Goal: Task Accomplishment & Management: Manage account settings

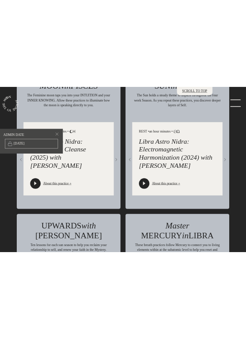
scroll to position [1197, 0]
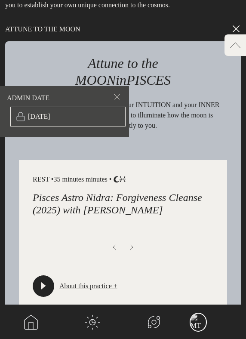
click at [120, 99] on span at bounding box center [117, 98] width 10 height 13
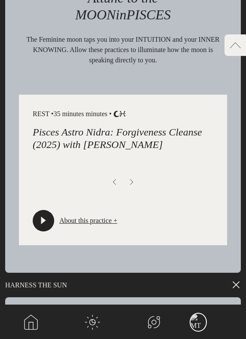
scroll to position [1266, 0]
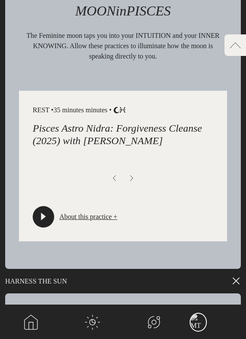
click at [173, 171] on div "REST • 35 minutes minutes • Moon .cls-1{fill:none;} Pisces Pisces Astro Nidra: …" at bounding box center [123, 166] width 208 height 151
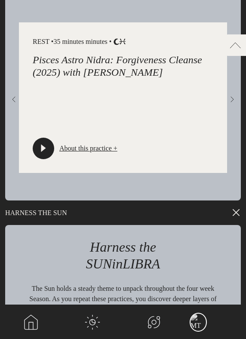
scroll to position [1312, 0]
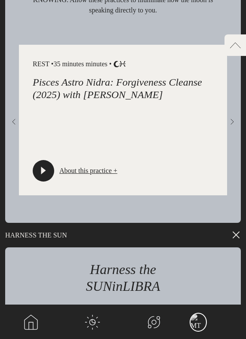
click at [231, 123] on span at bounding box center [232, 123] width 10 height 13
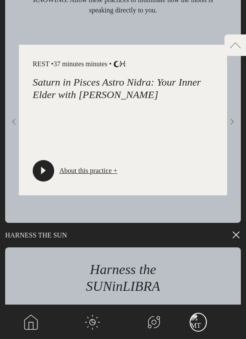
click at [231, 123] on span at bounding box center [232, 123] width 10 height 13
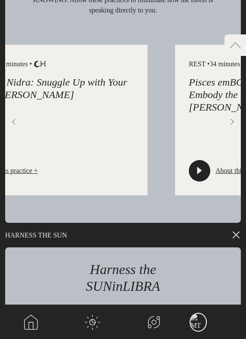
drag, startPoint x: 172, startPoint y: 123, endPoint x: 32, endPoint y: 123, distance: 139.9
click at [32, 123] on div "REST • 39 minutes minutes • Moon .cls-1{fill:none;} Pisces Pisces Astro Nidra: …" at bounding box center [43, 120] width 208 height 151
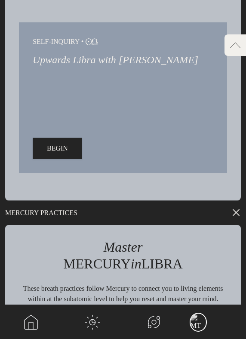
scroll to position [1945, 0]
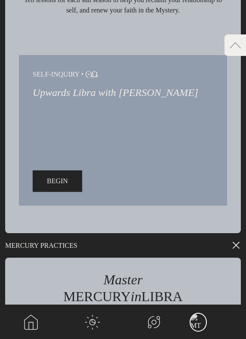
click at [53, 184] on span "BEGIN" at bounding box center [57, 181] width 21 height 10
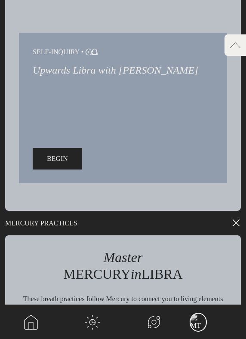
click at [62, 164] on span "BEGIN" at bounding box center [57, 159] width 21 height 10
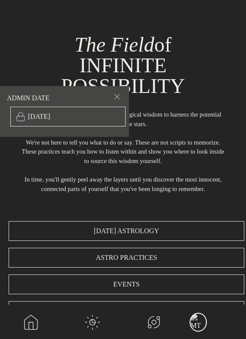
click at [121, 93] on span at bounding box center [117, 98] width 10 height 13
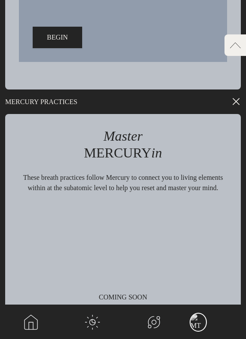
scroll to position [2059, 0]
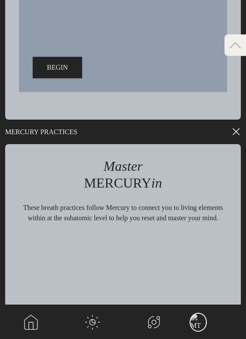
click at [65, 73] on span "BEGIN" at bounding box center [57, 67] width 21 height 10
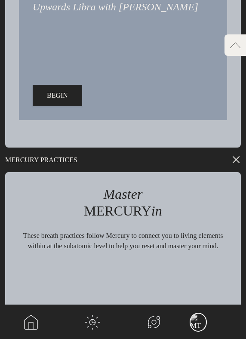
scroll to position [1764, 0]
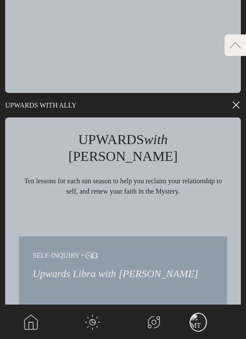
click at [235, 50] on div "SCROLL TO TOP arrow-left" at bounding box center [236, 45] width 22 height 22
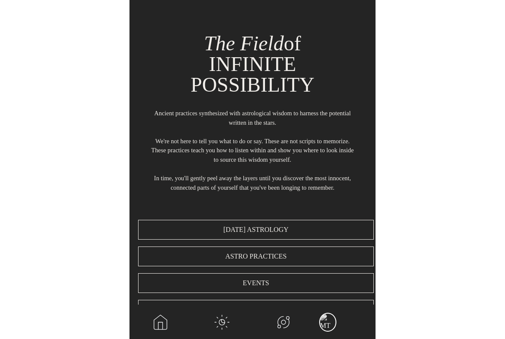
scroll to position [0, 0]
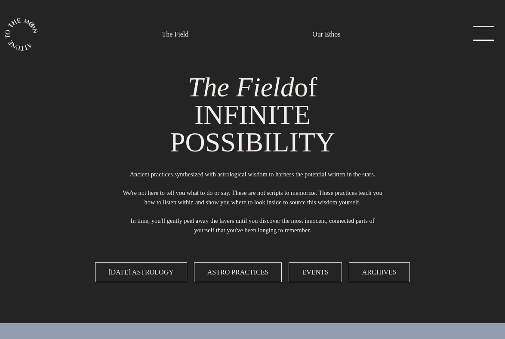
click at [246, 39] on link "menu" at bounding box center [481, 34] width 43 height 17
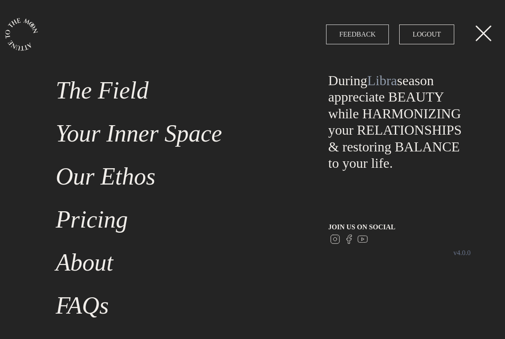
click at [246, 38] on button "FEEDBACK" at bounding box center [357, 35] width 63 height 20
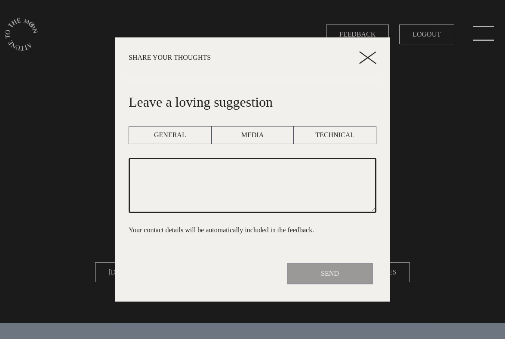
click at [246, 58] on icon at bounding box center [367, 57] width 17 height 13
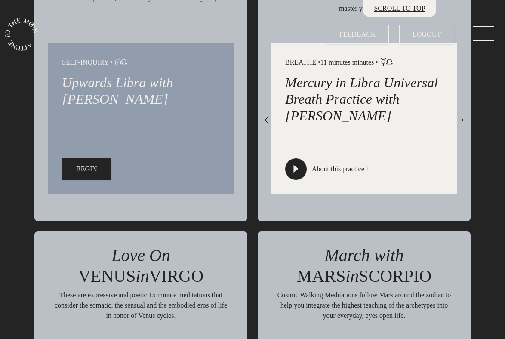
scroll to position [1547, 0]
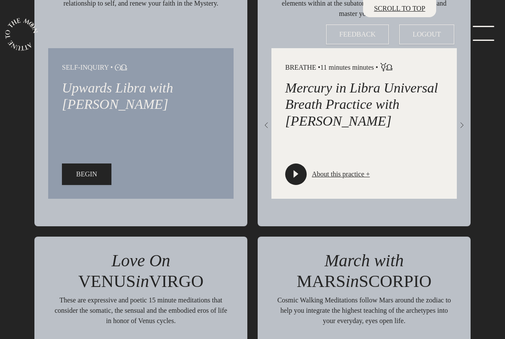
click at [77, 180] on span "BEGIN" at bounding box center [86, 174] width 21 height 10
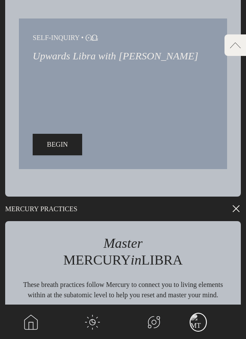
scroll to position [1937, 0]
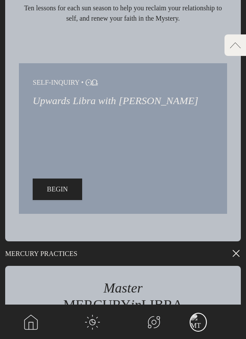
click at [62, 195] on span "BEGIN" at bounding box center [57, 189] width 21 height 10
click at [59, 195] on span "BEGIN" at bounding box center [57, 189] width 21 height 10
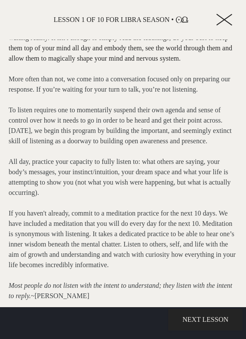
scroll to position [533, 0]
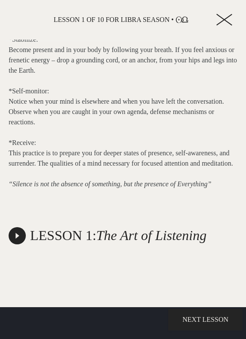
click at [18, 233] on icon "play-button" at bounding box center [17, 236] width 6 height 6
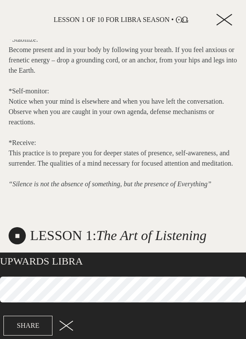
click at [164, 197] on p at bounding box center [123, 194] width 229 height 10
click at [65, 331] on div "SHARE" at bounding box center [123, 326] width 257 height 30
click at [66, 325] on line at bounding box center [66, 325] width 13 height 9
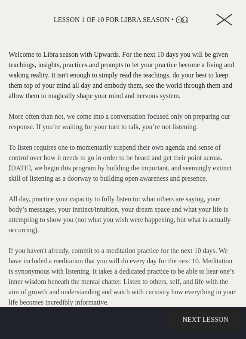
scroll to position [0, 0]
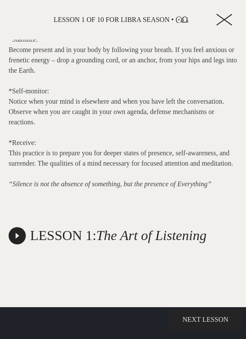
click at [183, 324] on span "NEXT LESSON" at bounding box center [206, 320] width 46 height 10
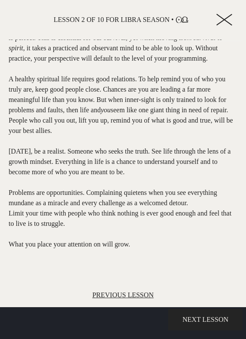
scroll to position [495, 0]
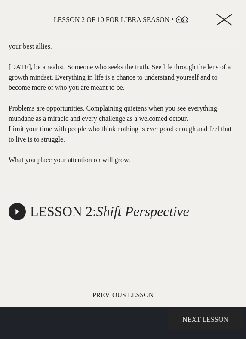
click at [183, 321] on span "NEXT LESSON" at bounding box center [206, 320] width 46 height 10
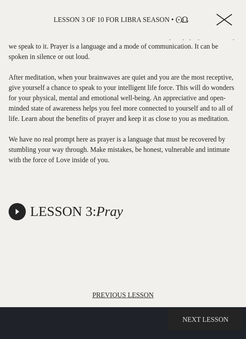
click at [183, 321] on span "NEXT LESSON" at bounding box center [206, 320] width 46 height 10
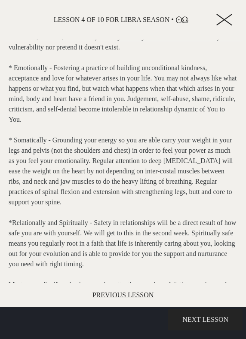
click at [183, 321] on span "NEXT LESSON" at bounding box center [206, 320] width 46 height 10
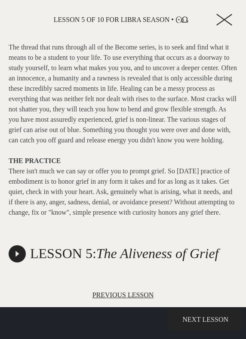
click at [183, 321] on span "NEXT LESSON" at bounding box center [206, 320] width 46 height 10
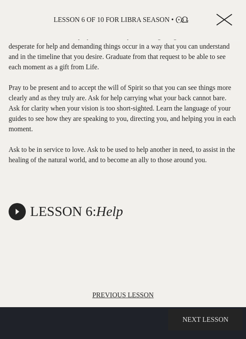
click at [183, 321] on span "NEXT LESSON" at bounding box center [206, 320] width 46 height 10
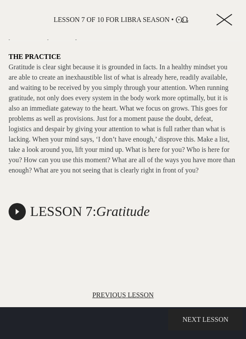
click at [183, 321] on span "NEXT LESSON" at bounding box center [206, 320] width 46 height 10
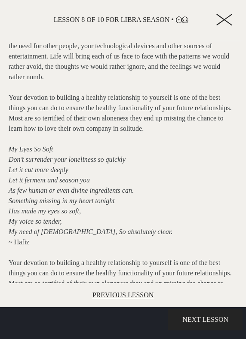
scroll to position [119, 0]
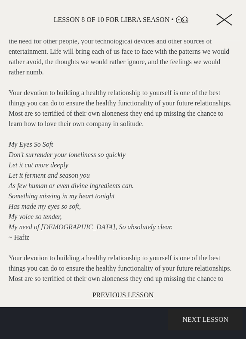
click at [183, 315] on span "NEXT LESSON" at bounding box center [206, 320] width 46 height 10
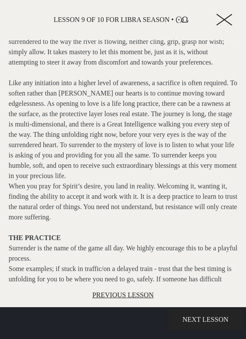
scroll to position [184, 0]
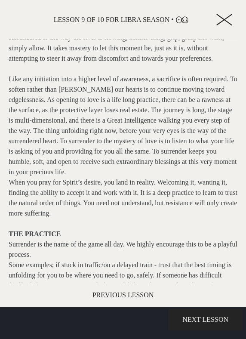
click at [111, 289] on div "PREVIOUS LESSON" at bounding box center [123, 295] width 246 height 24
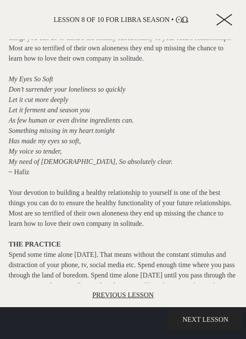
scroll to position [0, 0]
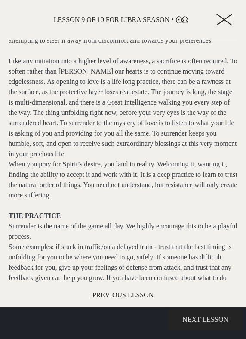
click at [183, 316] on span "NEXT LESSON" at bounding box center [206, 320] width 46 height 10
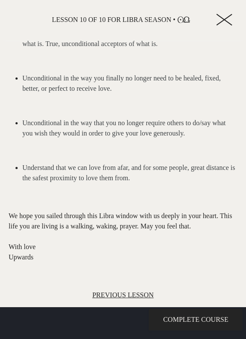
scroll to position [633, 0]
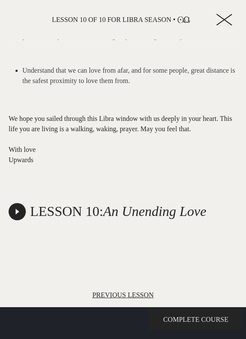
click at [163, 319] on span "COMPLETE COURSE" at bounding box center [195, 320] width 65 height 10
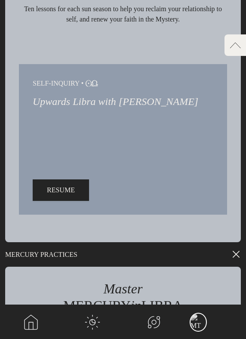
scroll to position [2071, 0]
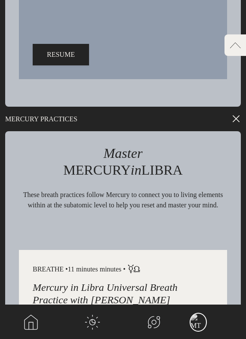
click at [198, 336] on link "main navigation" at bounding box center [216, 322] width 62 height 34
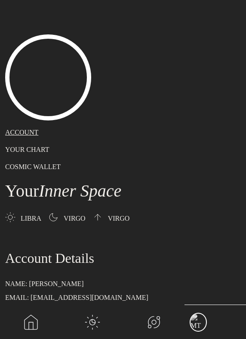
click at [198, 325] on link "main navigation" at bounding box center [216, 322] width 62 height 34
click at [33, 325] on link "main navigation" at bounding box center [31, 322] width 62 height 34
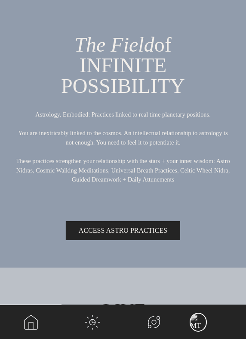
click at [198, 327] on link "main navigation" at bounding box center [216, 322] width 62 height 34
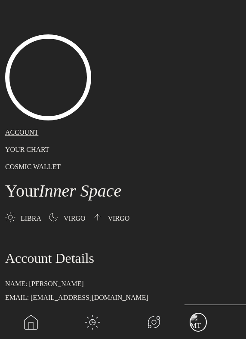
scroll to position [497, 0]
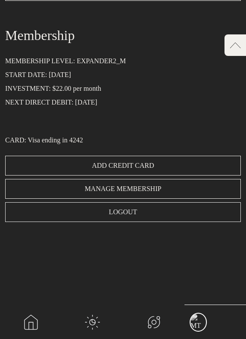
click at [128, 212] on link "LOGOUT" at bounding box center [123, 212] width 236 height 20
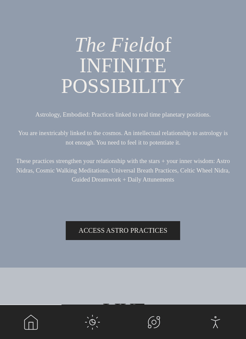
click at [210, 323] on link "main navigation" at bounding box center [216, 322] width 62 height 34
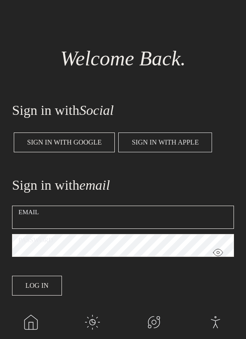
click at [177, 143] on span "Sign in with Apple" at bounding box center [165, 142] width 67 height 10
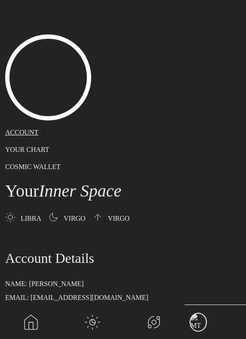
click at [62, 70] on img at bounding box center [48, 77] width 86 height 86
click at [152, 325] on link "main navigation" at bounding box center [154, 322] width 62 height 34
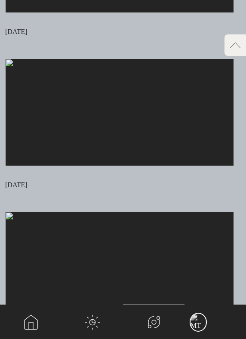
scroll to position [754, 0]
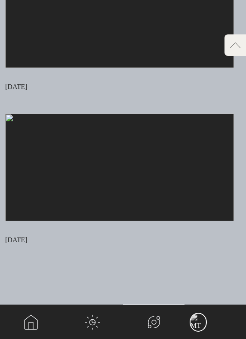
click at [36, 321] on link "main navigation" at bounding box center [31, 322] width 62 height 34
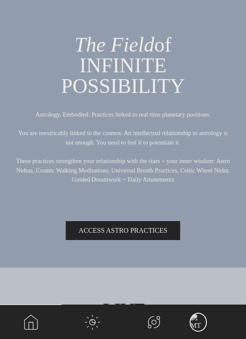
click at [195, 322] on link "main navigation" at bounding box center [216, 322] width 62 height 34
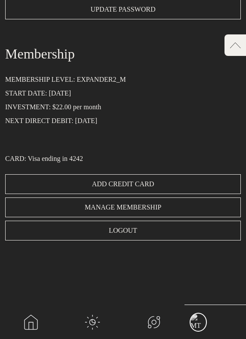
scroll to position [474, 0]
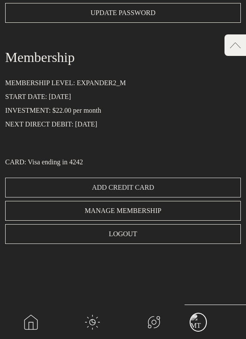
click at [121, 185] on span "ADD CREDIT CARD" at bounding box center [123, 188] width 62 height 10
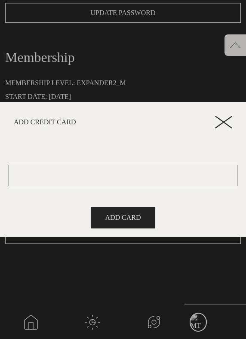
click at [226, 121] on line at bounding box center [224, 121] width 16 height 11
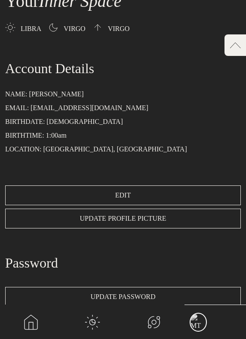
scroll to position [185, 0]
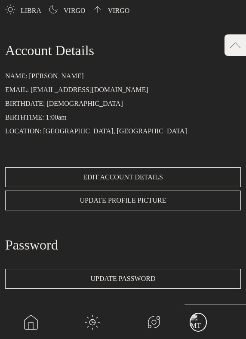
scroll to position [207, 0]
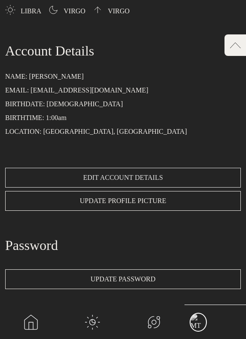
click at [140, 175] on span "EDIT ACCOUNT DETAILS" at bounding box center [123, 178] width 80 height 10
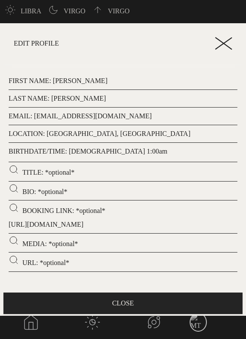
click at [120, 151] on p "BIRTHDATE/TIME: October 7th, 1988, 1:00am" at bounding box center [123, 151] width 229 height 10
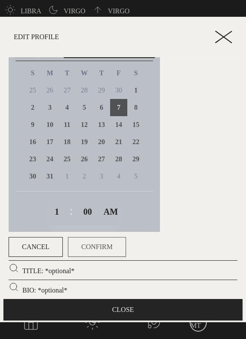
scroll to position [131, 0]
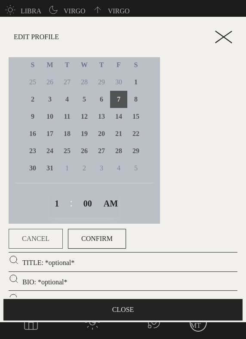
click at [37, 237] on span "Cancel" at bounding box center [36, 239] width 28 height 10
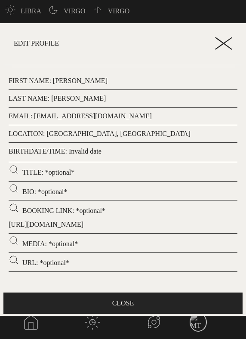
scroll to position [0, 0]
click at [78, 115] on p "EMAIL: marcotundo@gmail.com" at bounding box center [123, 116] width 229 height 10
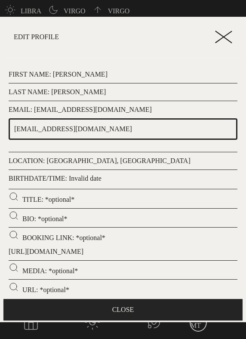
click at [229, 125] on input "marcotundo@gmail.com" at bounding box center [123, 129] width 229 height 22
click at [96, 96] on p "LAST NAME: Tundo" at bounding box center [123, 92] width 229 height 10
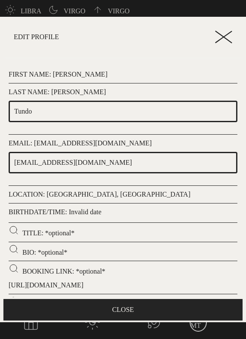
scroll to position [49, 0]
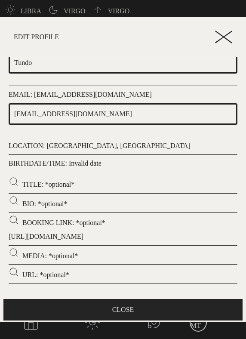
click at [113, 310] on button "CLOSE" at bounding box center [122, 310] width 239 height 22
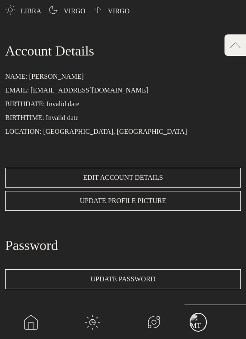
scroll to position [0, 0]
click at [106, 117] on p "BIRTHTIME: Invalid date" at bounding box center [123, 118] width 236 height 10
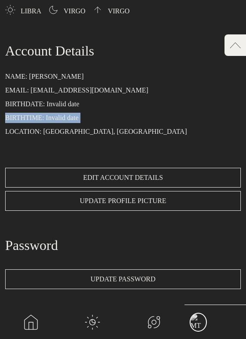
click at [106, 117] on p "BIRTHTIME: Invalid date" at bounding box center [123, 118] width 236 height 10
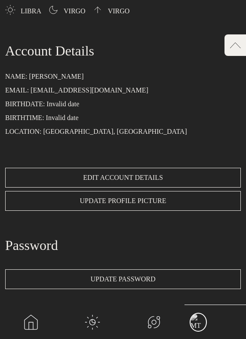
click at [118, 128] on p "LOCATION: Ottawa, Canada" at bounding box center [123, 132] width 236 height 10
click at [133, 179] on span "EDIT ACCOUNT DETAILS" at bounding box center [123, 178] width 80 height 10
select select "9"
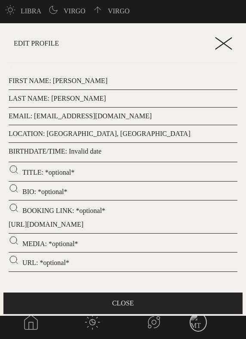
click at [79, 157] on p "BIRTHDATE/TIME: Invalid date" at bounding box center [123, 151] width 229 height 10
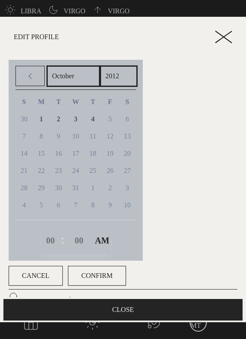
scroll to position [96, 0]
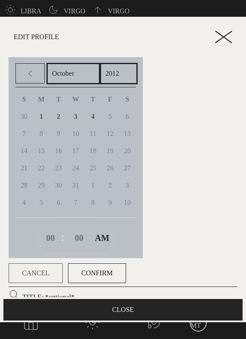
click at [41, 271] on span "Cancel" at bounding box center [36, 273] width 28 height 10
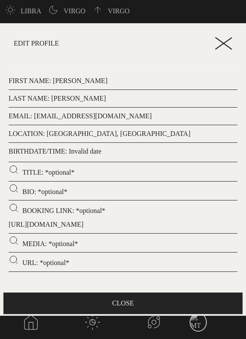
click at [78, 152] on p "BIRTHDATE/TIME: Invalid date" at bounding box center [123, 151] width 229 height 10
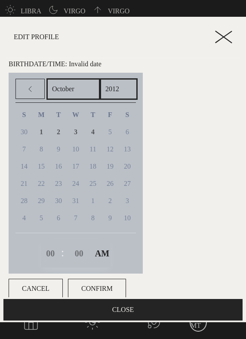
scroll to position [96, 0]
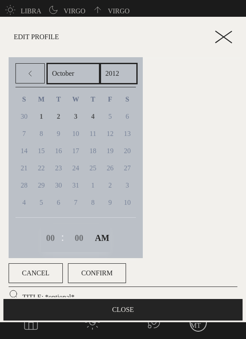
click at [222, 40] on icon at bounding box center [223, 37] width 17 height 13
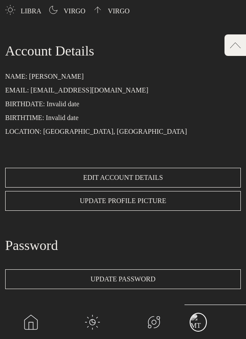
scroll to position [0, 0]
click at [103, 173] on span "EDIT ACCOUNT DETAILS" at bounding box center [123, 178] width 80 height 10
select select "9"
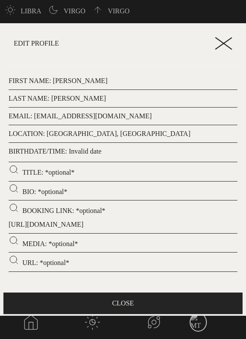
click at [90, 154] on p "BIRTHDATE/TIME: Invalid date" at bounding box center [123, 151] width 229 height 10
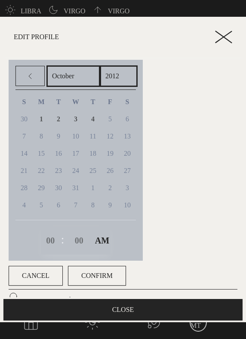
scroll to position [96, 0]
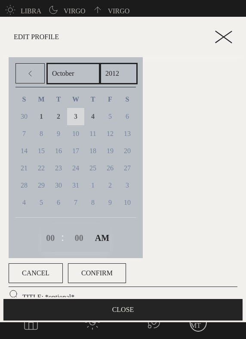
click at [77, 115] on link "3" at bounding box center [75, 116] width 17 height 17
select select "0"
click at [97, 269] on span "Confirm" at bounding box center [96, 273] width 31 height 10
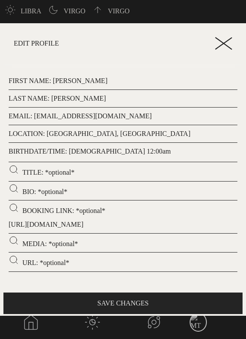
click at [128, 300] on button "SAVE CHANGES" at bounding box center [122, 304] width 239 height 22
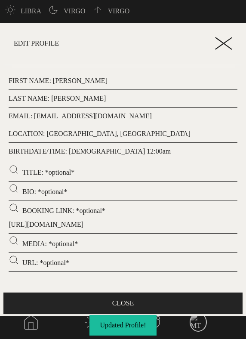
click at [238, 40] on header "Edit Profile" at bounding box center [123, 43] width 246 height 40
click at [221, 46] on line at bounding box center [224, 43] width 16 height 11
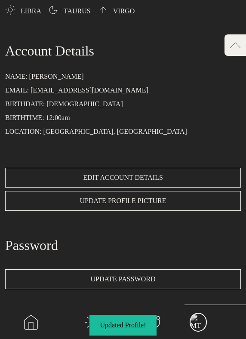
click at [115, 180] on span "EDIT ACCOUNT DETAILS" at bounding box center [123, 178] width 80 height 10
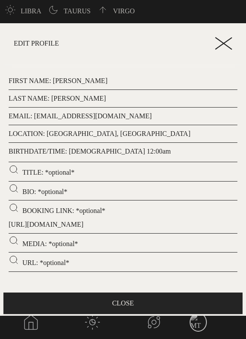
click at [84, 114] on p "EMAIL: marcotundo@gmail.com" at bounding box center [123, 116] width 229 height 10
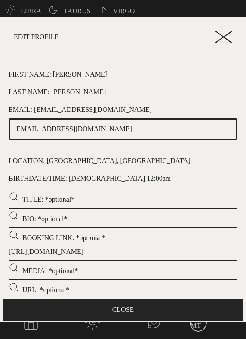
click at [93, 125] on input "marcotundo@gmail.com" at bounding box center [123, 129] width 229 height 22
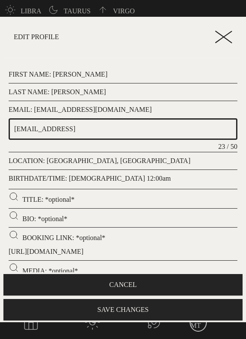
type input "marcotundo@gmail.comdfdf"
click at [161, 285] on button "CANCEL" at bounding box center [122, 285] width 239 height 22
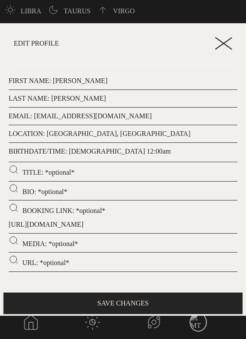
click at [118, 156] on p "BIRTHDATE/TIME: October 3rd, 2012, 12:00am" at bounding box center [123, 151] width 229 height 10
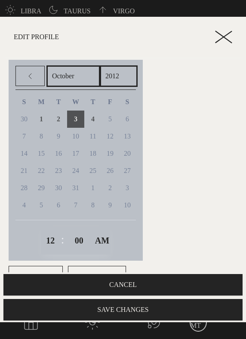
scroll to position [96, 0]
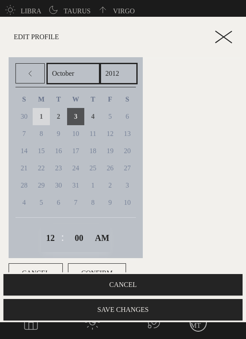
click at [43, 114] on span "1" at bounding box center [41, 116] width 3 height 7
click at [139, 305] on button "SAVE CHANGES" at bounding box center [122, 310] width 239 height 22
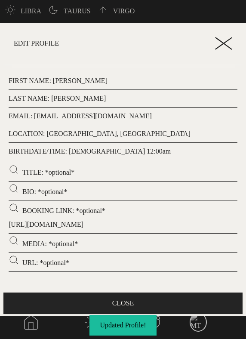
click at [126, 155] on p "BIRTHDATE/TIME: October 1st, 2012, 12:00am" at bounding box center [123, 151] width 229 height 10
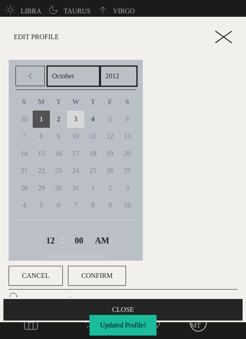
scroll to position [96, 0]
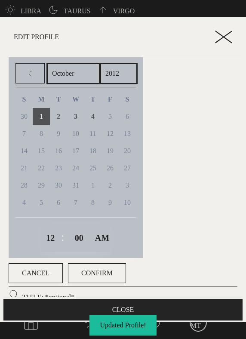
click at [26, 68] on link at bounding box center [29, 73] width 29 height 20
select select "8"
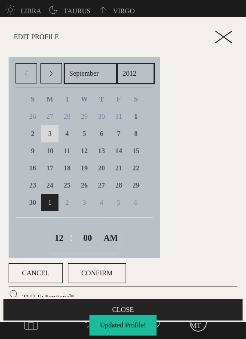
click at [51, 137] on span "3" at bounding box center [49, 133] width 3 height 7
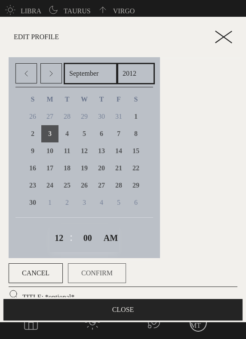
click at [95, 276] on span "Confirm" at bounding box center [96, 273] width 31 height 10
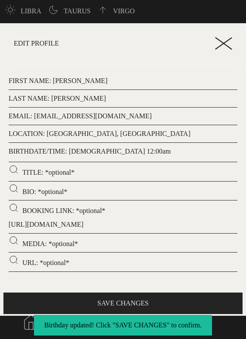
click at [112, 300] on button "SAVE CHANGES" at bounding box center [122, 304] width 239 height 22
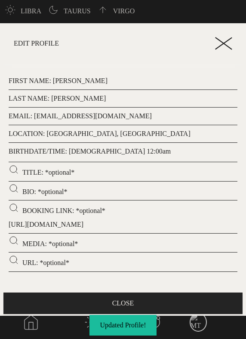
click at [135, 152] on p "BIRTHDATE/TIME: September 3rd, 2012, 12:00am" at bounding box center [123, 151] width 229 height 10
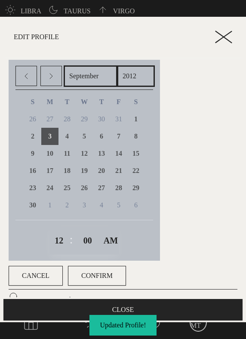
scroll to position [96, 0]
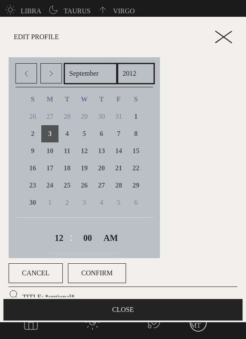
click at [218, 34] on icon at bounding box center [223, 37] width 17 height 13
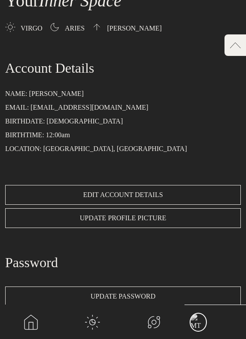
scroll to position [163, 0]
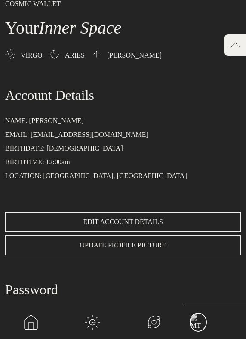
click at [103, 212] on div "EDIT ACCOUNT DETAILS UPDATE PROFILE PICTURE" at bounding box center [123, 232] width 236 height 46
click at [99, 219] on span "EDIT ACCOUNT DETAILS" at bounding box center [123, 222] width 80 height 10
select select "8"
select select "0"
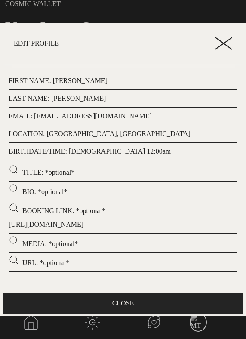
click at [81, 152] on p "BIRTHDATE/TIME: September 3rd, 2012, 12:00am" at bounding box center [123, 151] width 229 height 10
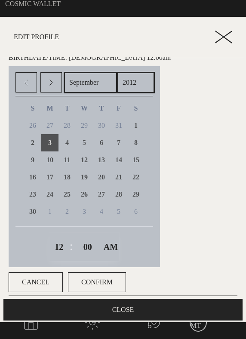
scroll to position [96, 0]
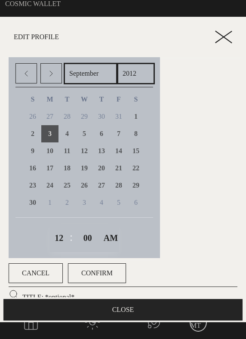
click at [90, 77] on select "January February March April May June July August September October November De…" at bounding box center [91, 74] width 54 height 22
select select "9"
click at [64, 63] on select "January February March April May June July August September October November De…" at bounding box center [91, 74] width 54 height 22
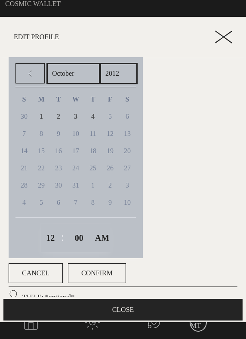
click at [124, 74] on select "2012 2011 2010 2009 2008 2007 2006 2005 2004 2003 2002 2001 2000 1999 1998 1997…" at bounding box center [119, 74] width 38 height 22
select select "1988"
click at [124, 63] on select "2012 2011 2010 2009 2008 2007 2006 2005 2004 2003 2002 2001 2000 1999 1998 1997…" at bounding box center [119, 74] width 38 height 22
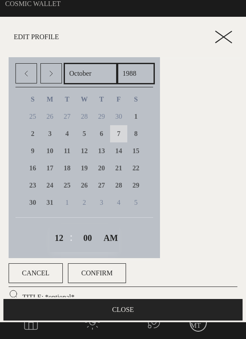
click at [121, 139] on link "7" at bounding box center [118, 133] width 17 height 17
click at [57, 238] on select "1 2 3 4 5 6 7 8 9 10 11 12" at bounding box center [56, 238] width 13 height 22
select select "1"
click at [52, 227] on select "1 2 3 4 5 6 7 8 9 10 11 12" at bounding box center [56, 238] width 13 height 22
click at [93, 269] on span "Confirm" at bounding box center [96, 273] width 31 height 10
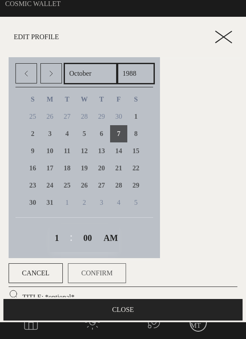
scroll to position [0, 0]
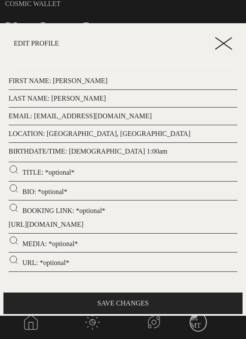
click at [112, 299] on button "SAVE CHANGES" at bounding box center [122, 304] width 239 height 22
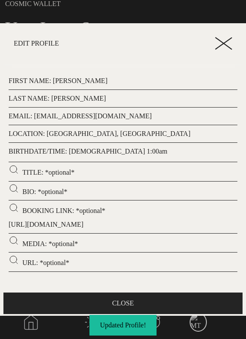
click at [140, 295] on button "CLOSE" at bounding box center [122, 304] width 239 height 22
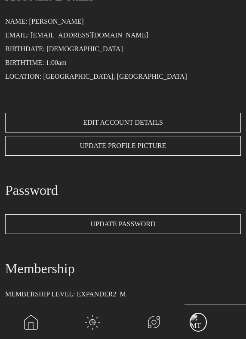
scroll to position [16, 0]
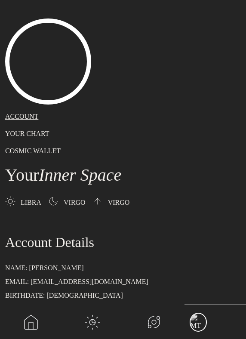
click at [31, 130] on p "YOUR CHART" at bounding box center [123, 134] width 236 height 10
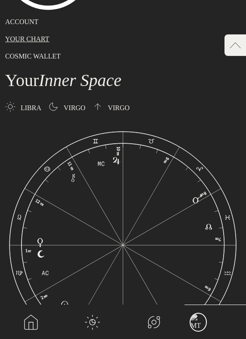
scroll to position [0, 0]
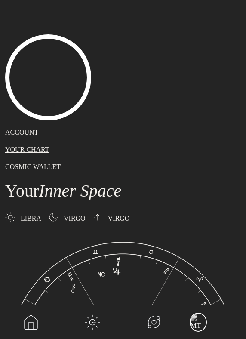
click at [27, 136] on p "ACCOUNT" at bounding box center [123, 132] width 236 height 10
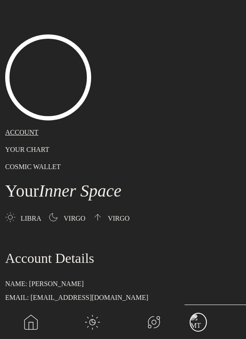
click at [31, 325] on link "main navigation" at bounding box center [31, 322] width 62 height 34
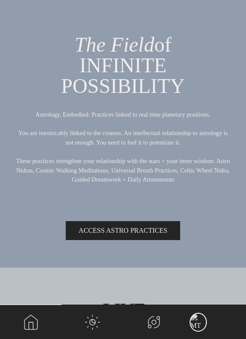
click at [199, 332] on link "main navigation" at bounding box center [216, 322] width 62 height 34
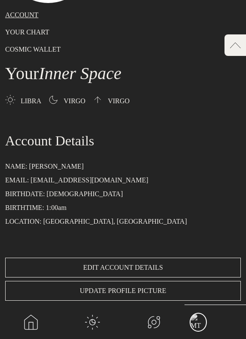
scroll to position [127, 0]
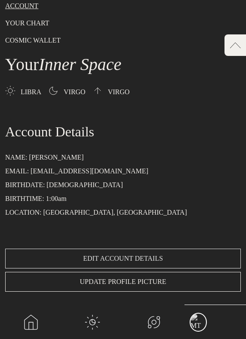
click at [119, 256] on span "EDIT ACCOUNT DETAILS" at bounding box center [123, 259] width 80 height 10
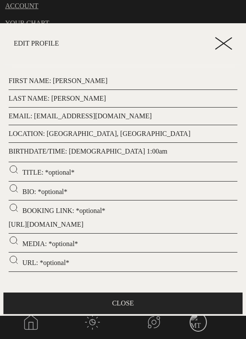
click at [103, 157] on p "BIRTHDATE/TIME: October 7th, 1988, 1:00am" at bounding box center [123, 151] width 229 height 10
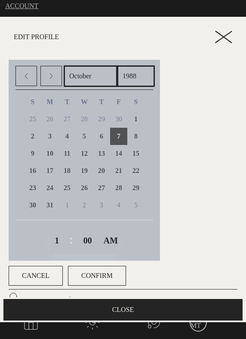
scroll to position [96, 0]
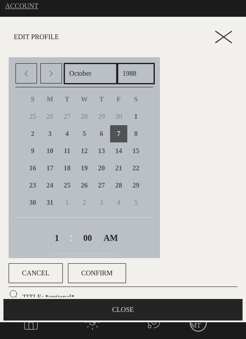
click at [124, 311] on button "CLOSE" at bounding box center [122, 310] width 239 height 22
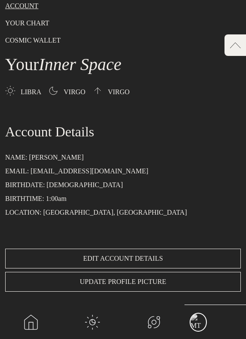
scroll to position [0, 0]
click at [85, 182] on p "BIRTHDATE: October 7th, 1988" at bounding box center [123, 185] width 236 height 10
click at [112, 256] on span "EDIT ACCOUNT DETAILS" at bounding box center [123, 259] width 80 height 10
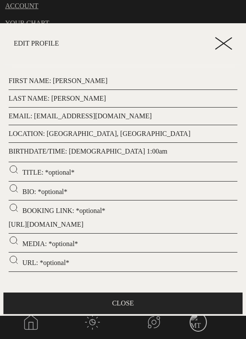
click at [106, 151] on p "BIRTHDATE/TIME: October 7th, 1988, 1:00am" at bounding box center [123, 151] width 229 height 10
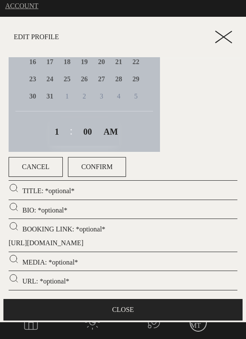
scroll to position [204, 0]
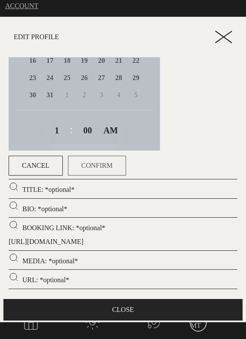
click at [87, 172] on button "Confirm" at bounding box center [97, 166] width 58 height 20
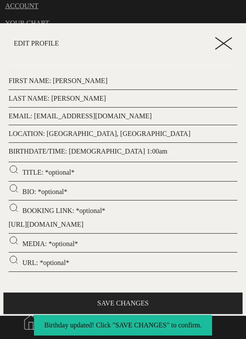
scroll to position [0, 0]
click at [129, 301] on button "SAVE CHANGES" at bounding box center [122, 304] width 239 height 22
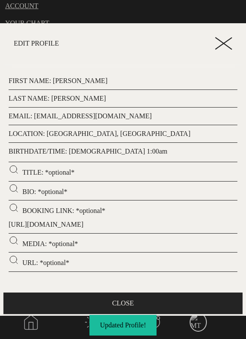
click at [220, 47] on icon at bounding box center [223, 43] width 17 height 13
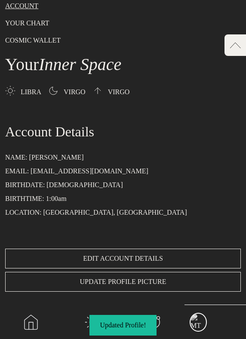
click at [83, 185] on p "BIRTHDATE: October 7th, 1988" at bounding box center [123, 185] width 236 height 10
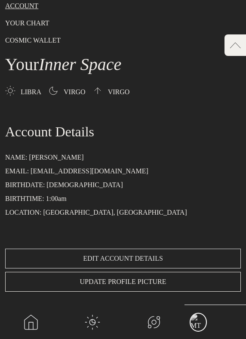
click at [135, 256] on span "EDIT ACCOUNT DETAILS" at bounding box center [123, 259] width 80 height 10
select select "9"
select select "1988"
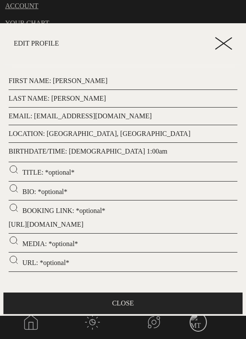
click at [121, 148] on p "BIRTHDATE/TIME: October 7th, 1988, 1:00am" at bounding box center [123, 151] width 229 height 10
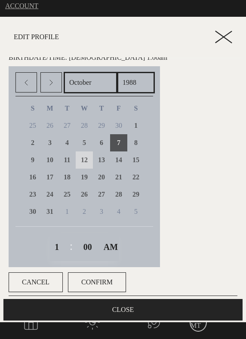
scroll to position [96, 0]
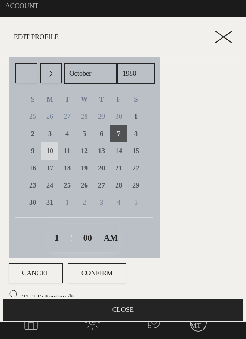
click at [52, 149] on span "10" at bounding box center [49, 150] width 7 height 7
click at [93, 267] on button "Confirm" at bounding box center [97, 273] width 58 height 20
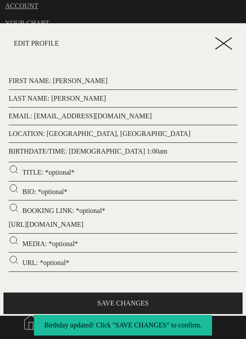
click at [118, 300] on button "SAVE CHANGES" at bounding box center [122, 304] width 239 height 22
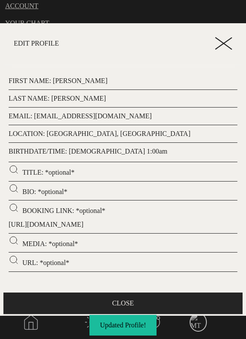
click at [222, 41] on icon at bounding box center [223, 43] width 17 height 13
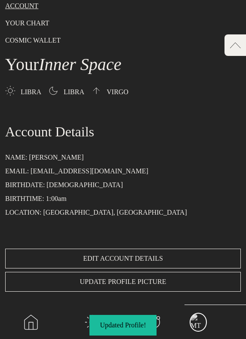
click at [95, 185] on p "BIRTHDATE: October 10th, 1988" at bounding box center [123, 185] width 236 height 10
click at [113, 257] on span "EDIT ACCOUNT DETAILS" at bounding box center [123, 259] width 80 height 10
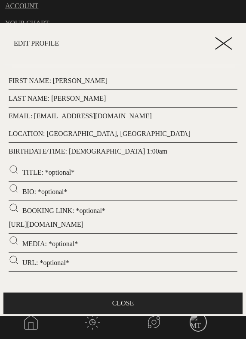
click at [111, 156] on p "BIRTHDATE/TIME: October 10th, 1988, 1:00am" at bounding box center [123, 151] width 229 height 10
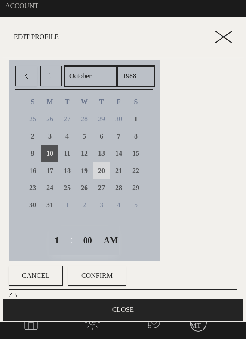
scroll to position [96, 0]
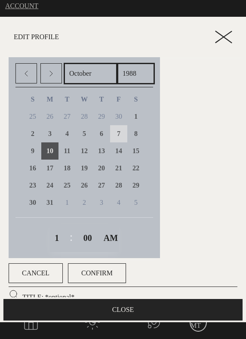
click at [121, 137] on span "7" at bounding box center [118, 133] width 3 height 7
click at [105, 272] on span "Confirm" at bounding box center [96, 273] width 31 height 10
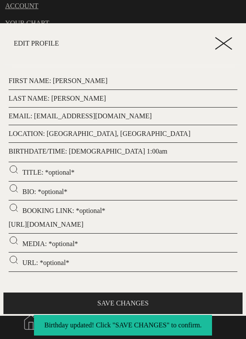
click at [118, 299] on button "SAVE CHANGES" at bounding box center [122, 304] width 239 height 22
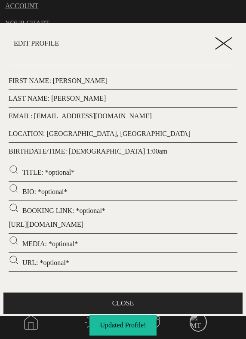
click at [149, 303] on button "CLOSE" at bounding box center [122, 304] width 239 height 22
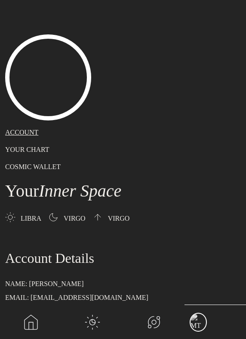
click at [158, 325] on link "main navigation" at bounding box center [154, 322] width 62 height 34
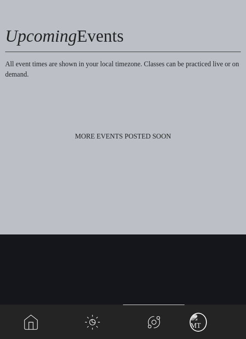
click at [207, 324] on link "main navigation" at bounding box center [216, 322] width 62 height 34
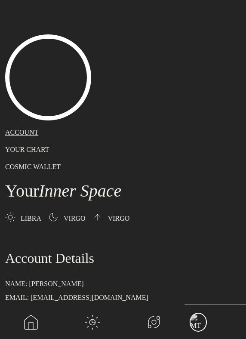
click at [22, 322] on link "main navigation" at bounding box center [31, 322] width 62 height 34
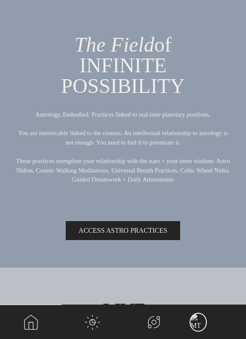
click at [93, 324] on link "main navigation" at bounding box center [93, 322] width 62 height 34
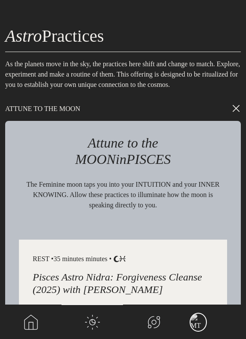
click at [137, 324] on link "main navigation" at bounding box center [154, 322] width 62 height 34
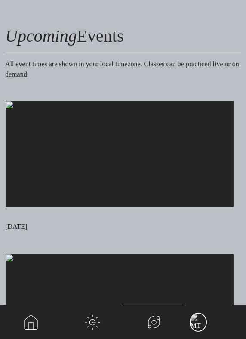
click at [191, 324] on link "main navigation" at bounding box center [216, 322] width 62 height 34
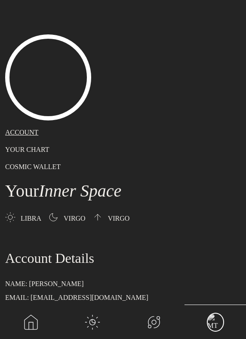
click at [206, 169] on p "COSMIC WALLET" at bounding box center [123, 167] width 236 height 10
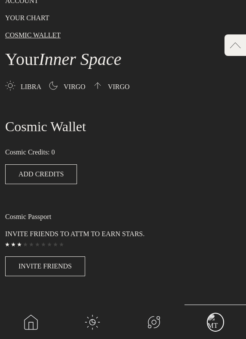
scroll to position [153, 0]
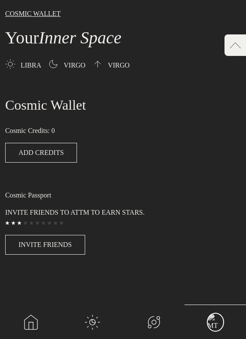
click at [162, 318] on link "main navigation" at bounding box center [154, 322] width 62 height 34
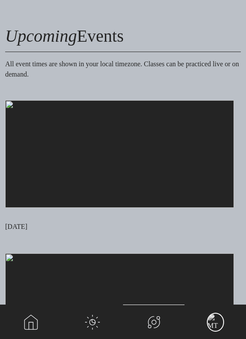
click at [220, 319] on link "main navigation" at bounding box center [216, 322] width 62 height 34
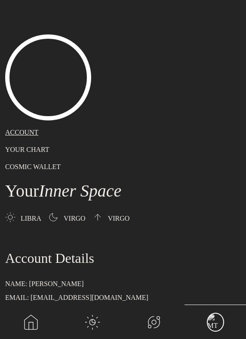
click at [14, 334] on link "main navigation" at bounding box center [31, 322] width 62 height 34
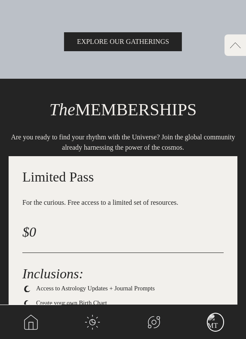
scroll to position [152, 0]
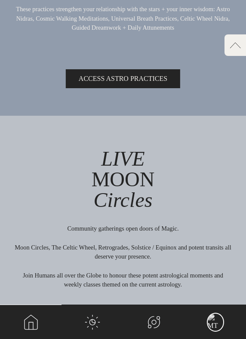
click at [95, 328] on link "main navigation" at bounding box center [93, 322] width 62 height 34
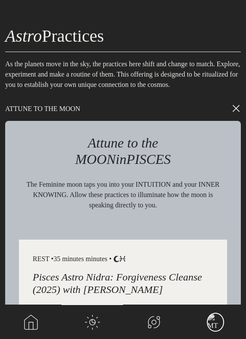
click at [149, 322] on link "main navigation" at bounding box center [154, 322] width 62 height 34
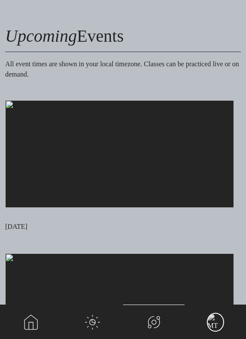
click at [103, 321] on link "main navigation" at bounding box center [93, 322] width 62 height 34
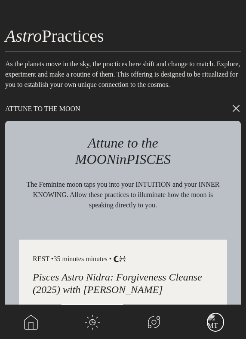
click at [138, 327] on link "main navigation" at bounding box center [154, 322] width 62 height 34
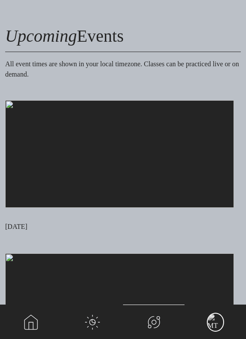
click at [32, 317] on link "main navigation" at bounding box center [31, 322] width 62 height 34
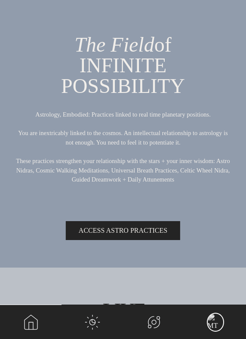
click at [214, 327] on link "main navigation" at bounding box center [216, 322] width 62 height 34
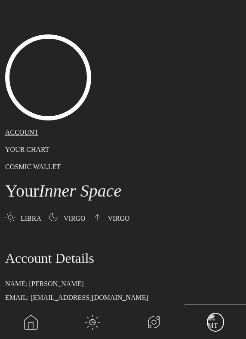
click at [90, 321] on link "main navigation" at bounding box center [93, 322] width 62 height 34
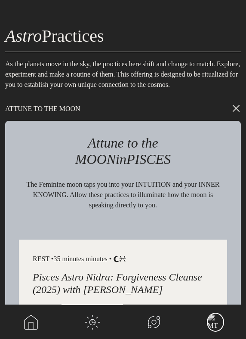
click at [93, 316] on link "main navigation" at bounding box center [93, 322] width 62 height 34
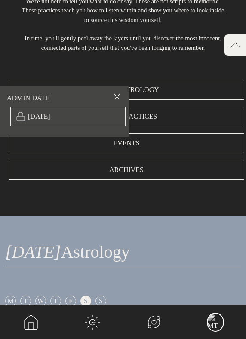
scroll to position [109, 0]
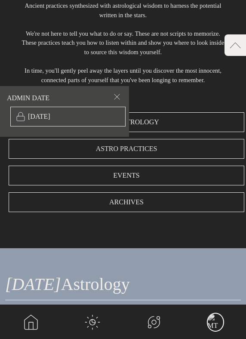
click at [139, 154] on span "Astro Practices" at bounding box center [127, 149] width 62 height 10
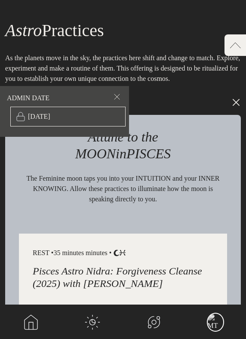
scroll to position [1130, 0]
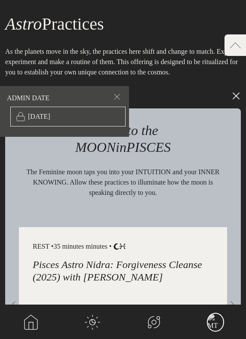
click at [22, 323] on link "main navigation" at bounding box center [31, 322] width 62 height 34
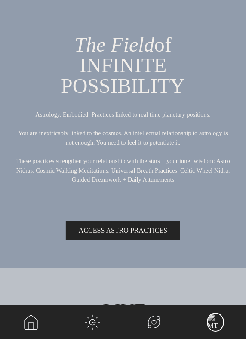
click at [97, 322] on link "main navigation" at bounding box center [93, 322] width 62 height 34
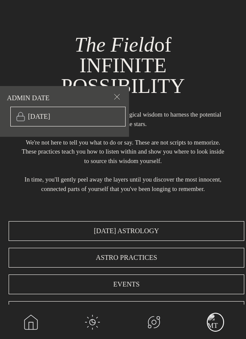
click at [97, 322] on link "main navigation" at bounding box center [93, 322] width 62 height 34
click at [152, 312] on link "main navigation" at bounding box center [154, 322] width 62 height 34
click at [152, 325] on link "main navigation" at bounding box center [154, 322] width 62 height 34
click at [26, 316] on link "main navigation" at bounding box center [31, 322] width 62 height 34
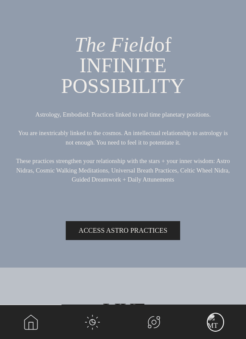
click at [92, 327] on link "main navigation" at bounding box center [93, 322] width 62 height 34
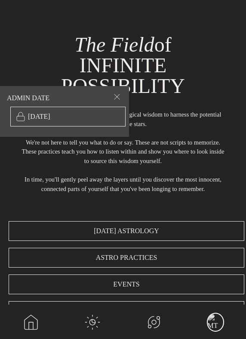
click at [167, 324] on link "main navigation" at bounding box center [154, 322] width 62 height 34
click at [152, 323] on link "main navigation" at bounding box center [154, 322] width 62 height 34
click at [73, 322] on link "main navigation" at bounding box center [93, 322] width 62 height 34
click at [25, 315] on link "main navigation" at bounding box center [31, 322] width 62 height 34
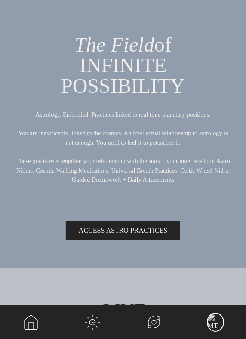
click at [70, 327] on link "main navigation" at bounding box center [93, 322] width 62 height 34
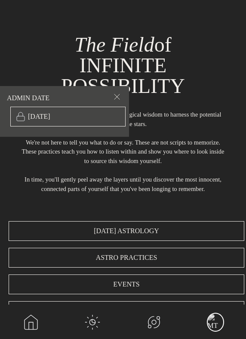
click at [125, 324] on link "main navigation" at bounding box center [154, 322] width 62 height 34
click at [43, 328] on link "main navigation" at bounding box center [31, 322] width 62 height 34
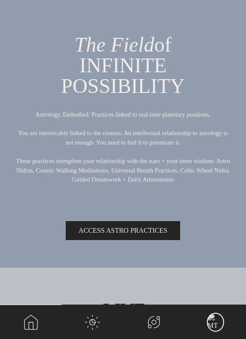
click at [93, 321] on link "main navigation" at bounding box center [93, 322] width 62 height 34
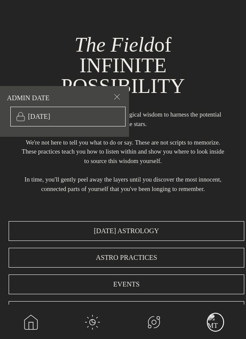
click at [134, 316] on link "main navigation" at bounding box center [154, 322] width 62 height 34
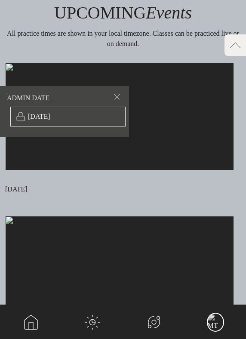
click at [80, 319] on link "main navigation" at bounding box center [93, 322] width 62 height 34
click at [34, 319] on link "main navigation" at bounding box center [31, 322] width 62 height 34
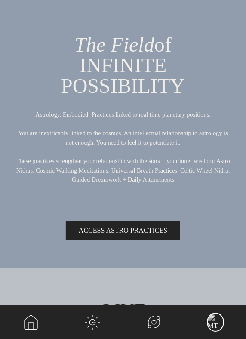
drag, startPoint x: 155, startPoint y: 331, endPoint x: 155, endPoint y: 324, distance: 7.7
click at [155, 332] on link "main navigation" at bounding box center [154, 322] width 62 height 34
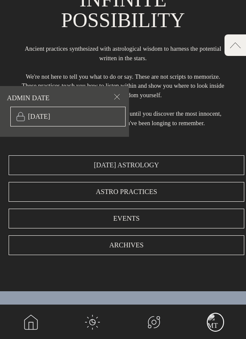
scroll to position [67, 0]
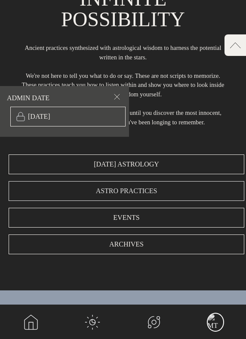
click at [132, 196] on span "Astro Practices" at bounding box center [127, 191] width 62 height 10
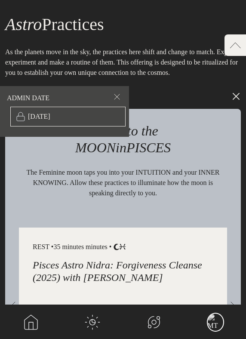
scroll to position [1130, 0]
click at [63, 32] on h1 "Astro Practices" at bounding box center [123, 23] width 236 height 17
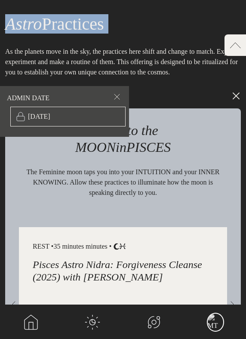
click at [63, 32] on h1 "Astro Practices" at bounding box center [123, 23] width 236 height 17
click at [42, 66] on p "As the planets move in the sky, the practices here shift and change to match. E…" at bounding box center [123, 55] width 236 height 45
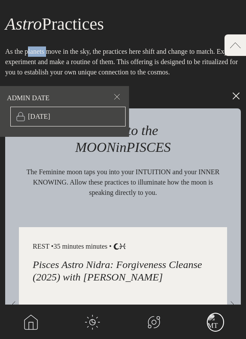
click at [42, 66] on p "As the planets move in the sky, the practices here shift and change to match. E…" at bounding box center [123, 55] width 236 height 45
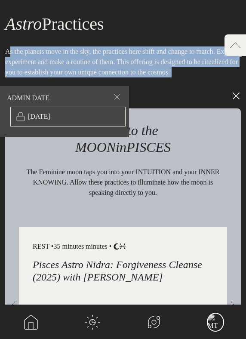
click at [42, 66] on p "As the planets move in the sky, the practices here shift and change to match. E…" at bounding box center [123, 55] width 236 height 45
copy div "As the planets move in the sky, the practices here shift and change to match. E…"
click at [91, 324] on link "main navigation" at bounding box center [93, 322] width 62 height 34
click at [153, 315] on link "main navigation" at bounding box center [154, 322] width 62 height 34
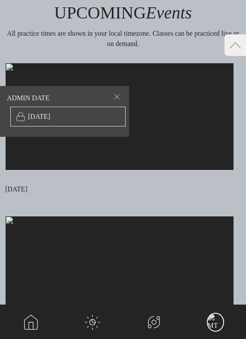
click at [96, 328] on link "main navigation" at bounding box center [93, 322] width 62 height 34
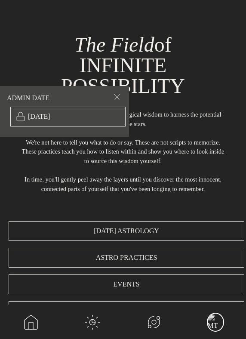
click at [31, 313] on link "main navigation" at bounding box center [31, 322] width 62 height 34
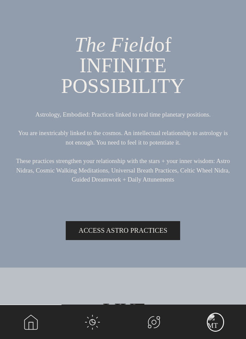
click at [96, 325] on link "main navigation" at bounding box center [93, 322] width 62 height 34
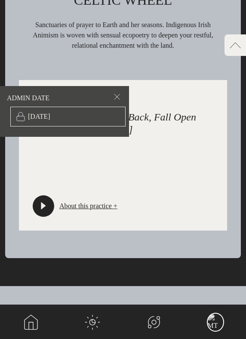
click at [158, 318] on link "main navigation" at bounding box center [154, 322] width 62 height 34
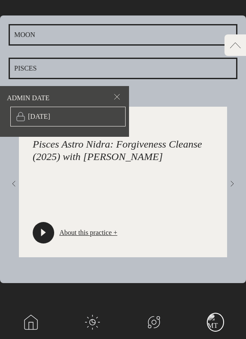
scroll to position [4938, 0]
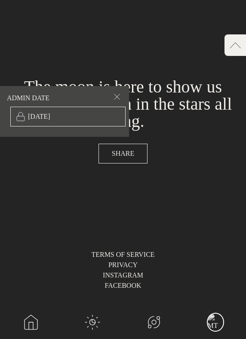
click at [220, 327] on link "main navigation" at bounding box center [216, 322] width 62 height 34
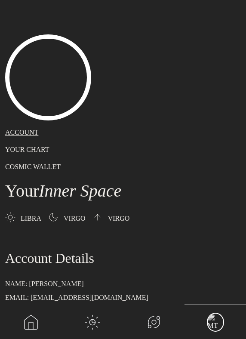
drag, startPoint x: 108, startPoint y: 322, endPoint x: 121, endPoint y: 322, distance: 12.5
click at [108, 322] on link "main navigation" at bounding box center [93, 322] width 62 height 34
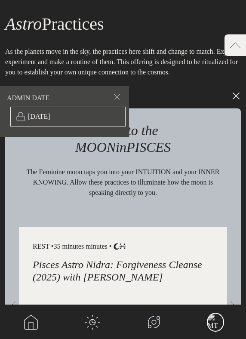
click at [152, 322] on link "main navigation" at bounding box center [154, 322] width 62 height 34
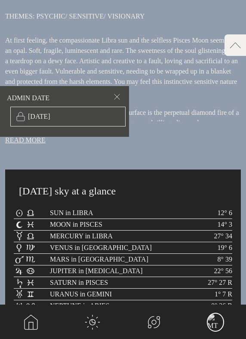
scroll to position [493, 0]
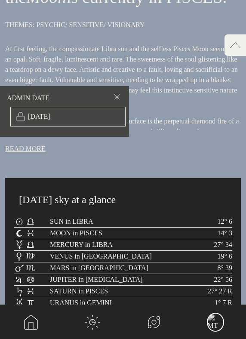
click at [65, 220] on div "Today's sky at a glance .cls-1{fill:none;} SUN in LIBRA 12° 6 .cls-1{fill:none;…" at bounding box center [123, 289] width 236 height 223
click at [65, 207] on h2 "[DATE] sky at a glance" at bounding box center [123, 199] width 208 height 15
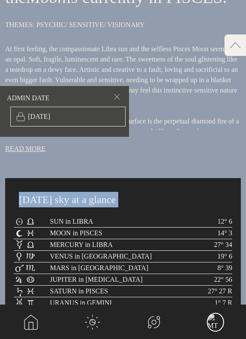
copy div "Today's sky at a glance .cls-1{fill:none;}"
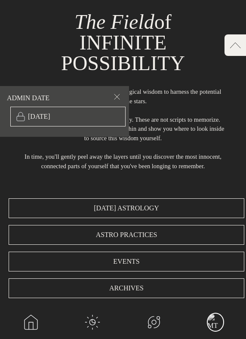
scroll to position [22, 0]
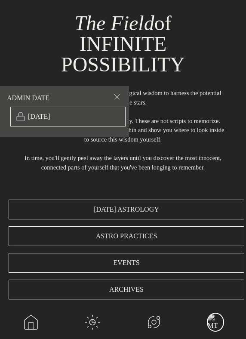
click at [140, 215] on span "[DATE] Astrology" at bounding box center [126, 209] width 65 height 10
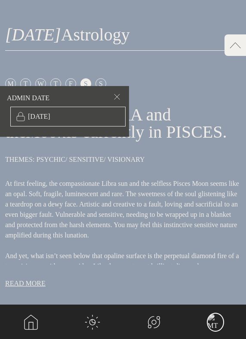
scroll to position [368, 0]
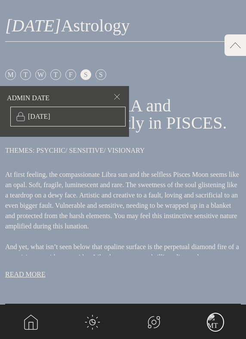
drag, startPoint x: 126, startPoint y: 40, endPoint x: 6, endPoint y: 39, distance: 119.7
click at [6, 34] on h1 "Today's Astrology" at bounding box center [123, 25] width 236 height 17
copy h1 "Today's Astrology"
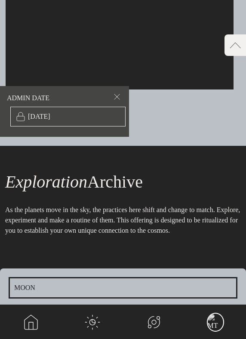
scroll to position [4355, 0]
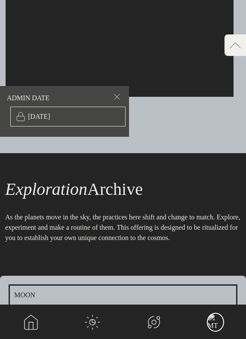
click at [77, 199] on span "Exploration" at bounding box center [46, 189] width 82 height 19
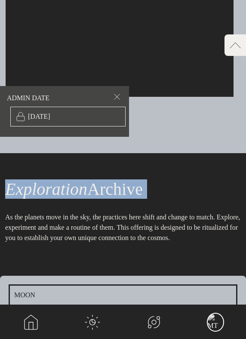
copy h1 "Exploration Archive"
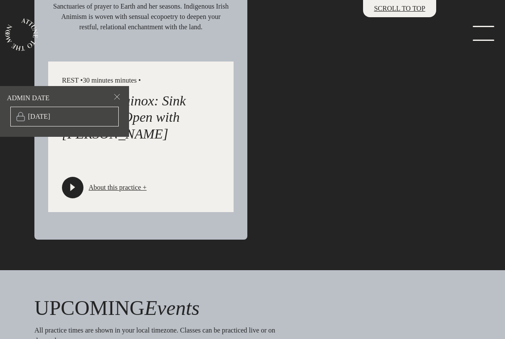
scroll to position [1836, 0]
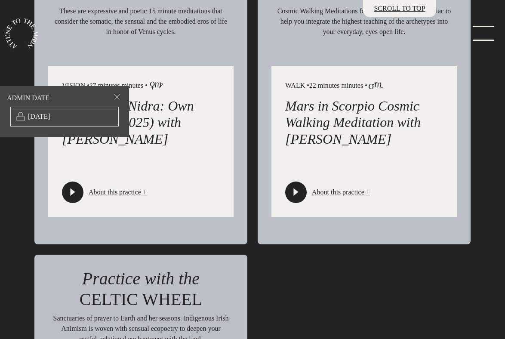
click at [246, 29] on link "menu" at bounding box center [481, 34] width 43 height 17
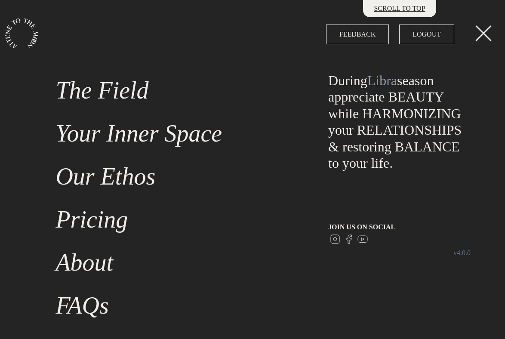
click at [104, 222] on link "Pricing" at bounding box center [176, 219] width 253 height 43
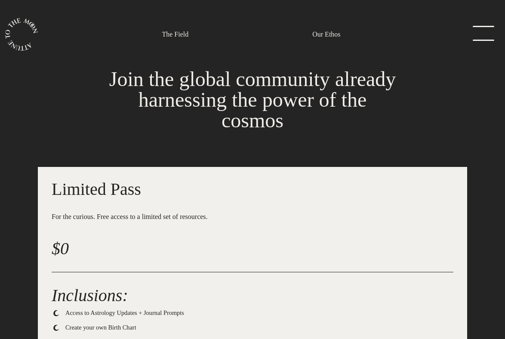
click at [246, 28] on link "menu" at bounding box center [481, 34] width 43 height 17
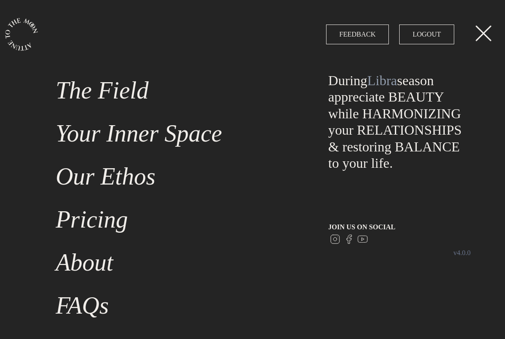
scroll to position [24, 0]
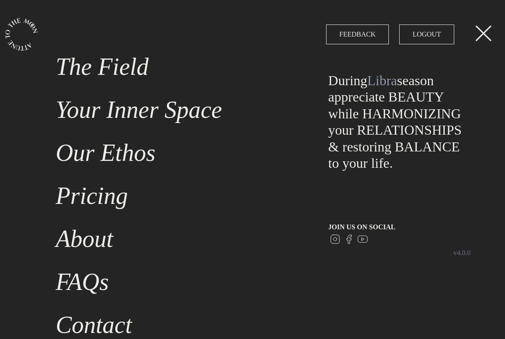
click at [82, 238] on link "About" at bounding box center [176, 238] width 253 height 43
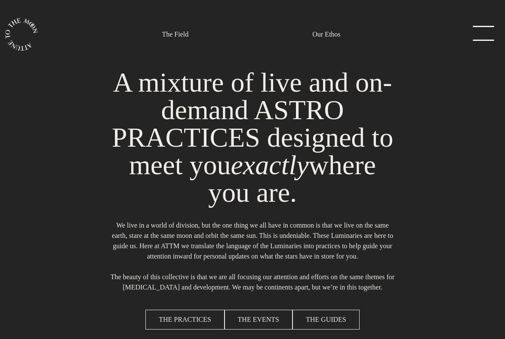
click at [246, 27] on link "menu" at bounding box center [481, 34] width 43 height 17
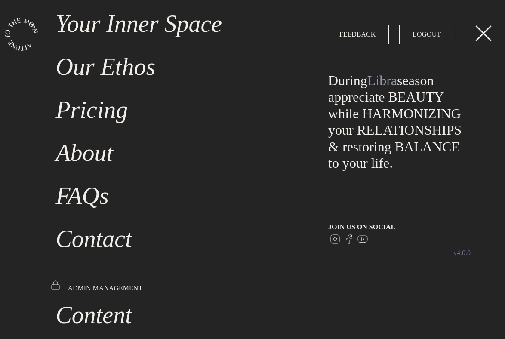
scroll to position [117, 0]
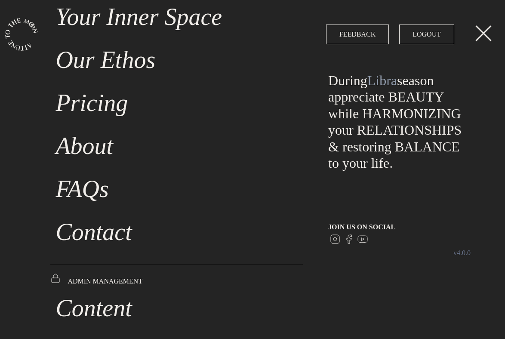
click at [110, 236] on link "Contact" at bounding box center [176, 232] width 253 height 43
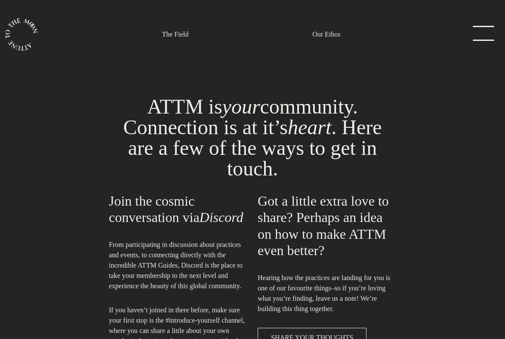
click at [246, 36] on link "menu" at bounding box center [481, 34] width 43 height 17
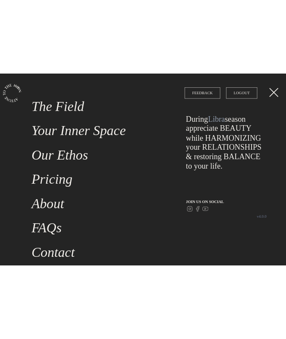
scroll to position [31, 0]
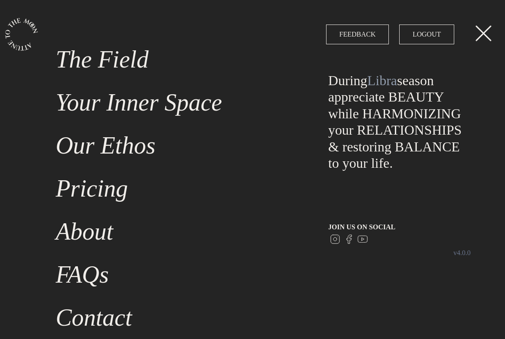
click at [98, 100] on link "Your Inner Space" at bounding box center [176, 102] width 253 height 43
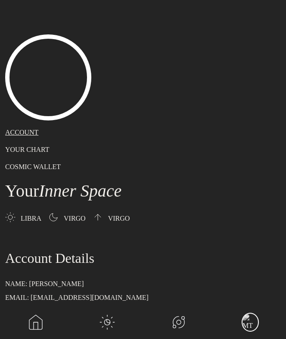
click at [246, 319] on div "main navigation" at bounding box center [249, 322] width 17 height 19
click at [244, 313] on div "main navigation" at bounding box center [249, 322] width 17 height 19
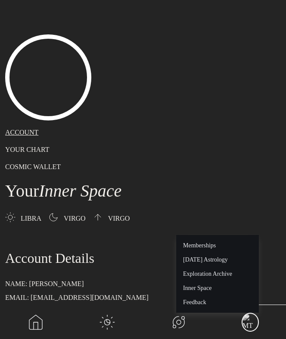
click at [201, 259] on h1 "Account Details" at bounding box center [143, 258] width 276 height 14
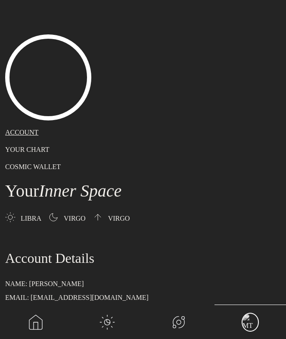
click at [246, 310] on p "BIRTHDATE: October 7th, 1988" at bounding box center [143, 312] width 276 height 10
click at [246, 316] on div "main navigation" at bounding box center [249, 322] width 17 height 19
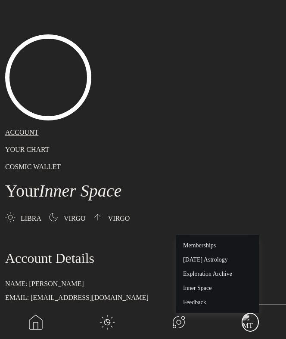
click at [198, 289] on p "NAME: Marco Tundo" at bounding box center [143, 284] width 276 height 10
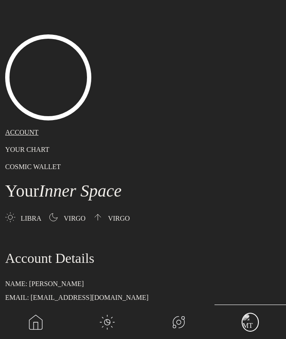
click at [246, 326] on p "BIRTHTIME: 1:00am" at bounding box center [143, 325] width 276 height 10
click at [246, 325] on div "main navigation" at bounding box center [249, 322] width 17 height 19
click at [246, 315] on div "main navigation" at bounding box center [249, 322] width 17 height 19
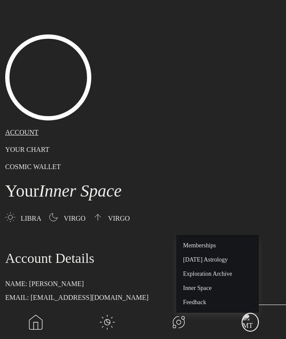
click at [211, 260] on h1 "Account Details" at bounding box center [143, 258] width 276 height 14
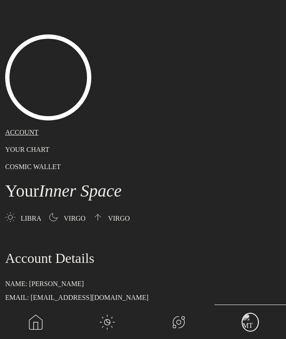
click at [246, 323] on div "main navigation" at bounding box center [249, 322] width 17 height 19
click at [246, 313] on p "BIRTHDATE: October 7th, 1988" at bounding box center [143, 312] width 276 height 10
click at [246, 319] on div "main navigation" at bounding box center [249, 322] width 17 height 19
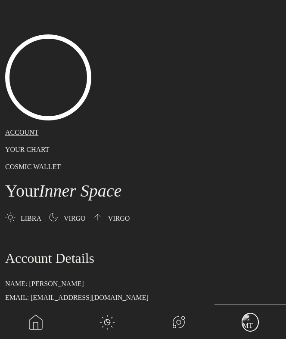
click at [246, 322] on div "main navigation" at bounding box center [249, 322] width 17 height 19
click at [246, 319] on div "main navigation" at bounding box center [249, 322] width 17 height 19
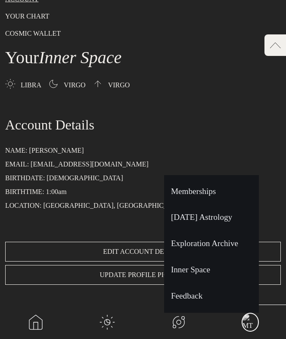
scroll to position [142, 0]
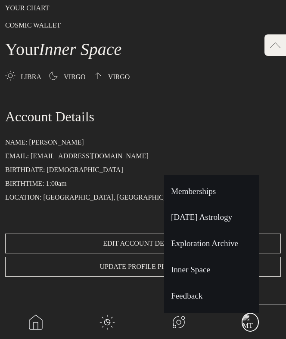
click at [190, 220] on div "Account Details NAME: Marco Tundo EMAIL: marcotundo@gmail.com BIRTHDATE: Octobe…" at bounding box center [143, 343] width 276 height 467
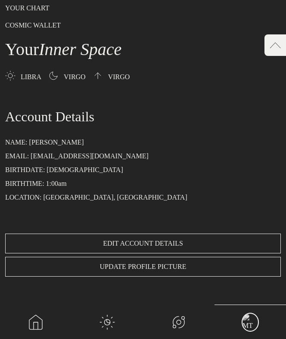
click at [244, 320] on div "main navigation" at bounding box center [249, 322] width 17 height 19
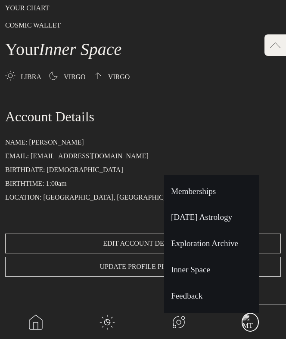
click at [172, 271] on span "UPDATE PROFILE PICTURE" at bounding box center [143, 267] width 87 height 10
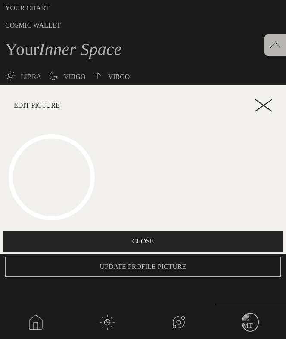
click at [246, 108] on icon at bounding box center [263, 105] width 17 height 13
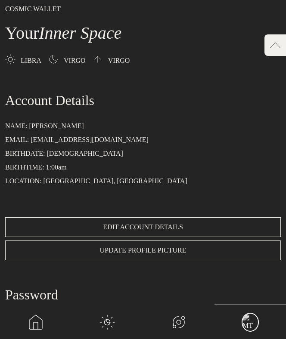
scroll to position [497, 0]
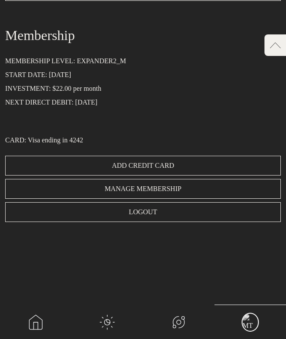
click at [246, 316] on div "main navigation" at bounding box center [249, 322] width 17 height 19
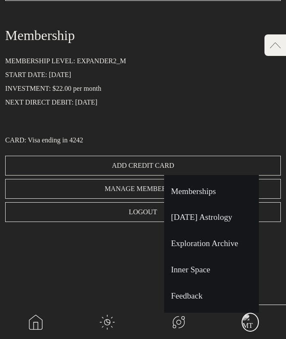
click at [198, 193] on button "MANAGE MEMBERSHIP" at bounding box center [143, 189] width 276 height 20
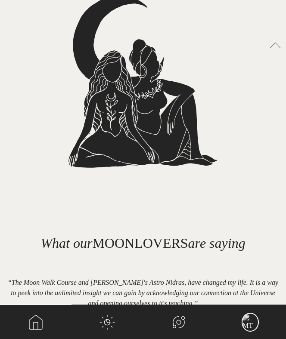
scroll to position [1391, 0]
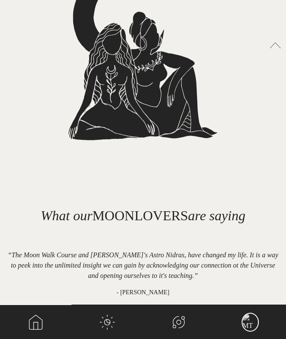
click at [250, 325] on div "main navigation" at bounding box center [249, 322] width 17 height 19
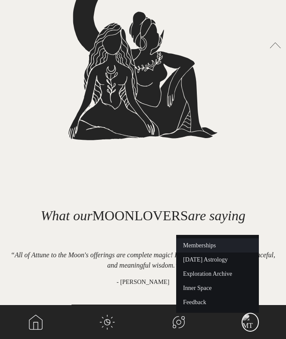
click at [204, 250] on link "Memberships" at bounding box center [217, 245] width 83 height 14
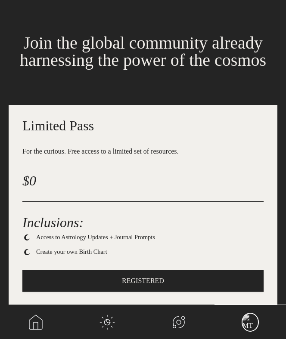
click at [250, 326] on div "main navigation" at bounding box center [249, 322] width 17 height 19
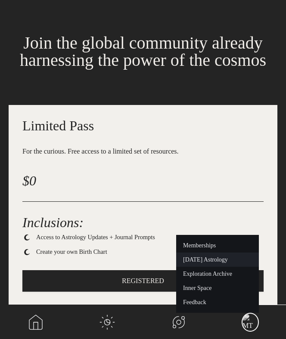
click at [221, 267] on link "[DATE] Astrology" at bounding box center [217, 260] width 83 height 14
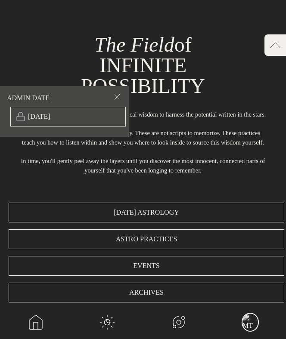
scroll to position [358, 0]
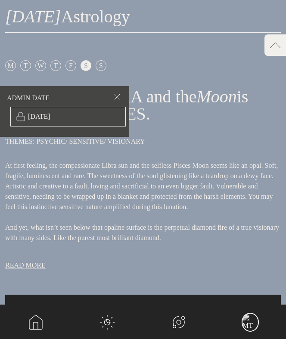
click at [246, 317] on div "main navigation" at bounding box center [249, 322] width 17 height 19
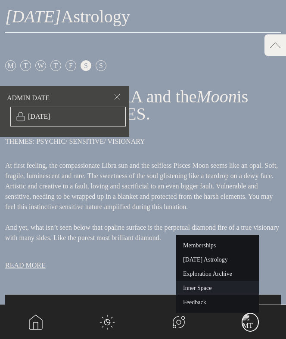
click at [198, 290] on link "Inner Space" at bounding box center [217, 288] width 83 height 14
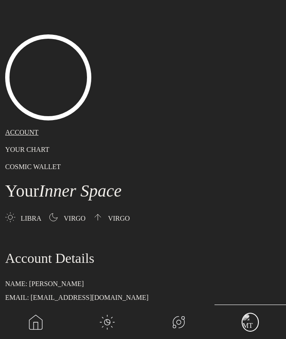
click at [255, 326] on div "main navigation" at bounding box center [249, 322] width 17 height 19
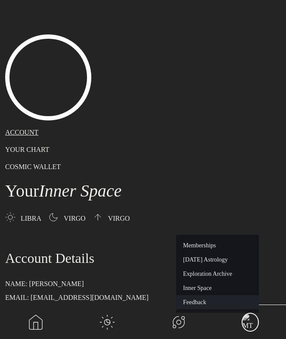
click at [201, 306] on link "Feedback" at bounding box center [217, 302] width 83 height 14
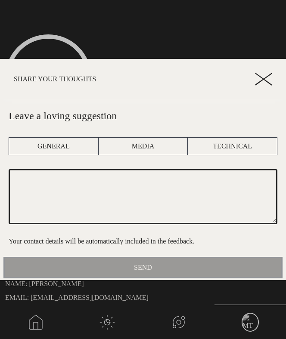
click at [270, 83] on icon at bounding box center [263, 79] width 17 height 13
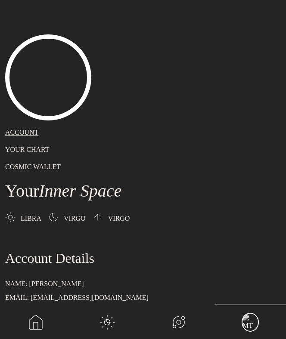
click at [20, 325] on link "main navigation" at bounding box center [35, 322] width 71 height 34
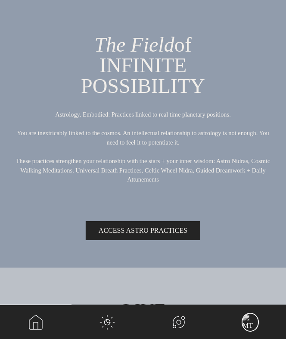
click at [235, 318] on h1 "LIVE MOON Circles" at bounding box center [143, 331] width 286 height 62
click at [263, 326] on h1 "LIVE MOON Circles" at bounding box center [143, 331] width 286 height 62
click at [251, 324] on div "main navigation" at bounding box center [249, 322] width 17 height 19
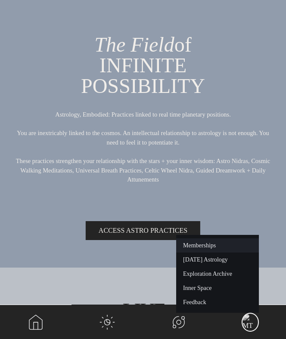
click at [207, 248] on link "Memberships" at bounding box center [217, 245] width 83 height 14
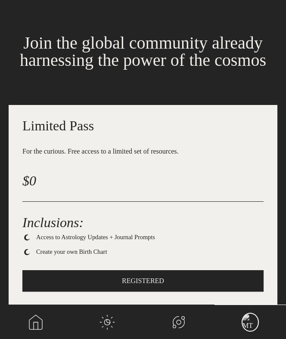
click at [173, 316] on link "main navigation" at bounding box center [178, 322] width 71 height 34
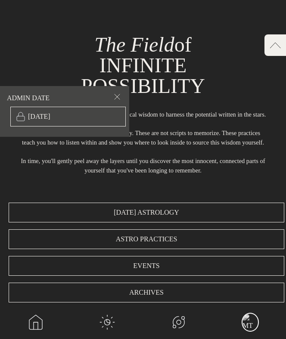
scroll to position [3496, 0]
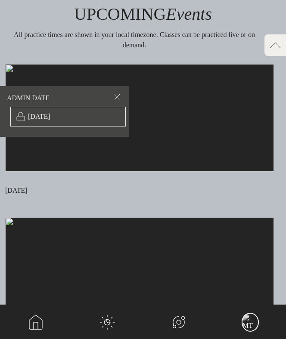
click at [26, 324] on link "main navigation" at bounding box center [35, 322] width 71 height 34
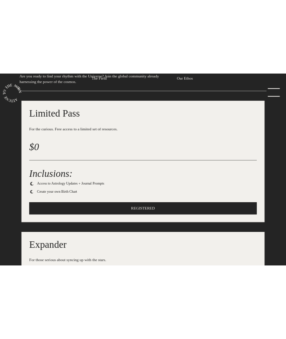
scroll to position [20, 0]
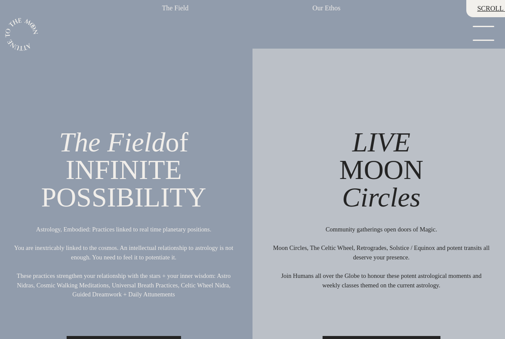
click at [0, 0] on div "main navigation" at bounding box center [0, 0] width 0 height 0
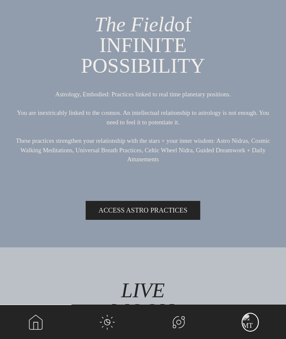
click at [240, 331] on h1 "LIVE MOON Circles" at bounding box center [143, 311] width 286 height 62
click at [248, 324] on div "main navigation" at bounding box center [249, 322] width 17 height 19
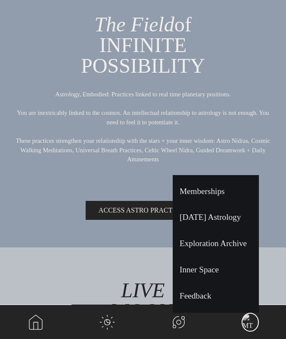
click at [244, 100] on p "Astrology, Embodied: Practices linked to real time planetary positions. You are…" at bounding box center [143, 132] width 258 height 84
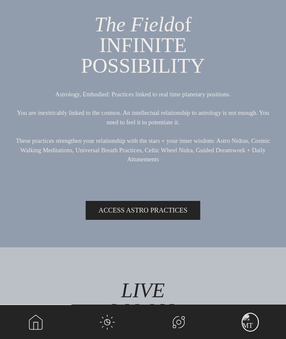
click at [247, 326] on div "main navigation" at bounding box center [249, 322] width 17 height 19
click at [251, 322] on div "main navigation" at bounding box center [249, 322] width 17 height 18
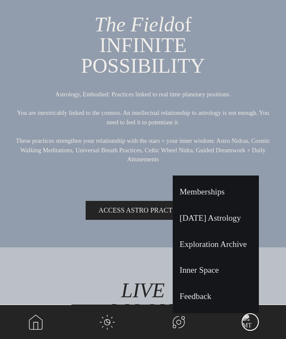
click at [195, 138] on p "Astrology, Embodied: Practices linked to real time planetary positions. You are…" at bounding box center [143, 132] width 258 height 84
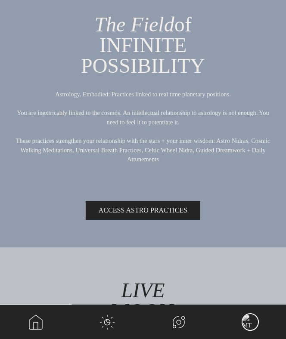
click at [247, 319] on div "main navigation" at bounding box center [249, 322] width 17 height 18
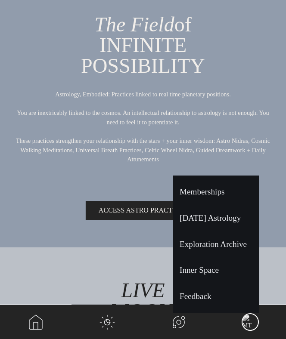
click at [210, 149] on p "Astrology, Embodied: Practices linked to real time planetary positions. You are…" at bounding box center [143, 132] width 258 height 84
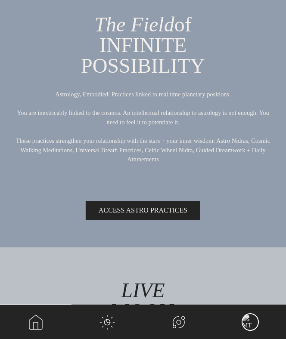
click at [256, 328] on div "main navigation" at bounding box center [249, 322] width 17 height 18
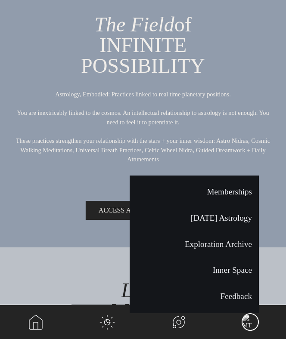
click at [198, 159] on p "Astrology, Embodied: Practices linked to real time planetary positions. You are…" at bounding box center [143, 132] width 258 height 84
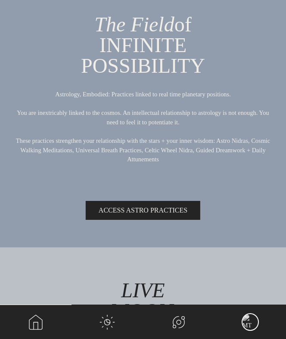
click at [246, 325] on div "main navigation" at bounding box center [249, 322] width 17 height 18
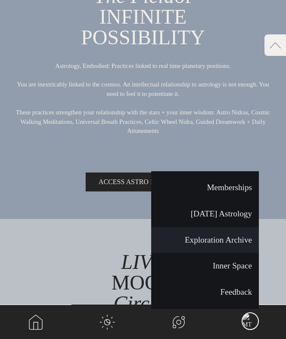
scroll to position [51, 0]
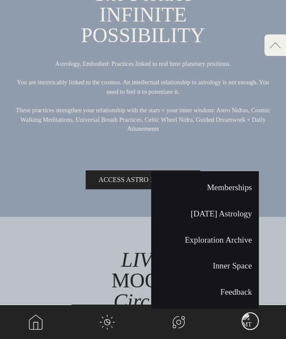
click at [241, 324] on div "LIVE MOON Circles Community gatherings open doors of Magic. Moon Circles, The C…" at bounding box center [143, 345] width 286 height 247
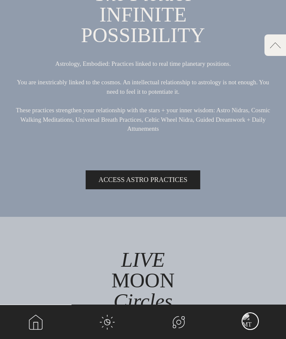
click at [242, 324] on div "main navigation" at bounding box center [249, 322] width 17 height 18
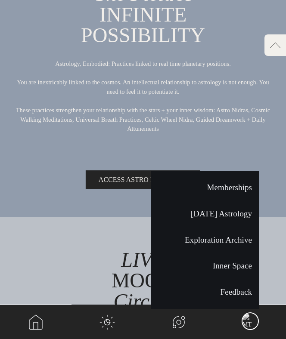
click at [226, 131] on p "Astrology, Embodied: Practices linked to real time planetary positions. You are…" at bounding box center [143, 101] width 258 height 84
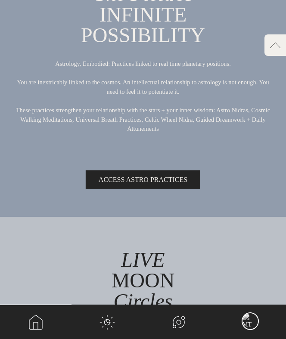
click at [251, 324] on div "main navigation" at bounding box center [249, 322] width 17 height 18
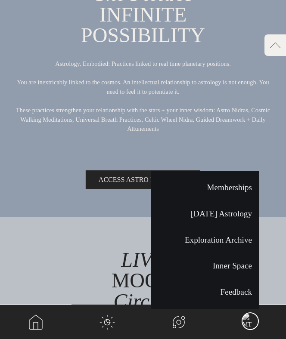
click at [227, 139] on p "Astrology, Embodied: Practices linked to real time planetary positions. You are…" at bounding box center [143, 101] width 258 height 84
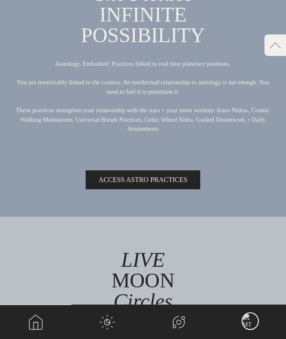
click at [254, 323] on div "main navigation" at bounding box center [249, 322] width 17 height 18
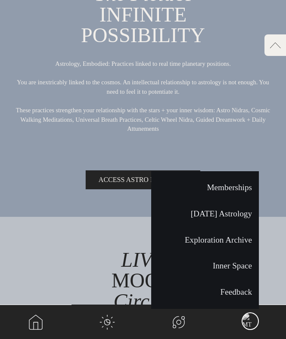
click at [223, 157] on div "The Field of INFINITE POSSIBILITY Astrology, Embodied: Practices linked to real…" at bounding box center [143, 98] width 286 height 228
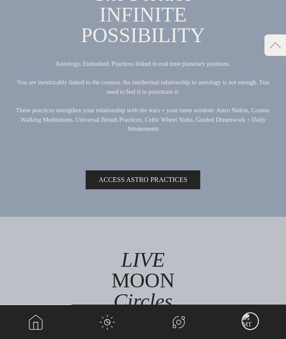
click at [245, 318] on div "main navigation" at bounding box center [249, 322] width 17 height 18
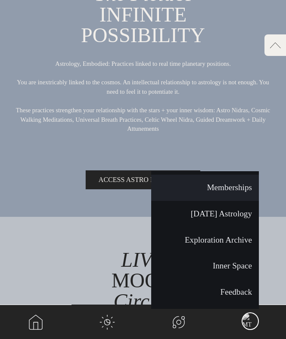
click at [225, 190] on link "Memberships" at bounding box center [205, 188] width 108 height 26
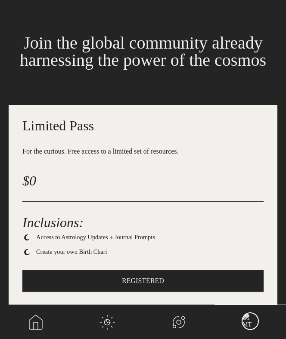
click at [252, 320] on div "main navigation" at bounding box center [249, 322] width 17 height 18
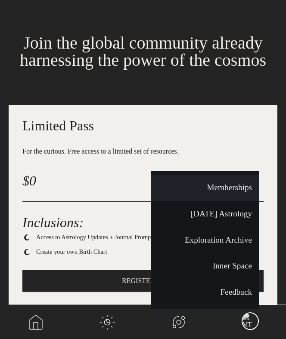
click at [216, 193] on link "Memberships" at bounding box center [205, 188] width 108 height 26
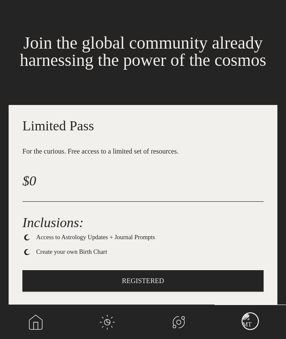
click at [33, 313] on link "main navigation" at bounding box center [35, 322] width 71 height 34
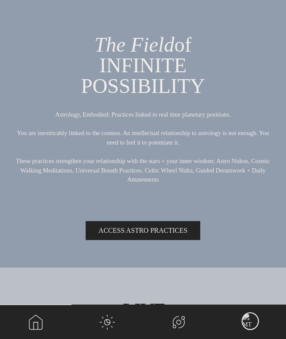
click at [250, 319] on div "main navigation" at bounding box center [249, 322] width 17 height 18
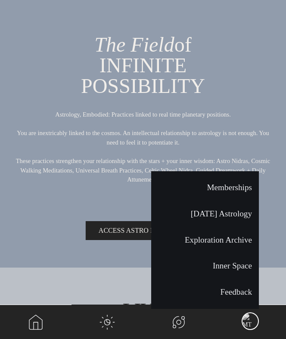
click at [232, 120] on p "Astrology, Embodied: Practices linked to real time planetary positions. You are…" at bounding box center [143, 152] width 258 height 84
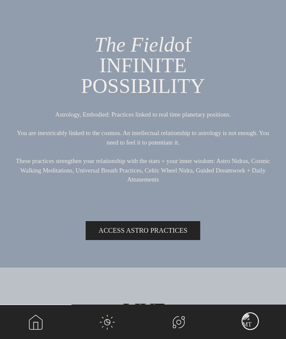
click at [252, 319] on div "main navigation" at bounding box center [249, 322] width 17 height 18
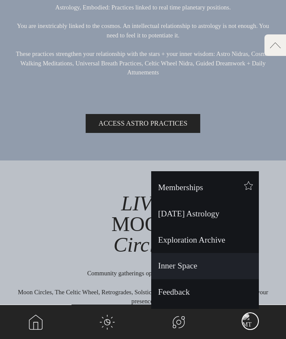
scroll to position [122, 0]
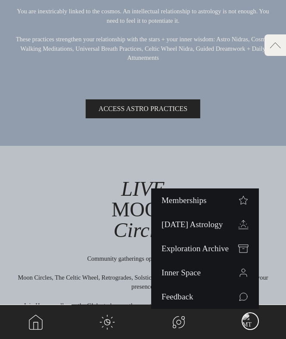
click at [252, 319] on div "main navigation" at bounding box center [249, 322] width 17 height 18
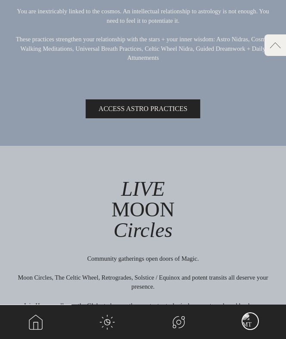
click at [252, 319] on div "main navigation" at bounding box center [249, 322] width 17 height 18
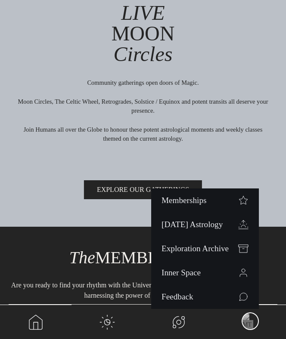
scroll to position [0, 0]
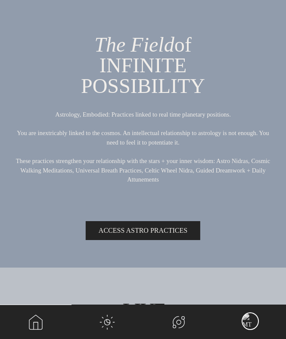
click at [103, 328] on link "main navigation" at bounding box center [106, 322] width 71 height 34
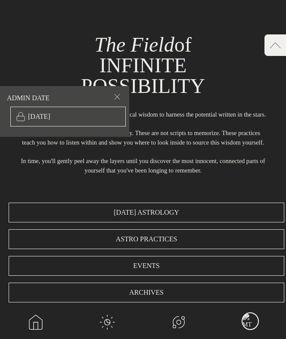
scroll to position [1120, 0]
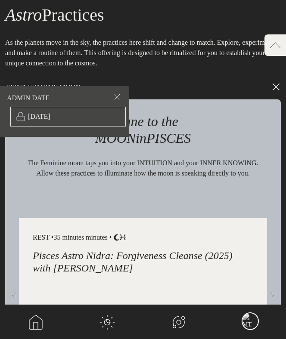
click at [46, 321] on link "main navigation" at bounding box center [35, 322] width 71 height 34
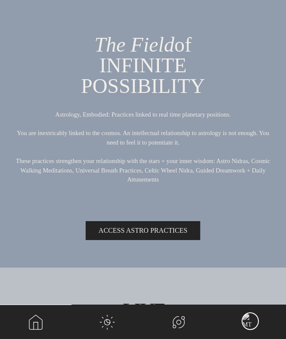
click at [136, 331] on link "main navigation" at bounding box center [106, 322] width 71 height 34
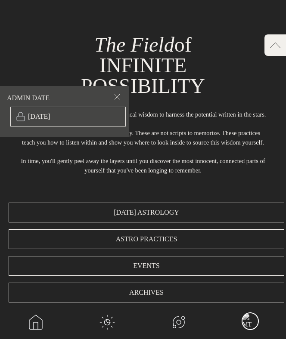
scroll to position [1120, 0]
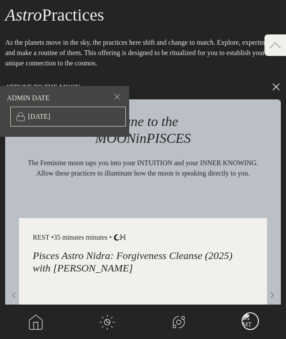
click at [104, 325] on link "main navigation" at bounding box center [106, 322] width 71 height 34
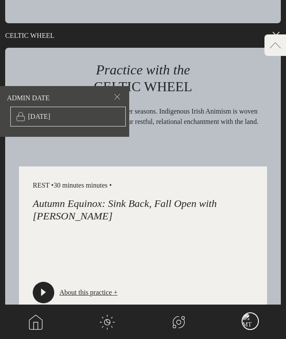
click at [181, 313] on link "main navigation" at bounding box center [178, 322] width 71 height 34
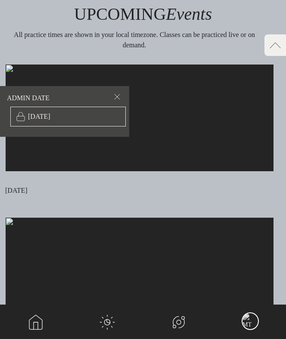
click at [245, 325] on div "main navigation" at bounding box center [249, 322] width 17 height 18
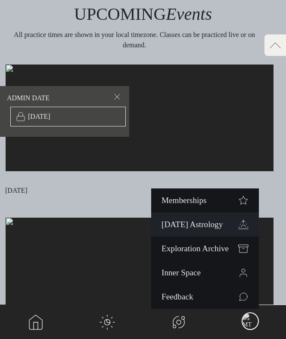
click at [196, 220] on span "[DATE] Astrology" at bounding box center [191, 224] width 61 height 8
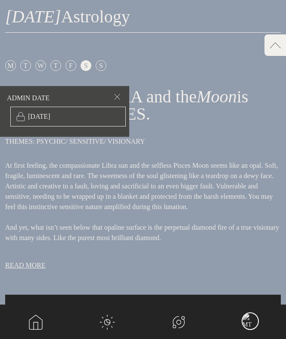
click at [255, 316] on div "main navigation" at bounding box center [249, 322] width 17 height 18
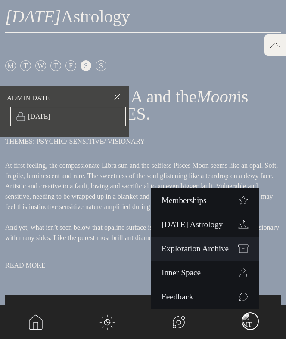
click at [204, 250] on span "Exploration Archive" at bounding box center [194, 249] width 67 height 8
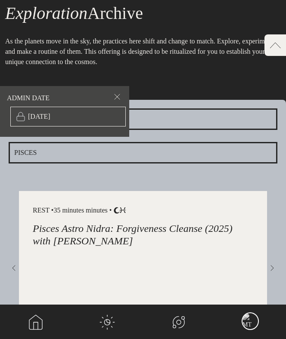
click at [259, 309] on div "REST • 35 minutes minutes • Moon .cls-1{fill:none;} Pisces Pisces Astro Nidra: …" at bounding box center [143, 266] width 248 height 151
click at [254, 317] on div "main navigation" at bounding box center [249, 322] width 17 height 18
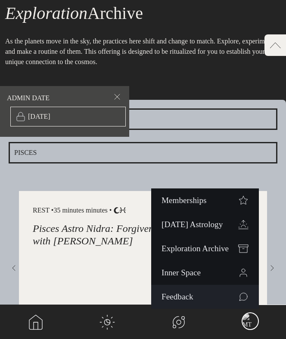
click at [179, 291] on link "Feedback" at bounding box center [205, 297] width 108 height 24
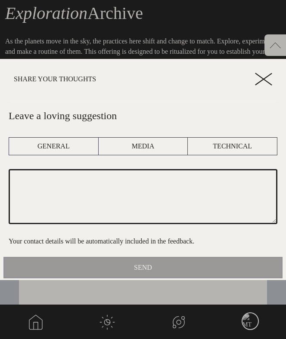
click at [251, 320] on div at bounding box center [143, 169] width 286 height 339
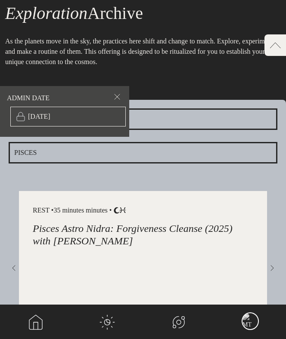
click at [251, 317] on div "main navigation" at bounding box center [249, 322] width 17 height 18
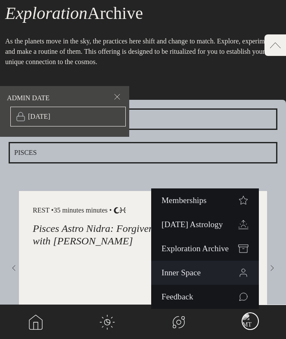
click at [193, 269] on span "Inner Space" at bounding box center [181, 273] width 40 height 8
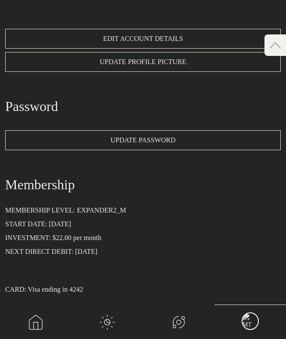
scroll to position [325, 0]
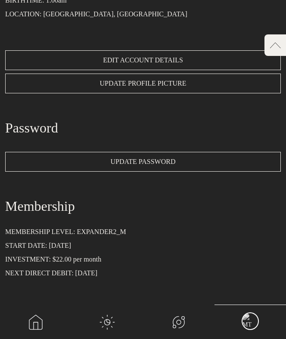
click at [30, 321] on link "main navigation" at bounding box center [35, 322] width 71 height 34
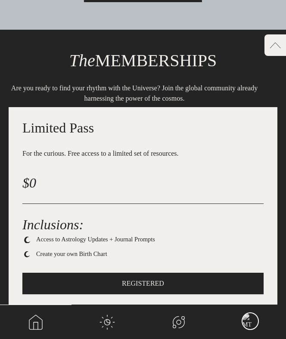
scroll to position [327, 0]
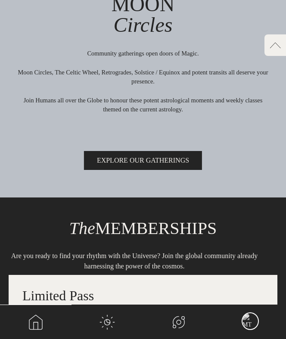
click at [39, 322] on link "main navigation" at bounding box center [35, 322] width 71 height 34
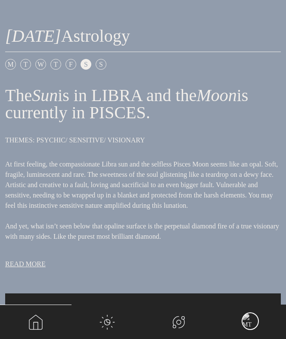
click at [253, 328] on div "main navigation" at bounding box center [249, 322] width 17 height 18
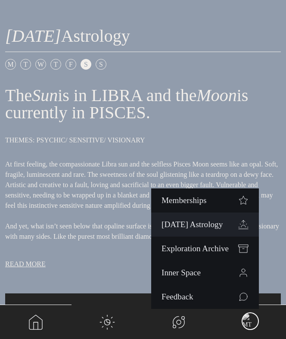
click at [187, 225] on span "[DATE] Astrology" at bounding box center [191, 224] width 61 height 8
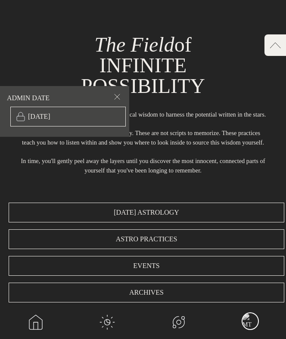
scroll to position [358, 0]
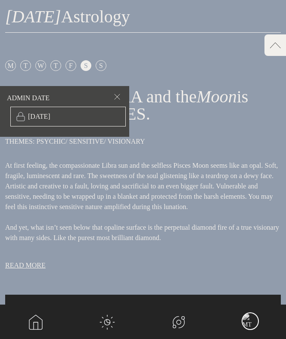
click at [31, 322] on link "main navigation" at bounding box center [35, 322] width 71 height 34
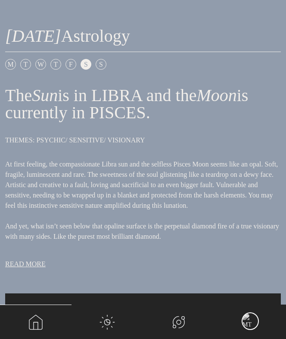
click at [44, 316] on link "main navigation" at bounding box center [35, 322] width 71 height 34
click at [48, 314] on link "main navigation" at bounding box center [35, 322] width 71 height 34
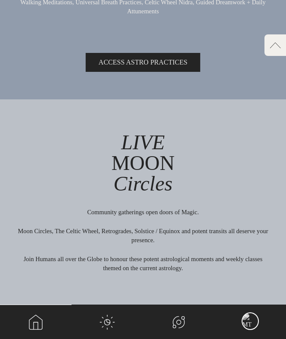
scroll to position [182, 0]
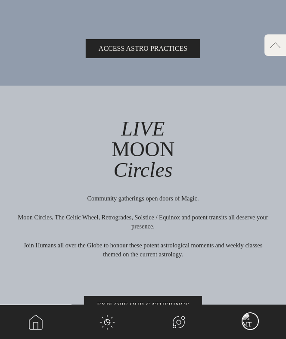
click at [141, 204] on p "Community gatherings open doors of Magic. Moon Circles, The Celtic Wheel, Retro…" at bounding box center [143, 231] width 258 height 74
copy p "Community gatherings open doors of Magic."
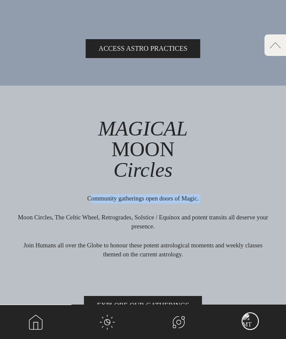
click at [202, 189] on div "MAGICAL MOON Circles Community gatherings open doors of Magic. Moon Circles, Th…" at bounding box center [143, 214] width 286 height 247
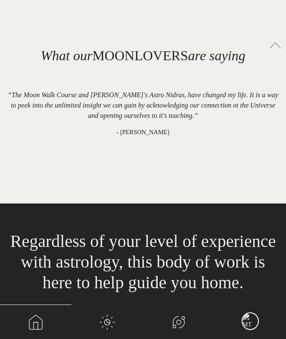
scroll to position [1575, 0]
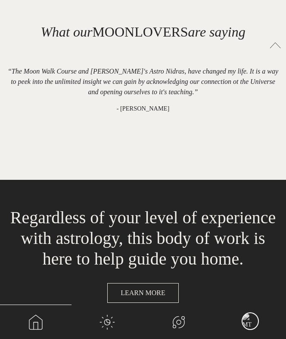
drag, startPoint x: 155, startPoint y: 106, endPoint x: 10, endPoint y: 106, distance: 144.6
click at [10, 97] on h1 "“The Moon Walk Course and [PERSON_NAME]'s Astro Nidras, have changed my life. I…" at bounding box center [143, 81] width 276 height 31
click at [267, 44] on div "SCROLL TO TOP arrow-left" at bounding box center [275, 45] width 22 height 22
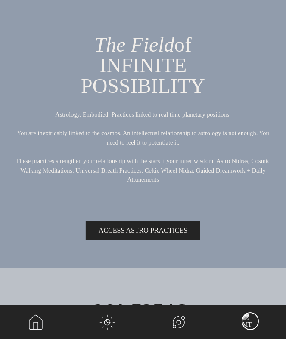
scroll to position [0, 0]
click at [241, 325] on div "main navigation" at bounding box center [249, 322] width 17 height 18
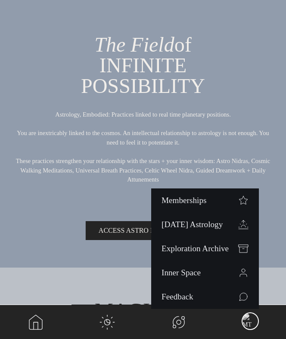
click at [181, 322] on link "main navigation" at bounding box center [178, 322] width 71 height 34
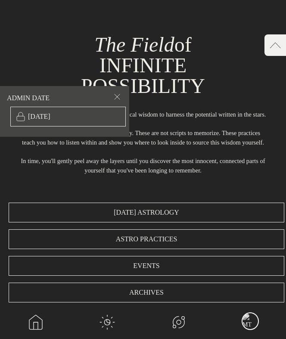
scroll to position [3496, 0]
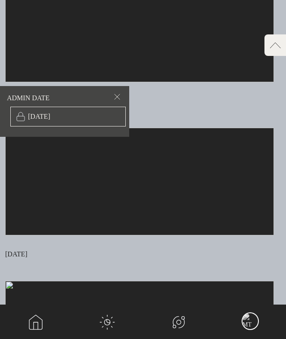
click at [110, 319] on link "main navigation" at bounding box center [106, 322] width 71 height 34
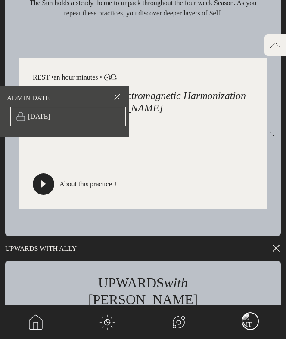
scroll to position [1594, 0]
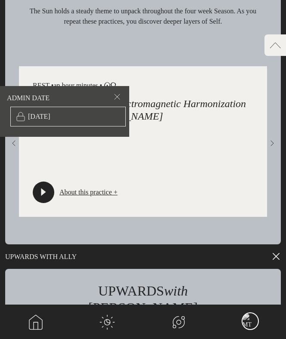
click at [37, 203] on div "play-button" at bounding box center [44, 193] width 22 height 22
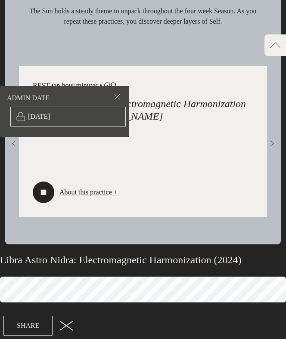
click at [27, 325] on span "SHARE" at bounding box center [28, 326] width 22 height 10
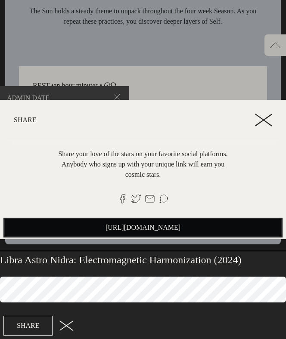
click at [272, 118] on icon at bounding box center [263, 120] width 17 height 13
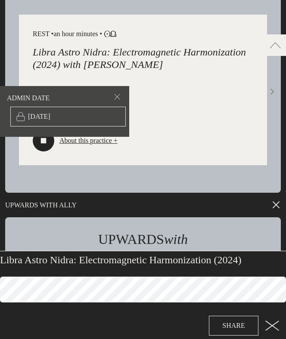
scroll to position [1538, 0]
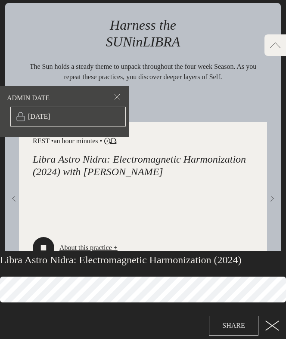
click at [238, 328] on span "SHARE" at bounding box center [233, 326] width 22 height 10
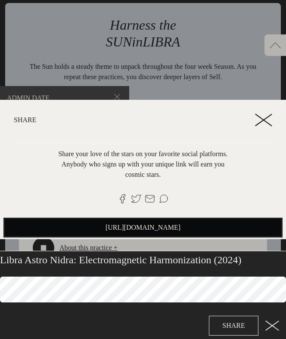
click at [259, 116] on icon at bounding box center [263, 120] width 17 height 13
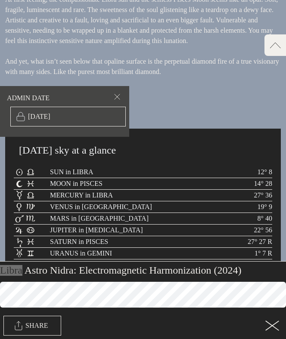
scroll to position [0, 0]
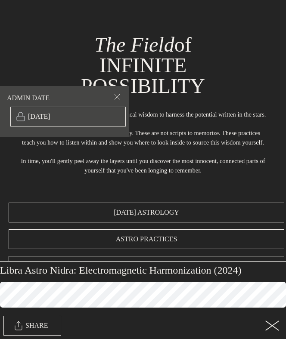
click at [273, 329] on icon at bounding box center [272, 326] width 14 height 10
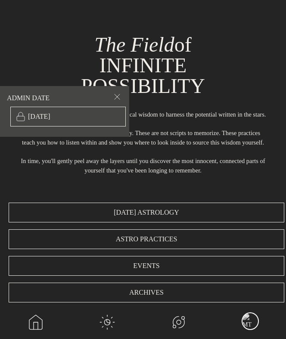
click at [116, 97] on span at bounding box center [117, 98] width 10 height 13
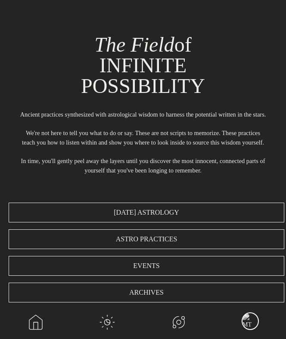
click at [253, 323] on div "main navigation" at bounding box center [249, 322] width 17 height 18
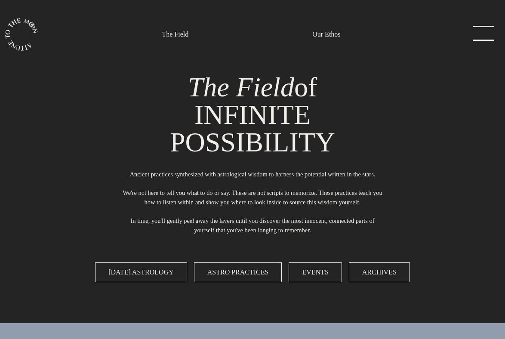
click at [285, 32] on link "menu" at bounding box center [481, 34] width 43 height 17
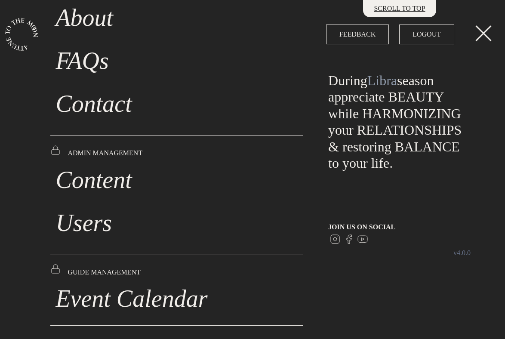
scroll to position [74, 0]
click at [84, 229] on link "Users" at bounding box center [176, 222] width 253 height 43
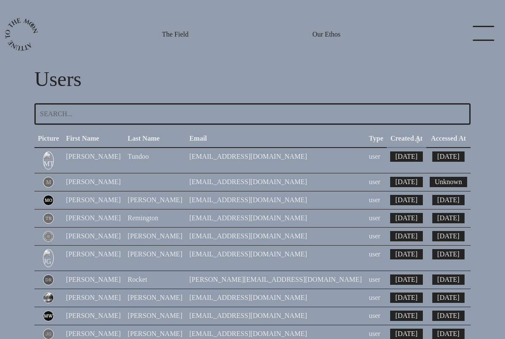
click at [285, 24] on section "Users First Name Last Name Email Type Created At Accessed At Picture First Name…" at bounding box center [252, 187] width 505 height 374
click at [285, 33] on link "menu" at bounding box center [481, 34] width 43 height 17
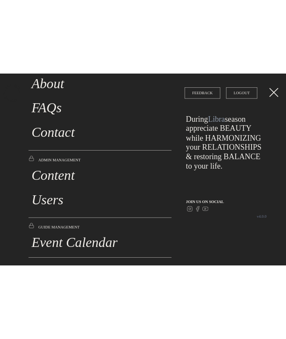
scroll to position [29, 0]
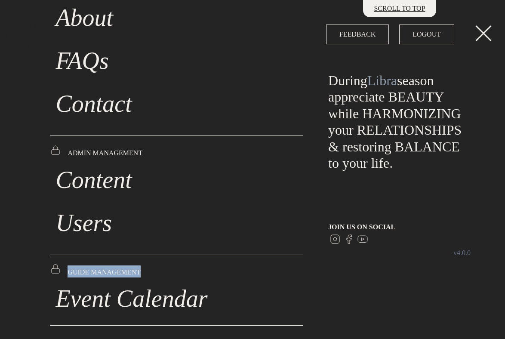
drag, startPoint x: 138, startPoint y: 273, endPoint x: 67, endPoint y: 273, distance: 71.5
click at [67, 273] on p "GUIDE MANAGEMENT" at bounding box center [176, 272] width 253 height 12
copy p "GUIDE MANAGEMENT"
click at [285, 35] on link "menu" at bounding box center [481, 34] width 43 height 17
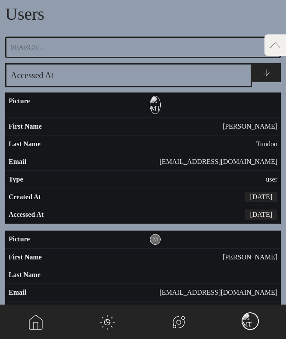
click at [246, 318] on div "main navigation" at bounding box center [249, 322] width 17 height 18
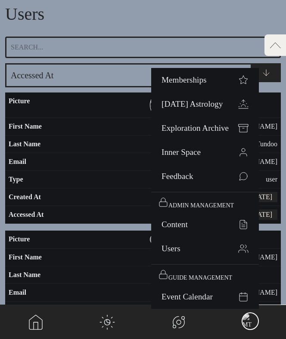
drag, startPoint x: 221, startPoint y: 204, endPoint x: 159, endPoint y: 206, distance: 61.6
click at [159, 206] on td "[DATE]" at bounding box center [143, 215] width 276 height 18
select select "user"
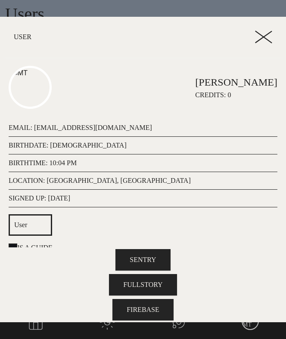
click at [180, 206] on div "SIGNED UP: October 4th, 2025" at bounding box center [143, 200] width 269 height 14
click at [261, 31] on icon at bounding box center [263, 37] width 17 height 13
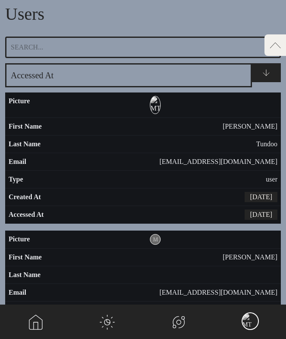
click at [273, 21] on h1 "Users" at bounding box center [143, 14] width 276 height 17
click at [251, 320] on div "main navigation" at bounding box center [249, 322] width 17 height 18
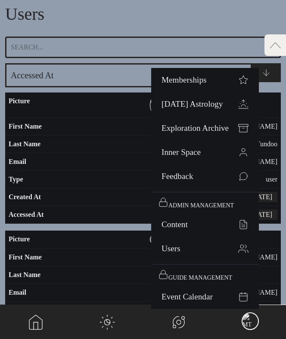
click at [158, 12] on h1 "Users" at bounding box center [143, 14] width 276 height 17
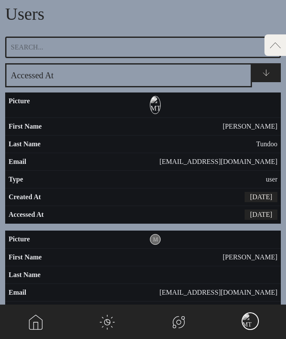
click at [248, 322] on div "main navigation" at bounding box center [249, 322] width 17 height 18
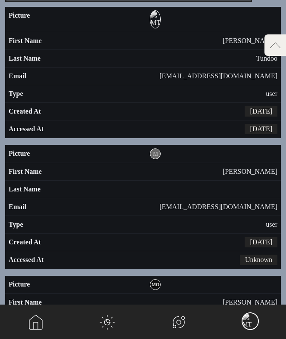
scroll to position [0, 0]
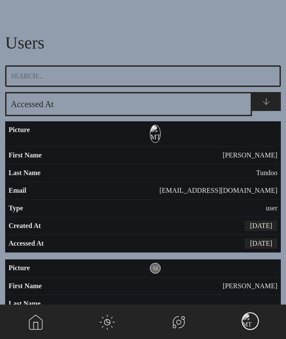
click at [227, 99] on select "First Name Last Name Email Type Created At Accessed At" at bounding box center [128, 104] width 247 height 24
click at [268, 99] on span at bounding box center [266, 101] width 10 height 10
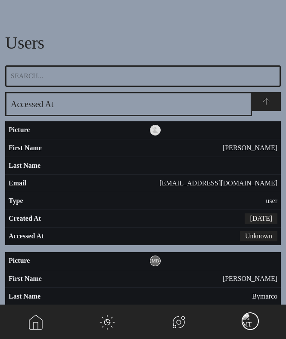
click at [268, 99] on span at bounding box center [266, 101] width 10 height 10
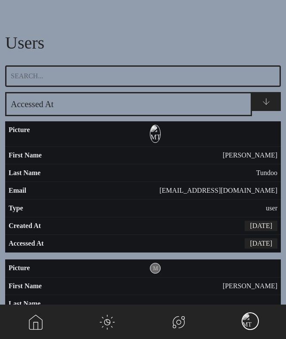
click at [231, 104] on select "First Name Last Name Email Type Created At Accessed At" at bounding box center [128, 104] width 247 height 24
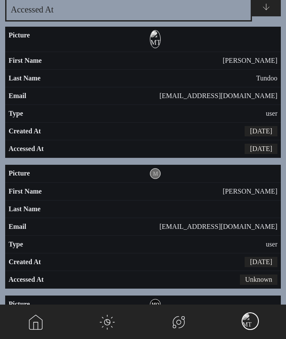
scroll to position [155, 0]
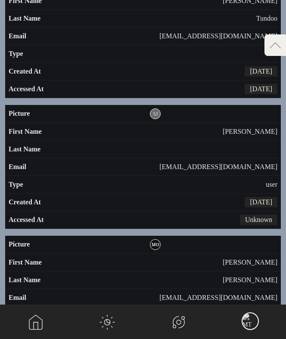
click at [246, 307] on td "user" at bounding box center [143, 316] width 276 height 18
select select "user"
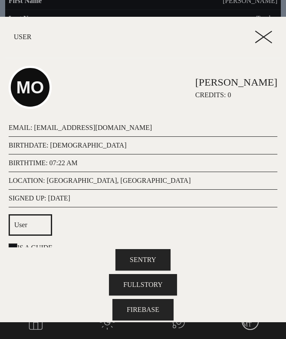
click at [267, 40] on icon at bounding box center [263, 37] width 17 height 13
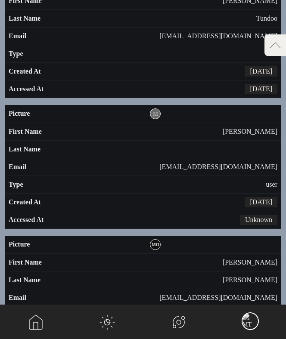
click at [251, 310] on td "user" at bounding box center [143, 316] width 276 height 18
select select "user"
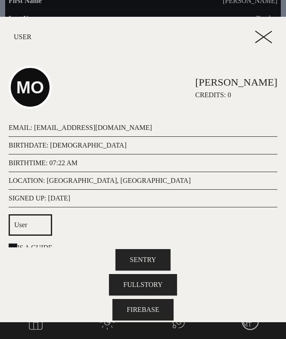
click at [257, 37] on icon at bounding box center [263, 37] width 17 height 13
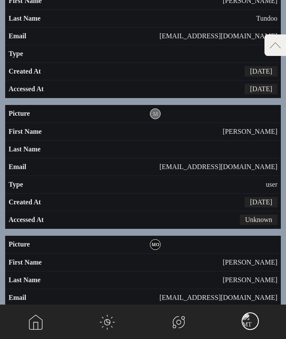
click at [246, 323] on div "main navigation" at bounding box center [249, 322] width 17 height 18
click at [251, 322] on div "main navigation" at bounding box center [249, 322] width 17 height 18
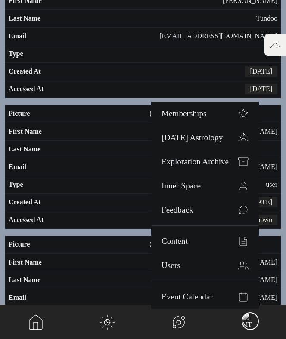
scroll to position [0, 0]
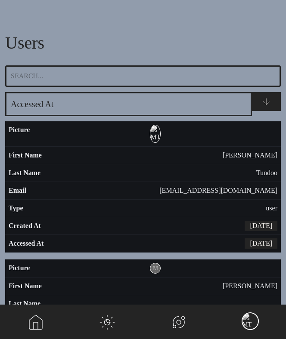
click at [35, 317] on link "main navigation" at bounding box center [35, 322] width 71 height 34
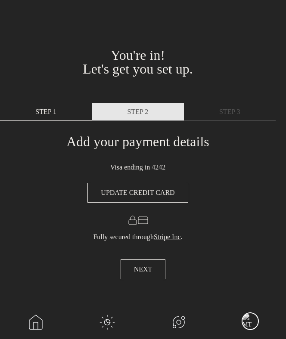
click at [117, 109] on link "STEP 2" at bounding box center [138, 112] width 92 height 18
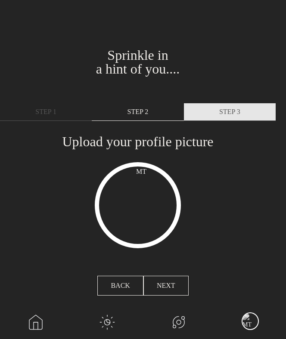
click at [222, 108] on span "STEP 3" at bounding box center [229, 112] width 21 height 10
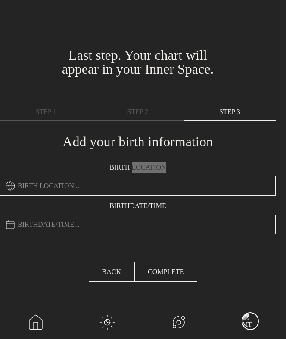
type input "[GEOGRAPHIC_DATA], [GEOGRAPHIC_DATA]"
type input "[DATE] 1:00am"
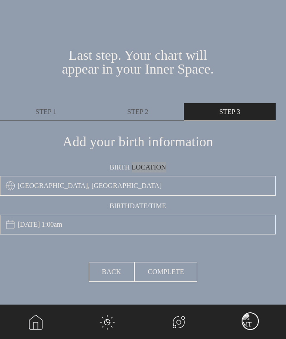
type input "[GEOGRAPHIC_DATA], [GEOGRAPHIC_DATA]"
type input "October 7th, 1988, 1:00am"
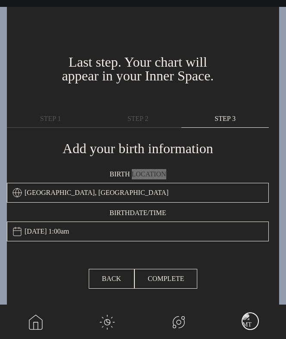
type input "Ottawa, Canada"
type input "October 7th, 1988, 1:00am"
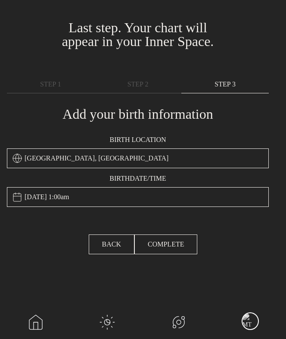
click at [63, 94] on div "Add your birth information Birth location Ottawa, Canada Birthdate/Time October…" at bounding box center [138, 155] width 262 height 124
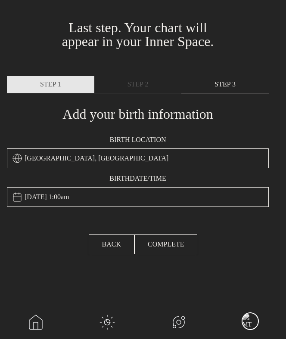
click at [59, 90] on link "STEP 1" at bounding box center [50, 85] width 87 height 18
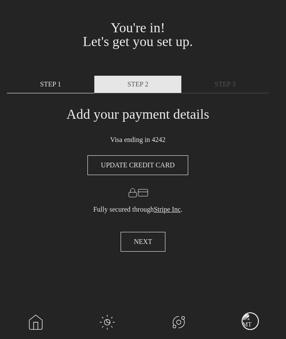
click at [133, 88] on span "STEP 2" at bounding box center [137, 84] width 21 height 10
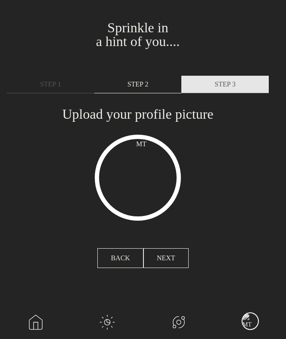
click at [218, 89] on span "STEP 3" at bounding box center [224, 84] width 21 height 10
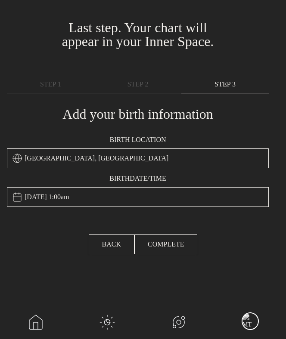
click at [251, 319] on div "main navigation" at bounding box center [249, 322] width 17 height 18
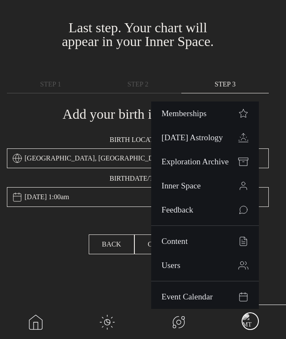
click at [37, 313] on link "main navigation" at bounding box center [35, 322] width 71 height 34
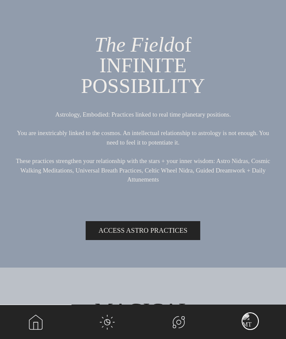
click at [84, 319] on link "main navigation" at bounding box center [106, 322] width 71 height 34
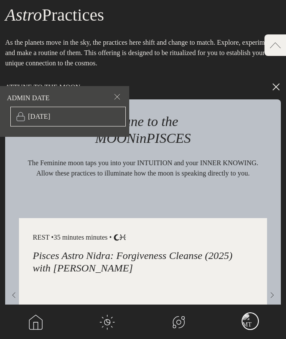
click at [155, 322] on link "main navigation" at bounding box center [178, 322] width 71 height 34
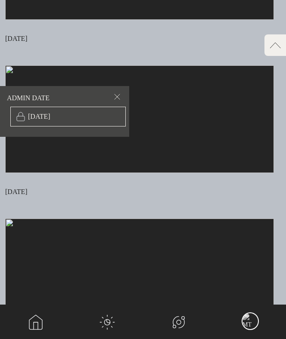
scroll to position [3952, 0]
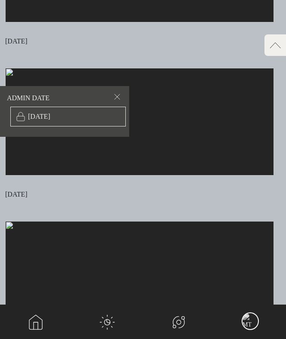
click at [189, 175] on img at bounding box center [139, 122] width 269 height 108
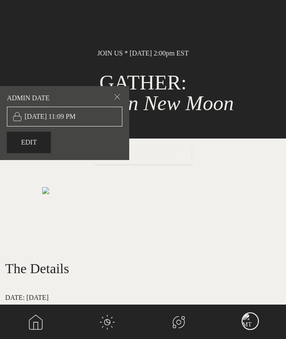
click at [116, 98] on span at bounding box center [117, 98] width 10 height 13
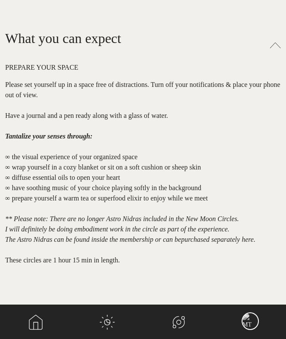
scroll to position [517, 0]
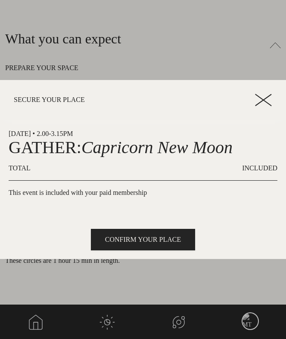
click at [259, 99] on icon at bounding box center [263, 100] width 17 height 13
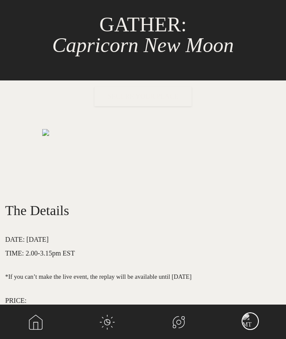
scroll to position [0, 0]
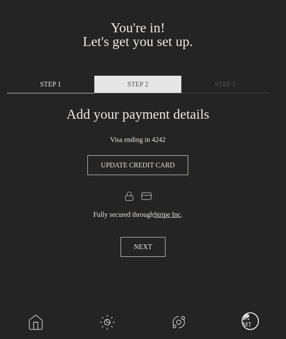
click at [142, 82] on span "STEP 2" at bounding box center [137, 84] width 21 height 10
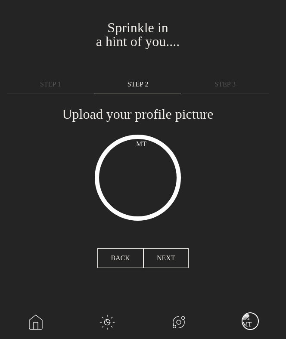
click at [229, 99] on div "Upload your profile picture Scale 1 Rotation 0 UPLOAD CANCEL" at bounding box center [138, 162] width 262 height 138
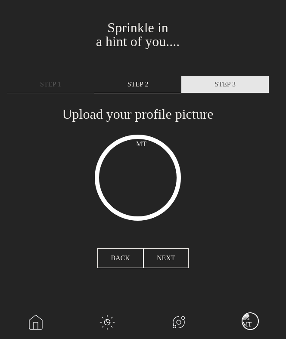
click at [234, 89] on span "STEP 3" at bounding box center [224, 84] width 21 height 10
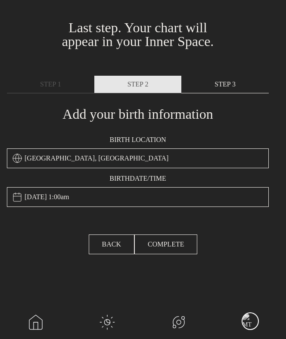
click at [127, 87] on span "STEP 2" at bounding box center [137, 84] width 21 height 10
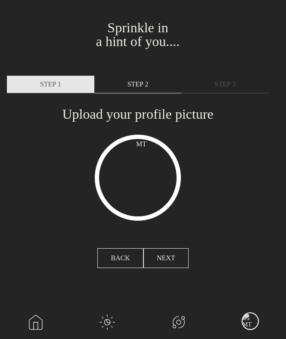
click at [62, 77] on link "STEP 1" at bounding box center [50, 85] width 87 height 18
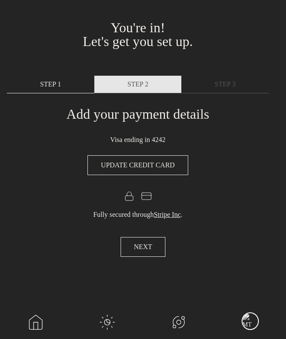
click at [132, 84] on span "STEP 2" at bounding box center [137, 84] width 21 height 10
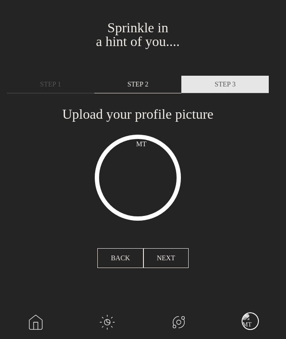
click at [241, 87] on link "STEP 3" at bounding box center [224, 85] width 87 height 18
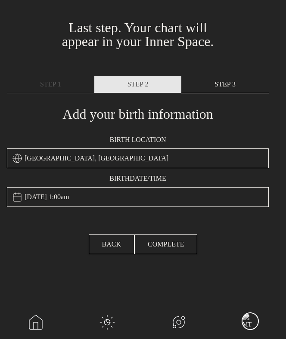
click at [166, 84] on link "STEP 2" at bounding box center [137, 85] width 87 height 18
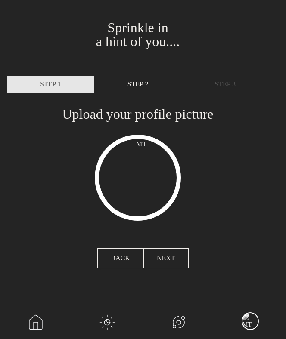
click at [91, 77] on link "STEP 1" at bounding box center [50, 85] width 87 height 18
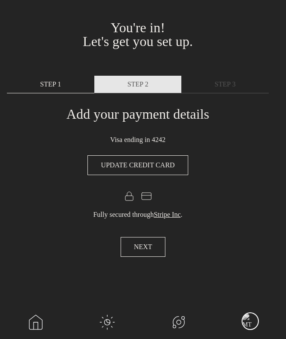
click at [133, 80] on span "STEP 2" at bounding box center [137, 84] width 21 height 10
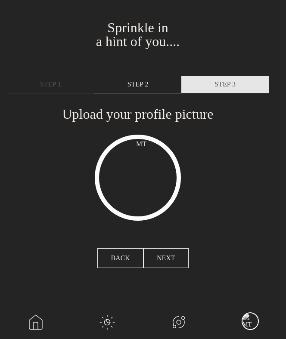
click at [214, 84] on span "STEP 3" at bounding box center [224, 84] width 21 height 10
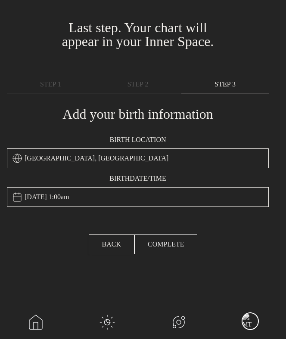
click at [183, 243] on button "COMPLETE" at bounding box center [165, 245] width 63 height 20
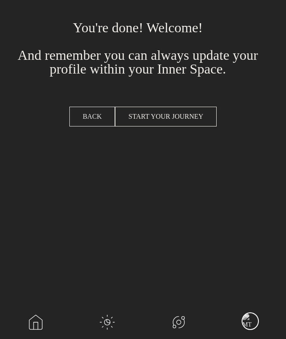
click at [80, 109] on button "BACK" at bounding box center [92, 117] width 46 height 20
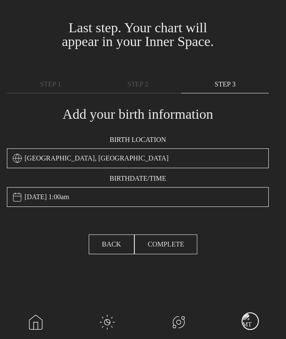
click at [167, 248] on span "COMPLETE" at bounding box center [166, 244] width 36 height 10
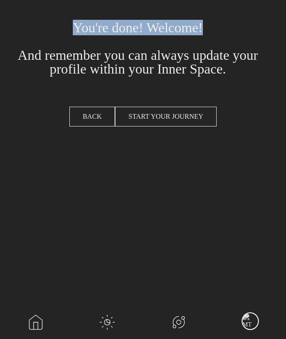
drag, startPoint x: 198, startPoint y: 28, endPoint x: 73, endPoint y: 27, distance: 125.3
click at [73, 27] on h1 "You're done! Welcome! And remember you can always update your profile within yo…" at bounding box center [138, 48] width 262 height 55
copy h1 "You're done! Welcome!"
click at [148, 65] on h1 "You're done! Welcome! And remember you can always update your profile within yo…" at bounding box center [138, 48] width 262 height 55
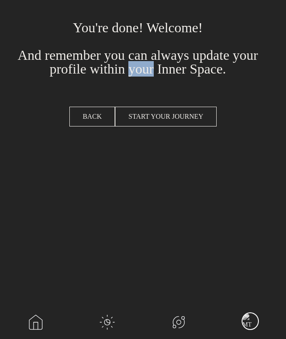
click at [148, 65] on h1 "You're done! Welcome! And remember you can always update your profile within yo…" at bounding box center [138, 48] width 262 height 55
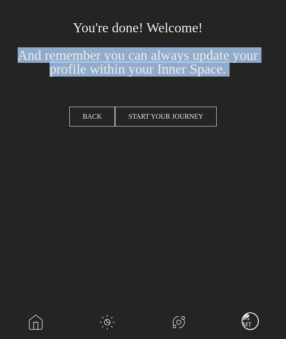
click at [148, 65] on h1 "You're done! Welcome! And remember you can always update your profile within yo…" at bounding box center [138, 48] width 262 height 55
copy div "And remember you can always update your profile within your Inner Space. STEP 1…"
click at [207, 51] on h1 "You're done! Welcome! And remember you can always update your profile within yo…" at bounding box center [138, 48] width 262 height 55
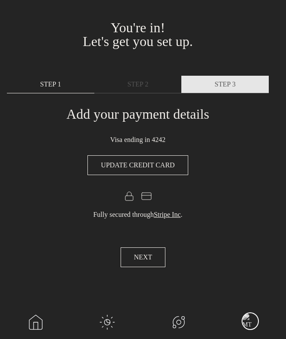
click at [220, 89] on span "STEP 3" at bounding box center [224, 84] width 21 height 10
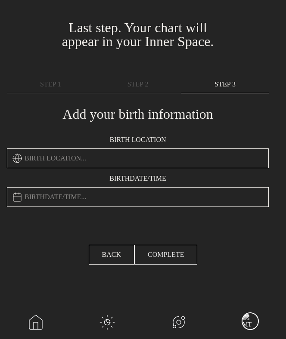
click at [182, 254] on button "COMPLETE" at bounding box center [165, 255] width 63 height 20
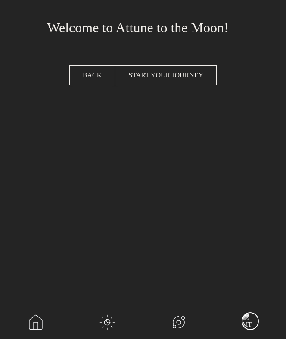
click at [143, 25] on h1 "Welcome to Attune to the Moon!" at bounding box center [138, 28] width 262 height 14
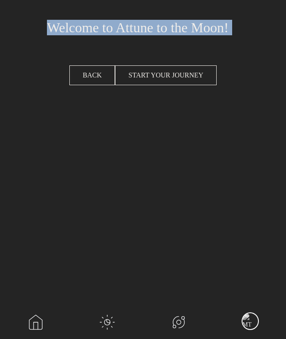
click at [143, 25] on h1 "Welcome to Attune to the Moon!" at bounding box center [138, 28] width 262 height 14
click at [130, 27] on h1 "Welcome to Attune to the Moon!" at bounding box center [138, 28] width 262 height 14
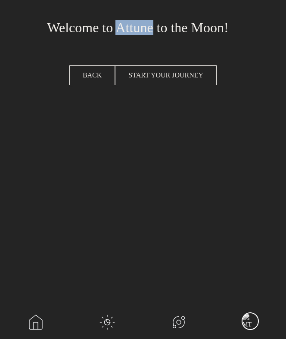
click at [130, 27] on h1 "Welcome to Attune to the Moon!" at bounding box center [138, 28] width 262 height 14
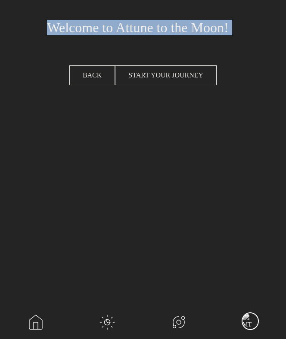
click at [130, 27] on h1 "Welcome to Attune to the Moon!" at bounding box center [138, 28] width 262 height 14
copy div "Welcome to Attune to the Moon! STEP 1 STEP 2 STEP 3 Add your payment details Vi…"
click at [155, 168] on section "You're in! Let's get you set up. Sprinkle in a hint of you.... Last step. Your …" at bounding box center [143, 169] width 286 height 339
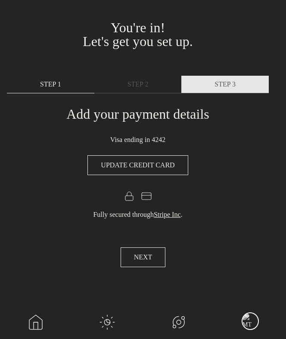
click at [219, 77] on link "STEP 3" at bounding box center [224, 85] width 87 height 18
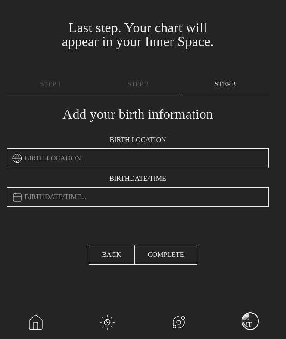
click at [171, 258] on span "COMPLETE" at bounding box center [166, 255] width 36 height 10
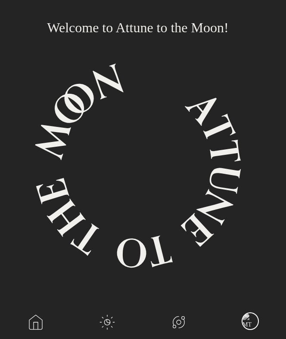
click at [163, 155] on icon at bounding box center [137, 165] width 223 height 224
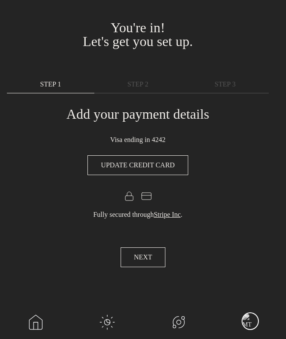
click at [244, 321] on div "main navigation" at bounding box center [249, 322] width 17 height 18
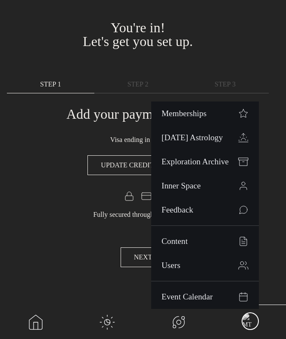
click at [90, 245] on div "BACK NEXT START YOUR JOURNEY" at bounding box center [143, 258] width 272 height 34
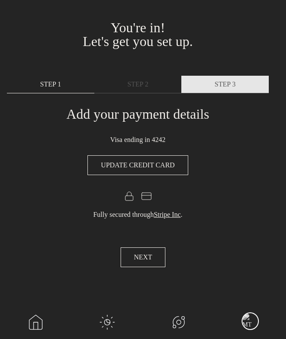
click at [227, 90] on link "STEP 3" at bounding box center [224, 85] width 87 height 18
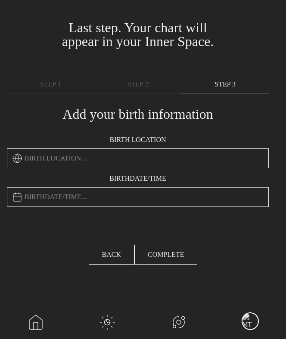
click at [161, 248] on button "COMPLETE" at bounding box center [165, 255] width 63 height 20
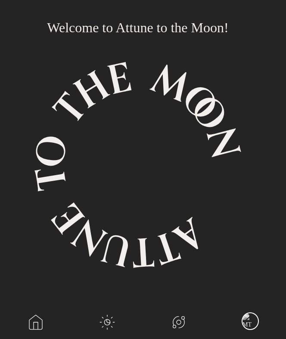
click at [193, 116] on icon at bounding box center [137, 165] width 207 height 206
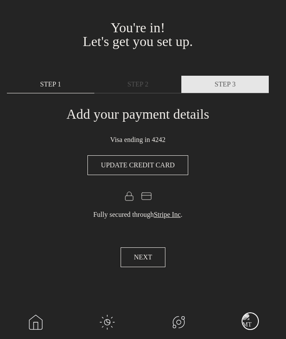
click at [217, 80] on span "STEP 3" at bounding box center [224, 84] width 21 height 10
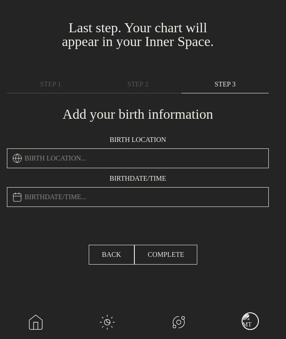
click at [175, 256] on span "COMPLETE" at bounding box center [166, 255] width 36 height 10
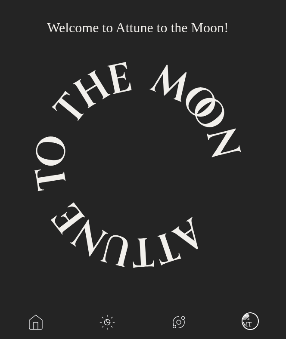
click at [175, 72] on icon at bounding box center [137, 165] width 207 height 207
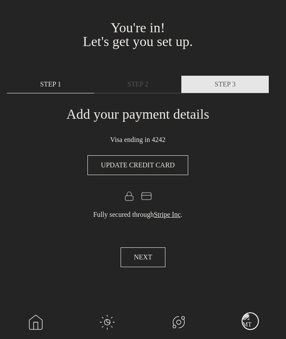
click at [227, 84] on span "STEP 3" at bounding box center [224, 84] width 21 height 10
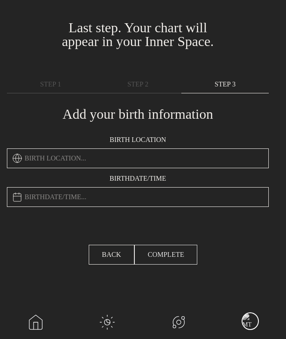
click at [172, 257] on span "COMPLETE" at bounding box center [166, 255] width 36 height 10
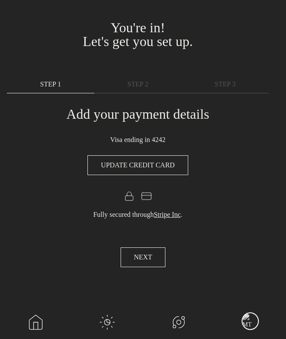
click at [247, 316] on div "main navigation" at bounding box center [249, 322] width 17 height 18
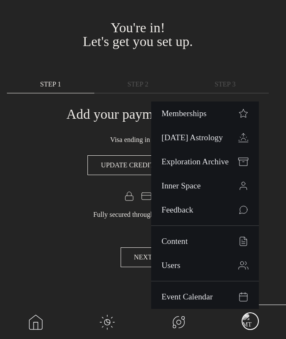
click at [57, 267] on div "BACK NEXT START YOUR JOURNEY" at bounding box center [143, 258] width 272 height 34
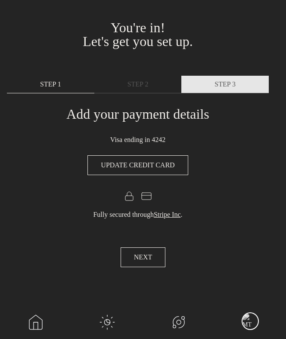
click at [234, 80] on span "STEP 3" at bounding box center [224, 84] width 21 height 10
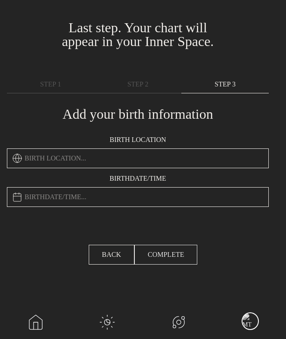
click at [176, 255] on span "COMPLETE" at bounding box center [166, 255] width 36 height 10
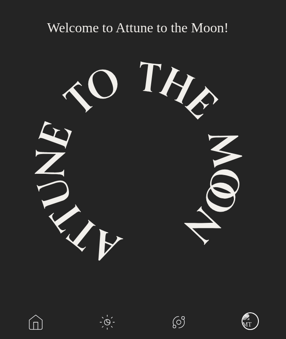
click at [187, 162] on icon at bounding box center [137, 165] width 285 height 285
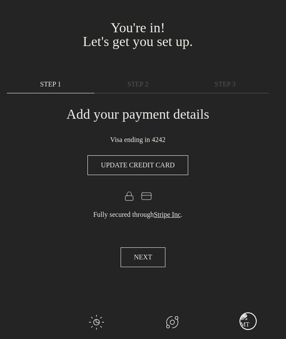
click at [146, 254] on span "NEXT" at bounding box center [143, 257] width 19 height 10
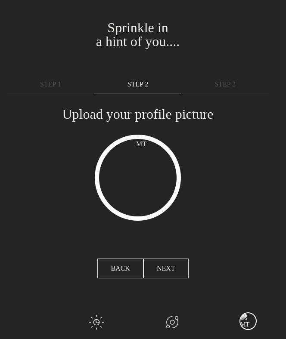
click at [164, 266] on span "NEXT" at bounding box center [166, 268] width 19 height 10
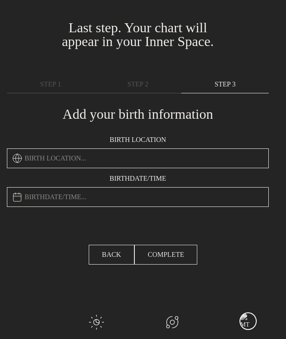
click at [177, 255] on span "COMPLETE" at bounding box center [166, 255] width 36 height 10
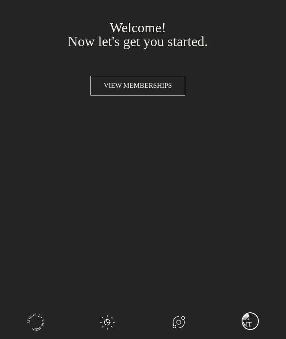
click at [224, 146] on div "BACK NEXT" at bounding box center [143, 140] width 272 height 14
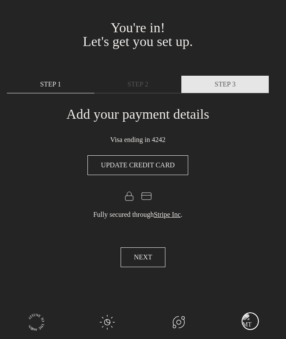
click at [228, 87] on span "STEP 3" at bounding box center [224, 84] width 21 height 10
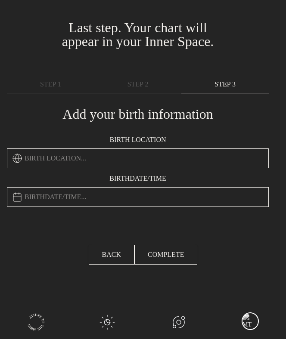
click at [247, 323] on div "main navigation" at bounding box center [249, 322] width 17 height 18
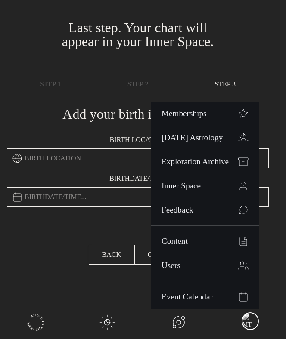
click at [39, 254] on div "BACK COMPLETE" at bounding box center [143, 255] width 272 height 34
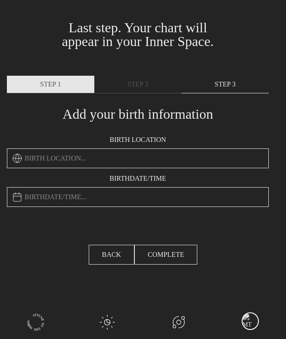
click at [45, 80] on span "STEP 1" at bounding box center [50, 84] width 21 height 10
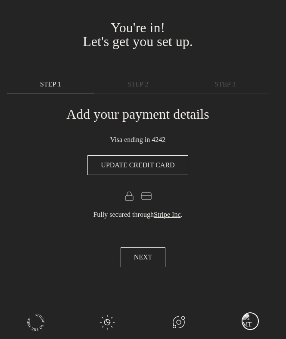
click at [21, 322] on link "main navigation" at bounding box center [35, 322] width 71 height 34
click at [220, 192] on p at bounding box center [138, 197] width 262 height 17
click at [45, 237] on section "You're in! Let's get you set up. Sprinkle in a hint of you.... Last step. Your …" at bounding box center [143, 169] width 286 height 339
click at [38, 316] on link "main navigation" at bounding box center [35, 322] width 71 height 34
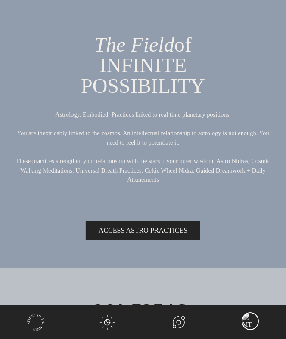
click at [249, 324] on div "main navigation" at bounding box center [249, 322] width 17 height 18
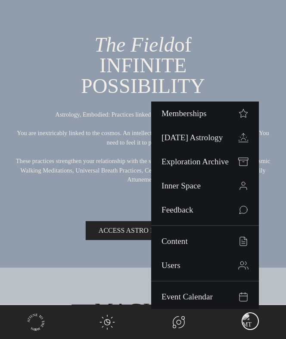
click at [112, 325] on link "main navigation" at bounding box center [106, 322] width 71 height 34
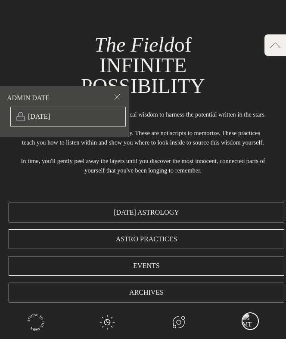
scroll to position [1120, 0]
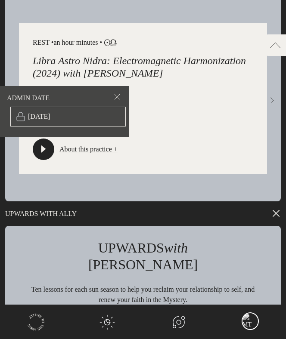
click at [165, 320] on link "main navigation" at bounding box center [178, 322] width 71 height 34
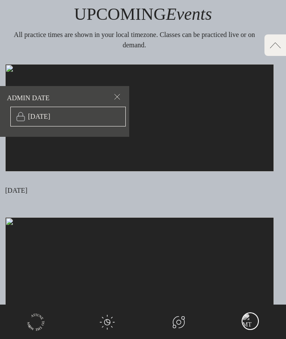
click at [242, 322] on div "main navigation" at bounding box center [249, 322] width 17 height 18
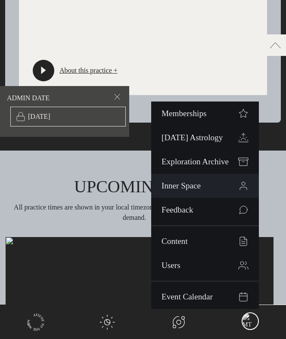
scroll to position [3159, 0]
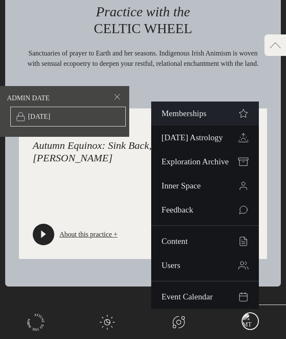
click at [206, 106] on link "Memberships" at bounding box center [205, 114] width 108 height 24
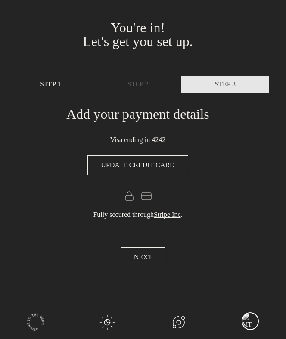
click at [216, 90] on link "STEP 3" at bounding box center [224, 85] width 87 height 18
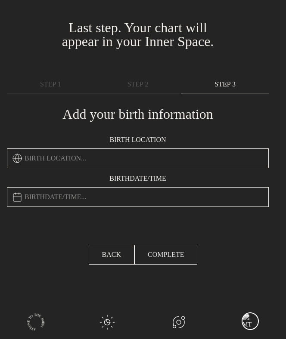
click at [173, 253] on span "COMPLETE" at bounding box center [166, 255] width 36 height 10
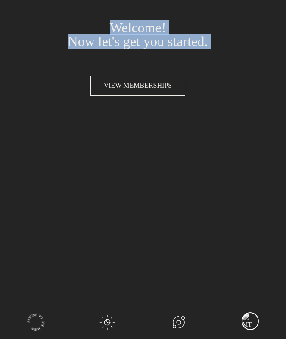
drag, startPoint x: 105, startPoint y: 23, endPoint x: 220, endPoint y: 66, distance: 122.7
click at [220, 66] on div "You're in! Let's get you set up. Sprinkle in a hint of you.... Last step. Your …" at bounding box center [138, 71] width 272 height 113
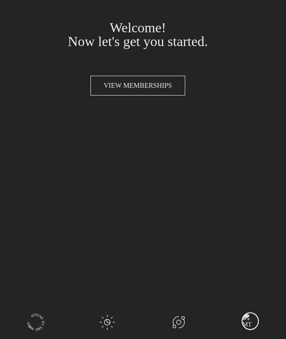
drag, startPoint x: 199, startPoint y: 87, endPoint x: 46, endPoint y: 87, distance: 153.3
click at [46, 87] on div "VIEW MEMBERSHIPS" at bounding box center [137, 86] width 207 height 20
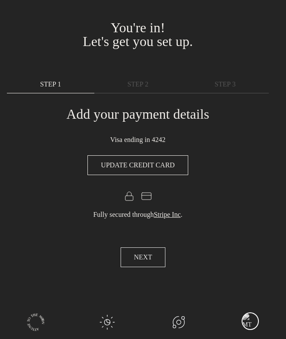
click at [147, 254] on span "NEXT" at bounding box center [143, 257] width 19 height 10
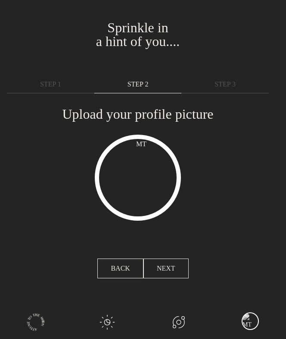
click at [165, 265] on span "NEXT" at bounding box center [166, 268] width 19 height 10
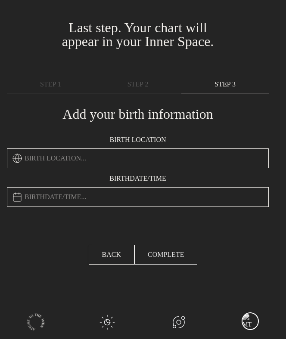
click at [171, 258] on span "COMPLETE" at bounding box center [166, 255] width 36 height 10
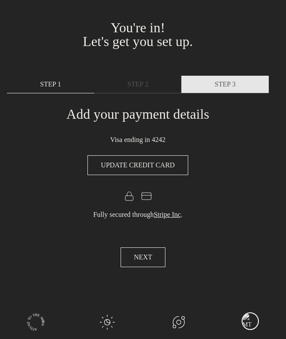
click at [211, 80] on link "STEP 3" at bounding box center [224, 85] width 87 height 18
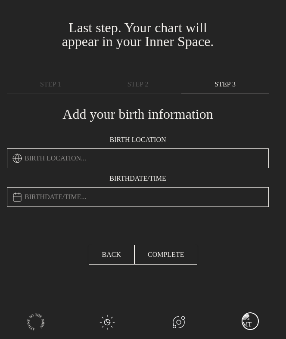
click at [229, 241] on div "BACK COMPLETE" at bounding box center [143, 255] width 272 height 34
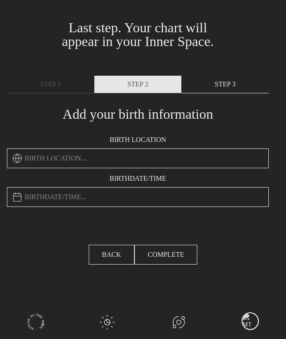
click at [146, 80] on span "STEP 2" at bounding box center [137, 84] width 21 height 10
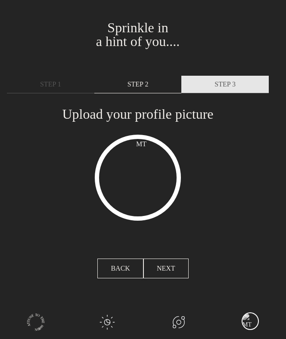
click at [224, 86] on span "STEP 3" at bounding box center [224, 84] width 21 height 10
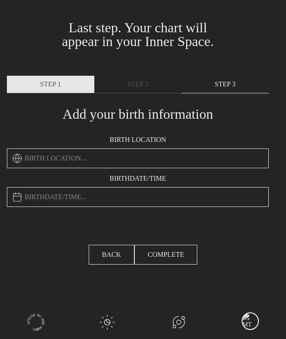
click at [48, 88] on span "STEP 1" at bounding box center [50, 84] width 21 height 10
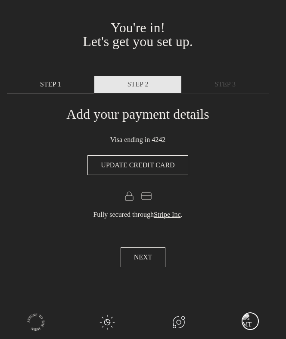
click at [128, 87] on span "STEP 2" at bounding box center [137, 84] width 21 height 10
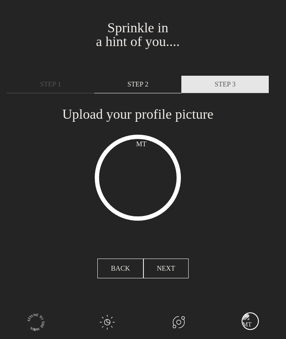
click at [217, 88] on span "STEP 3" at bounding box center [224, 84] width 21 height 10
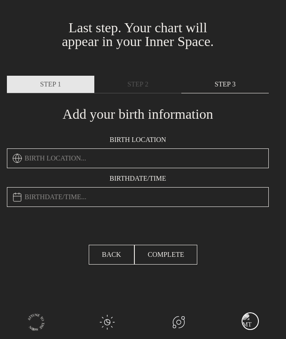
click at [64, 81] on link "STEP 1" at bounding box center [50, 85] width 87 height 18
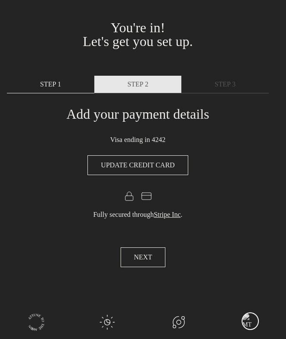
click at [130, 84] on span "STEP 2" at bounding box center [137, 84] width 21 height 10
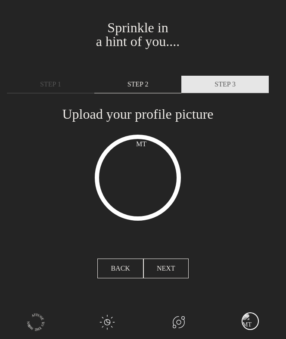
click at [228, 88] on span "STEP 3" at bounding box center [224, 84] width 21 height 10
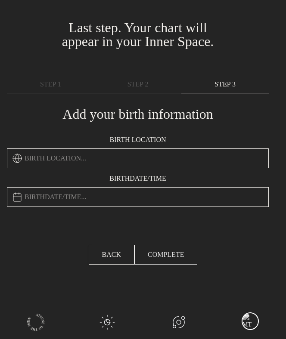
click at [181, 257] on span "COMPLETE" at bounding box center [166, 255] width 36 height 10
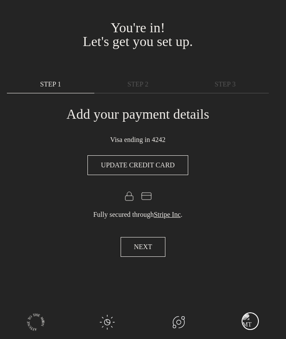
click at [235, 233] on div "BACK NEXT" at bounding box center [143, 247] width 272 height 34
click at [151, 245] on span "NEXT" at bounding box center [143, 247] width 19 height 10
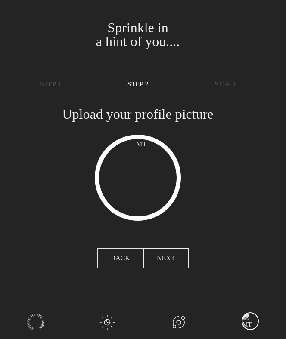
click at [114, 263] on button "BACK" at bounding box center [120, 258] width 46 height 20
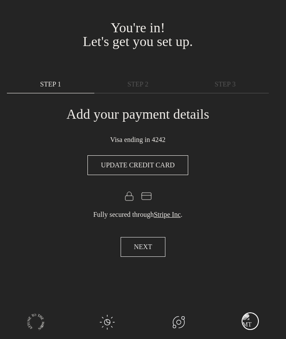
click at [145, 251] on span "NEXT" at bounding box center [143, 247] width 19 height 10
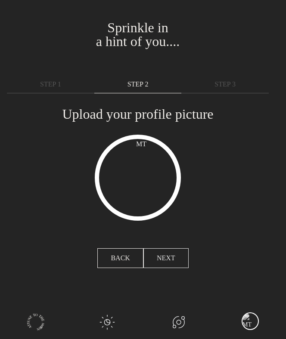
click at [163, 258] on span "NEXT" at bounding box center [166, 258] width 19 height 10
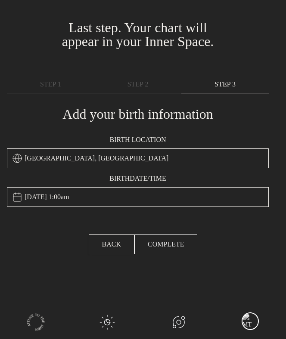
click at [171, 246] on span "COMPLETE" at bounding box center [166, 244] width 36 height 10
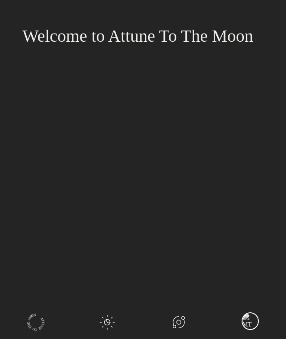
click at [155, 42] on div "Welcome to Attune To The Moon" at bounding box center [138, 36] width 262 height 17
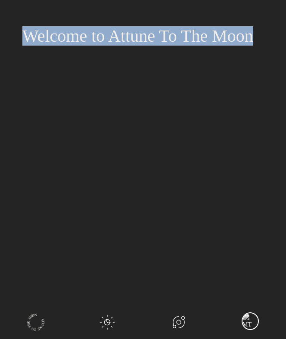
click at [155, 42] on div "Welcome to Attune To The Moon" at bounding box center [138, 36] width 262 height 17
click at [178, 90] on section "You're in! Let's get you set up. Sprinkle in a hint of you.... Last step. Your …" at bounding box center [143, 169] width 286 height 339
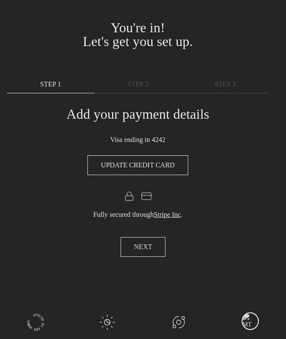
click at [138, 242] on span "NEXT" at bounding box center [143, 247] width 19 height 10
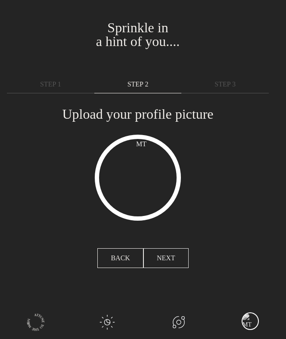
click at [181, 265] on button "NEXT" at bounding box center [165, 258] width 45 height 20
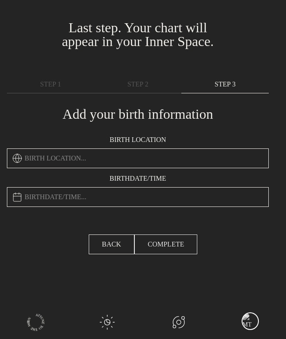
click at [171, 241] on span "COMPLETE" at bounding box center [166, 244] width 36 height 10
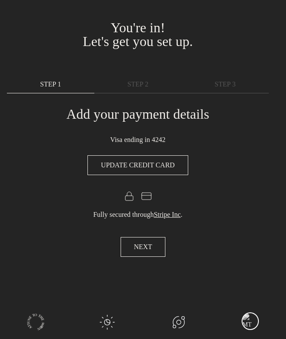
click at [188, 241] on div "BACK NEXT" at bounding box center [143, 247] width 272 height 34
click at [144, 251] on span "NEXT" at bounding box center [143, 247] width 19 height 10
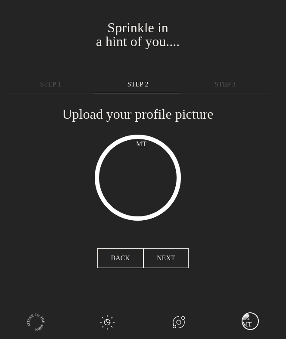
click at [168, 258] on span "NEXT" at bounding box center [166, 258] width 19 height 10
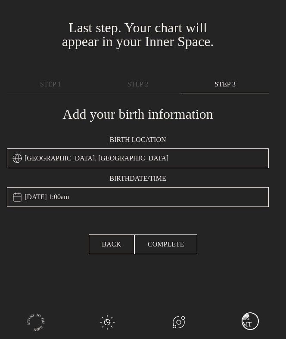
click at [170, 245] on span "COMPLETE" at bounding box center [166, 244] width 36 height 10
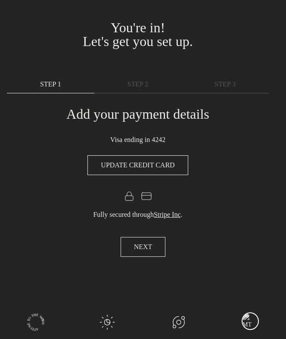
click at [146, 246] on span "NEXT" at bounding box center [143, 247] width 19 height 10
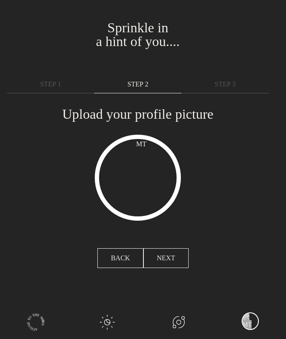
click at [146, 246] on div "BACK NEXT" at bounding box center [143, 258] width 272 height 34
click at [166, 255] on span "NEXT" at bounding box center [166, 258] width 19 height 10
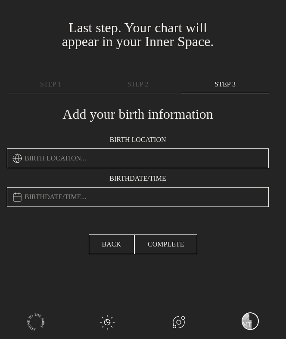
click at [167, 243] on span "COMPLETE" at bounding box center [166, 244] width 36 height 10
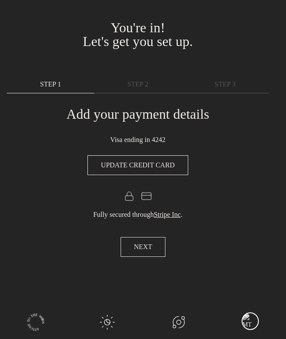
click at [157, 245] on button "NEXT" at bounding box center [143, 247] width 45 height 20
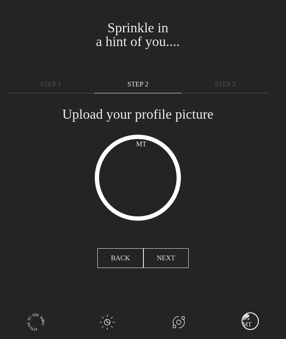
click at [151, 259] on button "NEXT" at bounding box center [165, 258] width 45 height 20
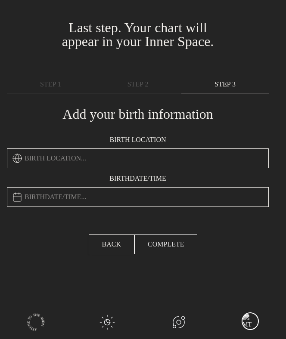
click at [163, 244] on span "COMPLETE" at bounding box center [166, 244] width 36 height 10
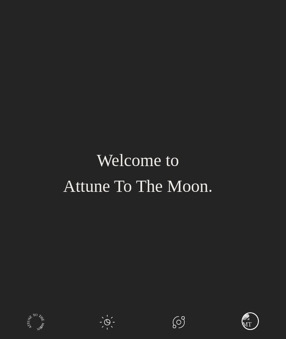
click at [221, 120] on div "Welcome to Attune To The Moon." at bounding box center [138, 173] width 262 height 107
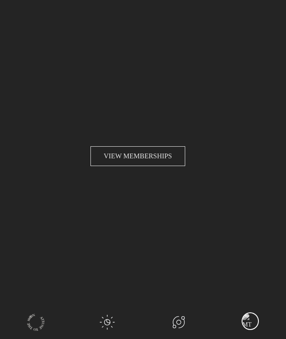
click at [142, 159] on span "VIEW MEMBERSHIPS" at bounding box center [138, 156] width 68 height 10
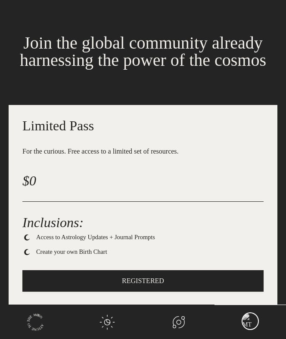
scroll to position [19, 0]
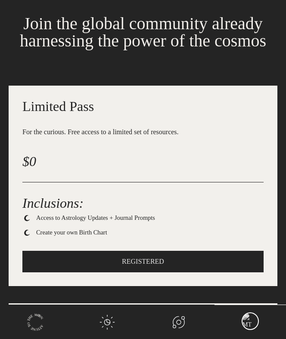
click at [155, 257] on span "REGISTERED" at bounding box center [143, 262] width 42 height 10
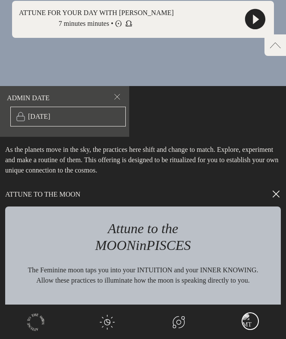
scroll to position [554, 0]
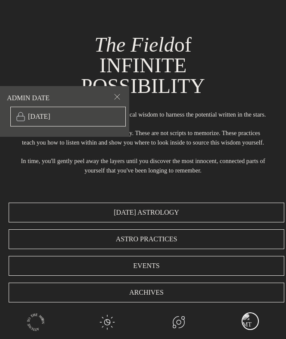
click at [241, 317] on div "main navigation" at bounding box center [249, 322] width 17 height 18
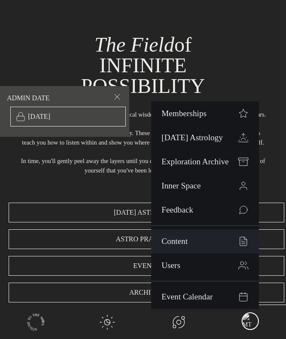
click at [195, 241] on span "Content" at bounding box center [181, 241] width 40 height 8
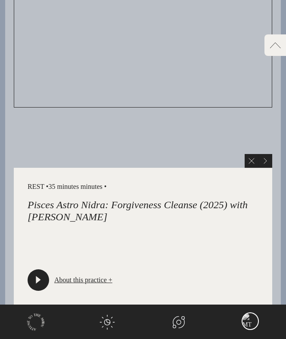
type input "Moon in Pisces"
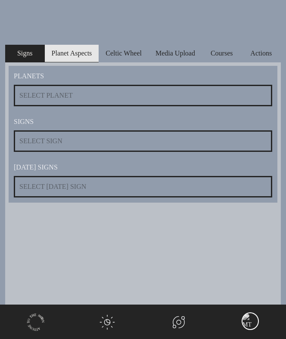
click at [79, 49] on span "Planet Aspects" at bounding box center [72, 53] width 40 height 10
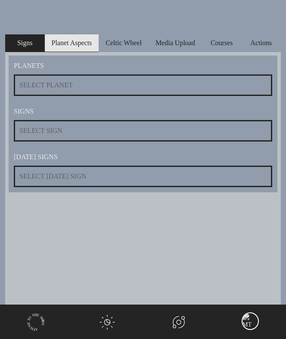
click at [82, 41] on span "Planet Aspects" at bounding box center [72, 43] width 40 height 10
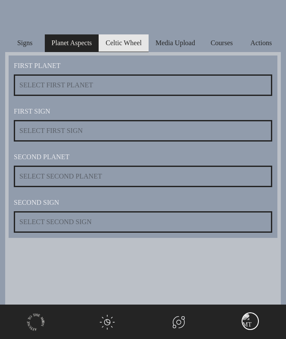
click at [131, 46] on span "Celtic Wheel" at bounding box center [123, 43] width 36 height 10
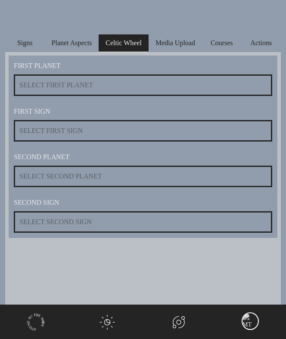
select select
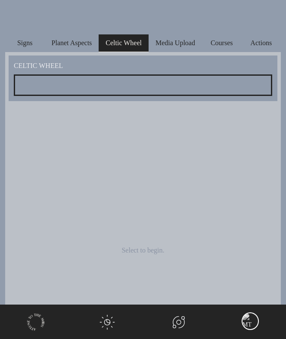
scroll to position [0, 50]
click at [255, 317] on div "main navigation" at bounding box center [249, 322] width 17 height 18
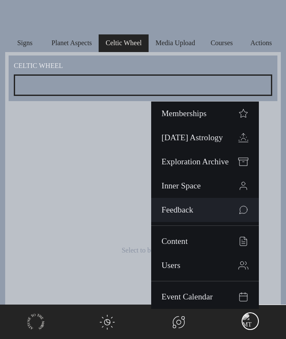
click at [197, 216] on link "Feedback" at bounding box center [205, 210] width 108 height 24
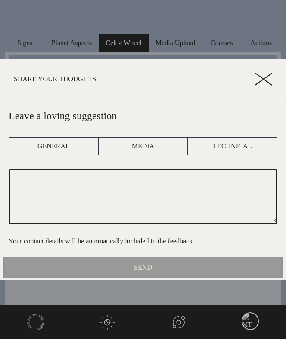
click at [253, 325] on div at bounding box center [143, 169] width 286 height 339
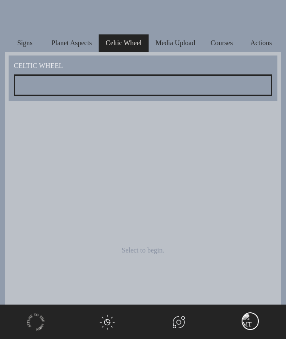
click at [251, 320] on div "main navigation" at bounding box center [249, 322] width 17 height 18
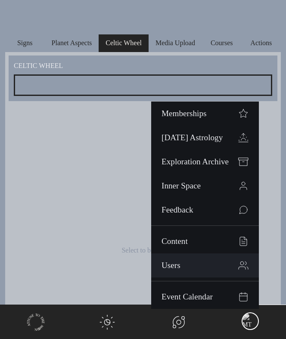
click at [189, 263] on span "Users" at bounding box center [181, 265] width 40 height 8
select select "5"
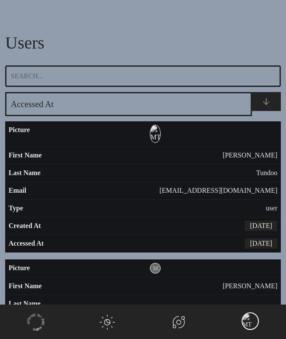
click at [255, 324] on div "main navigation" at bounding box center [249, 322] width 17 height 18
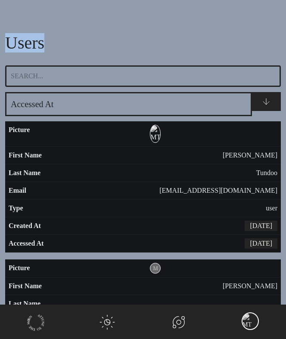
click at [254, 321] on div "main navigation" at bounding box center [249, 322] width 17 height 18
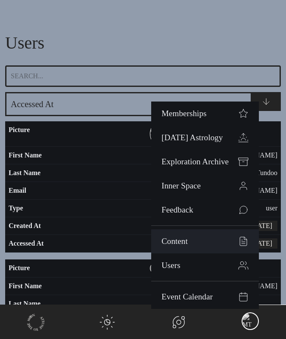
click at [187, 241] on span "Content" at bounding box center [181, 241] width 40 height 8
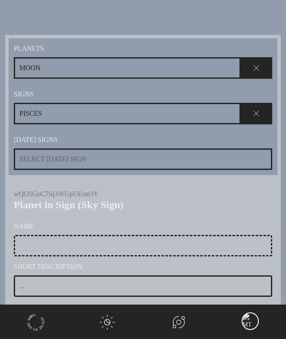
type input "Moon in Pisces"
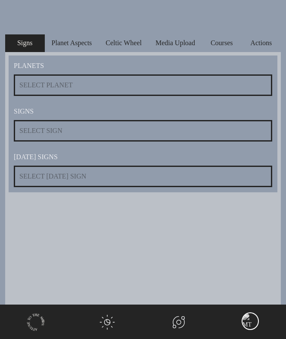
click at [31, 321] on link "main navigation" at bounding box center [35, 322] width 71 height 34
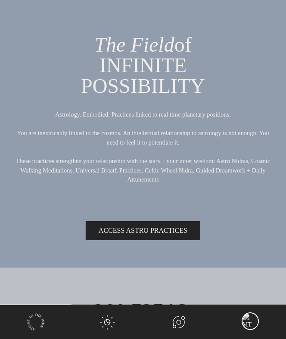
click at [253, 324] on div "main navigation" at bounding box center [249, 322] width 17 height 18
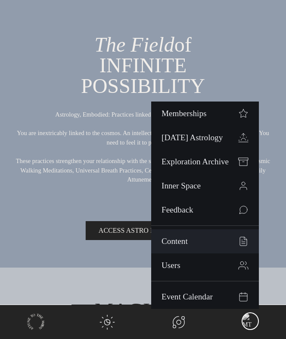
click at [201, 247] on link "Content" at bounding box center [205, 241] width 108 height 24
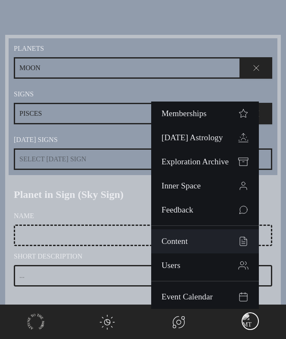
type input "Moon in Pisces"
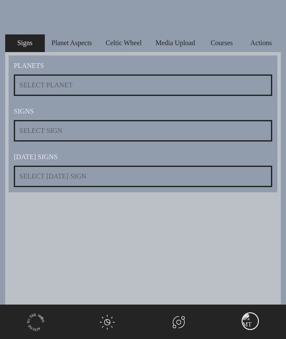
click at [35, 323] on link "main navigation" at bounding box center [35, 322] width 71 height 34
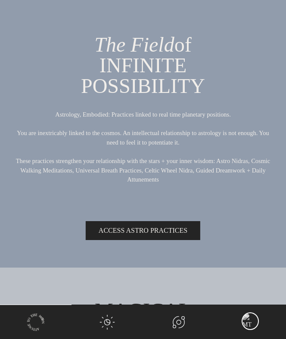
click at [244, 325] on div "main navigation" at bounding box center [249, 322] width 17 height 18
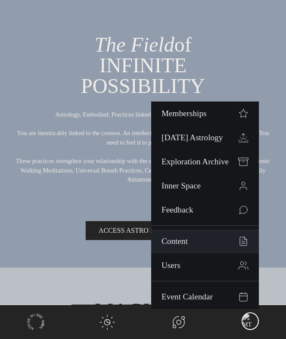
click at [208, 238] on span "main navigation" at bounding box center [228, 241] width 40 height 10
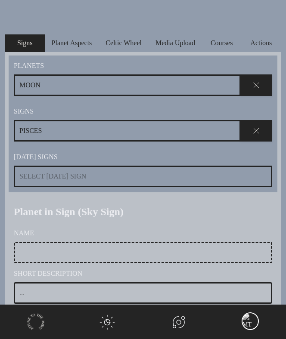
type input "Moon in Pisces"
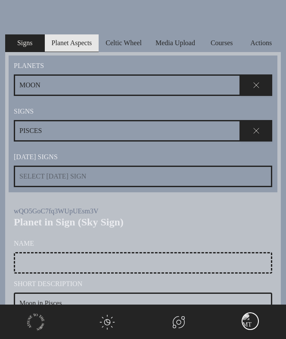
click at [74, 44] on span "Planet Aspects" at bounding box center [72, 43] width 40 height 10
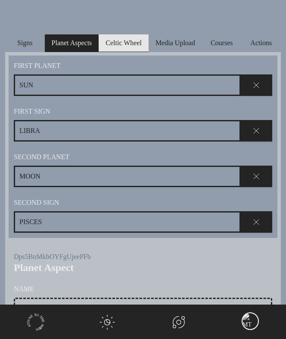
click at [122, 41] on span "Celtic Wheel" at bounding box center [123, 43] width 36 height 10
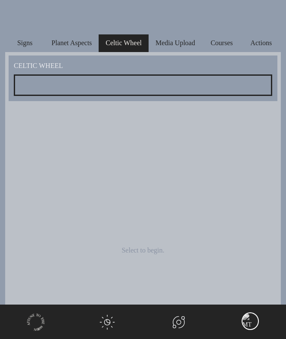
click at [36, 325] on link "main navigation" at bounding box center [35, 322] width 71 height 34
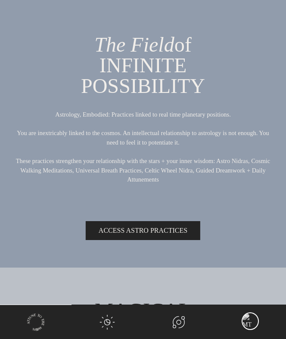
click at [249, 319] on div "main navigation" at bounding box center [249, 322] width 17 height 18
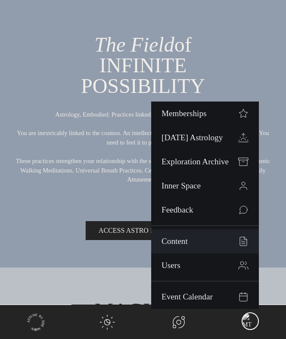
click at [203, 233] on link "Content" at bounding box center [205, 241] width 108 height 24
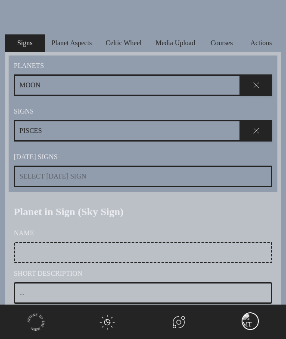
type input "Moon in Pisces"
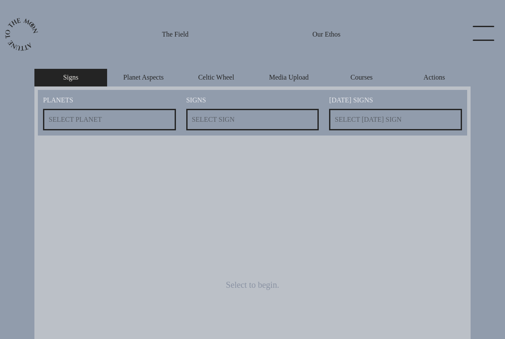
click at [19, 43] on icon "main navigation" at bounding box center [21, 34] width 33 height 33
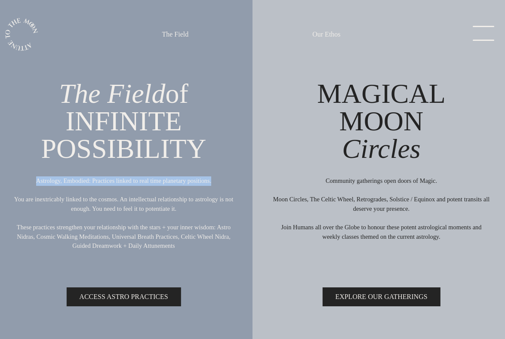
drag, startPoint x: 19, startPoint y: 181, endPoint x: 248, endPoint y: 182, distance: 228.2
click at [248, 182] on div "The Field of INFINITE POSSIBILITY Astrology, Embodied: Practices linked to real…" at bounding box center [124, 204] width 258 height 259
copy p "Astrology, Embodied: Practices linked to real time planetary positions."
drag, startPoint x: 334, startPoint y: 84, endPoint x: 422, endPoint y: 116, distance: 94.4
click at [285, 116] on h1 "MAGICAL MOON Circles" at bounding box center [382, 121] width 248 height 83
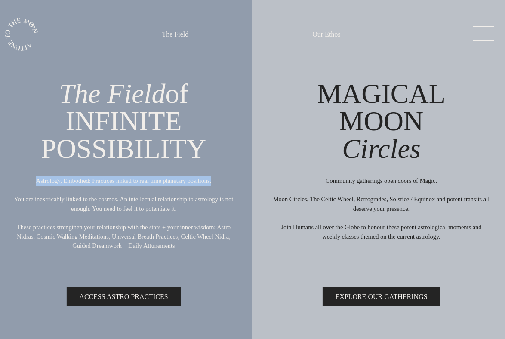
click at [285, 117] on h1 "MAGICAL MOON Circles" at bounding box center [382, 121] width 248 height 83
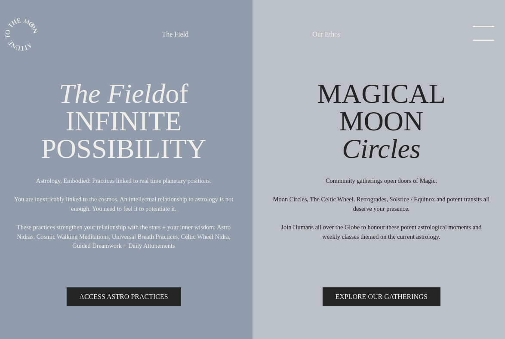
drag, startPoint x: 429, startPoint y: 122, endPoint x: 322, endPoint y: 92, distance: 110.4
click at [285, 92] on h1 "MAGICAL MOON Circles" at bounding box center [382, 121] width 248 height 83
copy h1 "MAGICAL MOON"
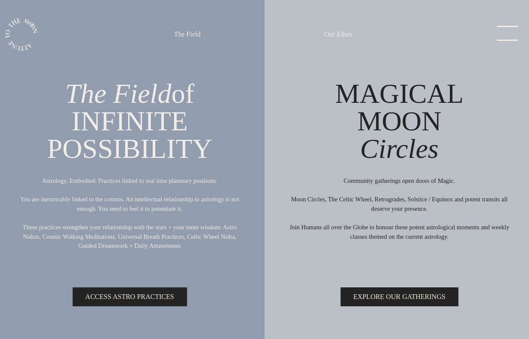
click at [204, 25] on link "The Field" at bounding box center [187, 34] width 37 height 69
click at [192, 33] on link "The Field" at bounding box center [187, 34] width 27 height 10
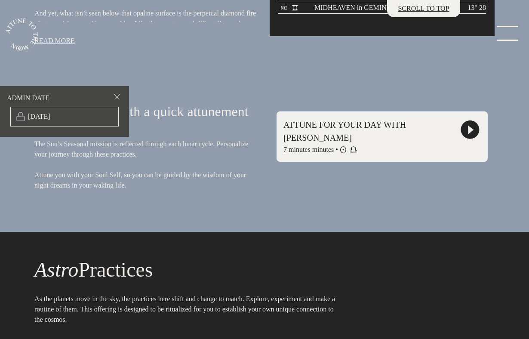
scroll to position [601, 0]
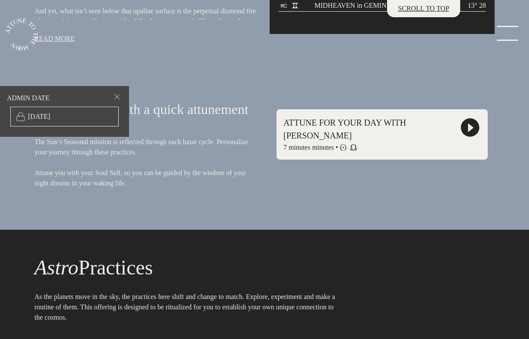
click at [285, 138] on icon at bounding box center [471, 128] width 20 height 20
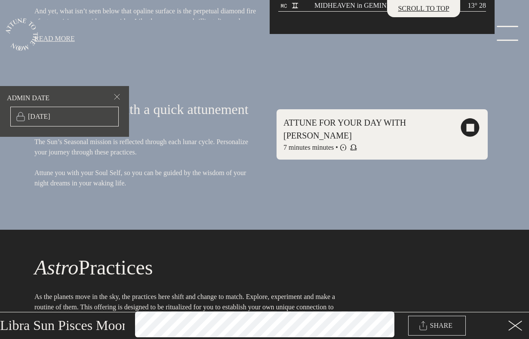
click at [285, 324] on span "SHARE" at bounding box center [441, 326] width 22 height 10
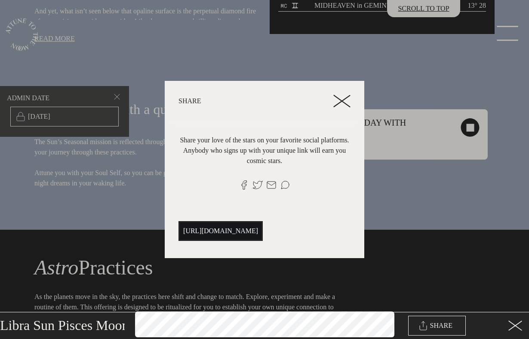
click at [258, 236] on span "[URL][DOMAIN_NAME]" at bounding box center [220, 231] width 75 height 10
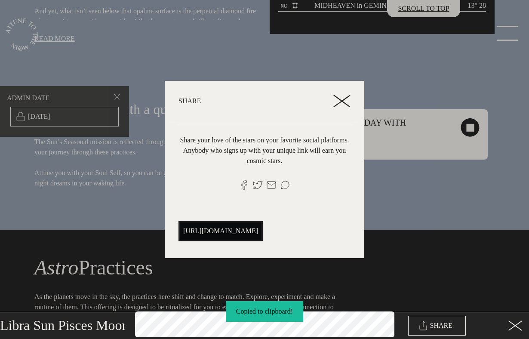
click at [285, 86] on header "Share" at bounding box center [265, 101] width 200 height 40
click at [285, 95] on icon at bounding box center [342, 101] width 17 height 13
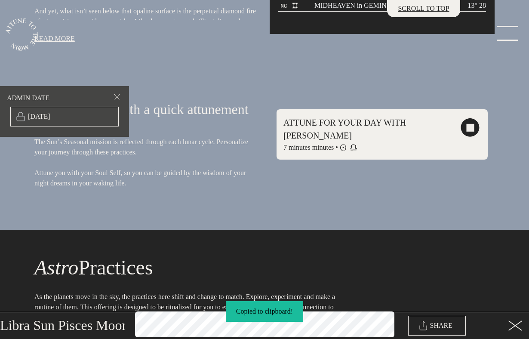
click at [285, 325] on icon at bounding box center [516, 326] width 14 height 10
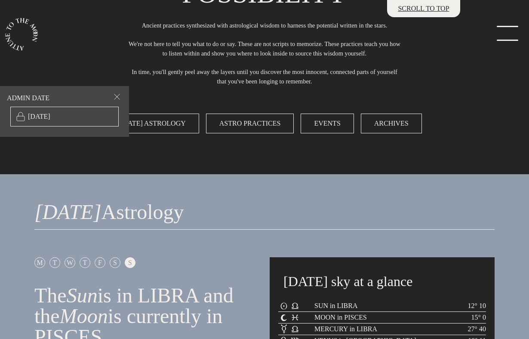
scroll to position [0, 0]
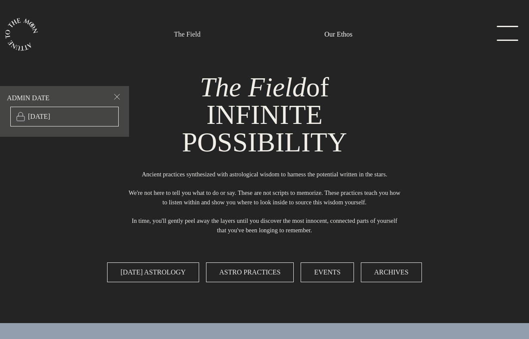
click at [285, 35] on link "Our Ethos" at bounding box center [339, 34] width 28 height 10
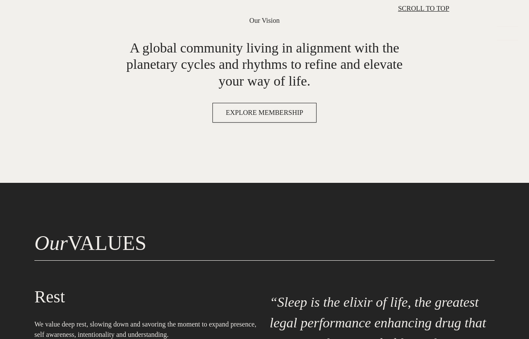
scroll to position [678, 0]
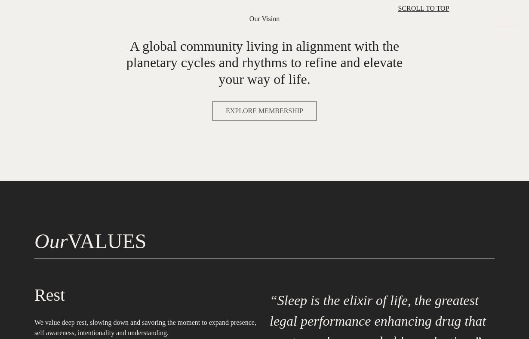
click at [283, 116] on span "EXPLORE MEMBERSHIP" at bounding box center [264, 111] width 77 height 10
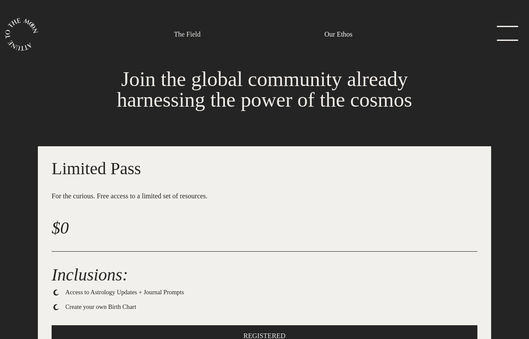
click at [285, 38] on link "Our Ethos" at bounding box center [339, 34] width 28 height 10
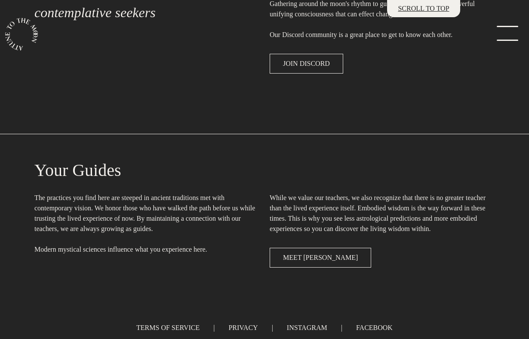
scroll to position [1790, 0]
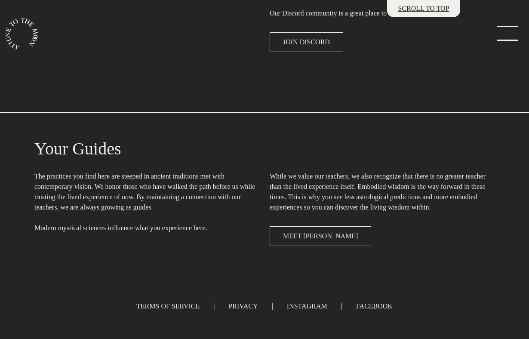
click at [285, 236] on span "MEET [PERSON_NAME]" at bounding box center [320, 236] width 75 height 10
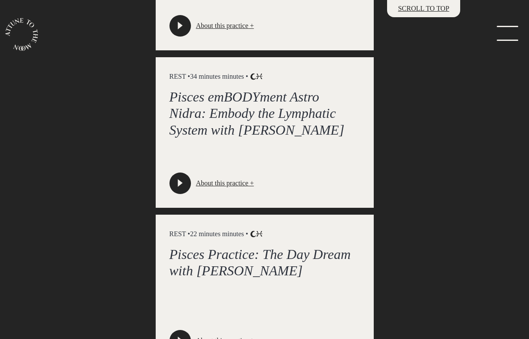
scroll to position [2213, 0]
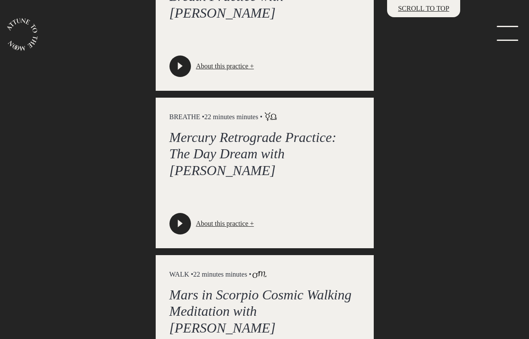
click at [174, 235] on div "play-button" at bounding box center [181, 224] width 22 height 22
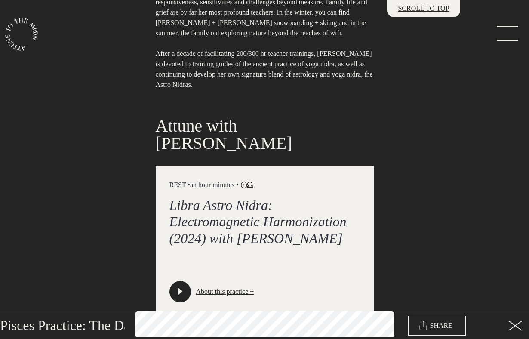
scroll to position [124, 0]
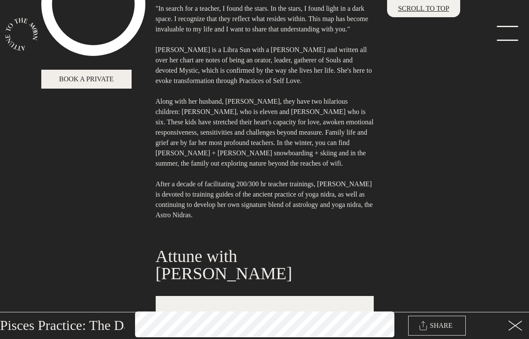
click at [99, 42] on img at bounding box center [93, 4] width 104 height 104
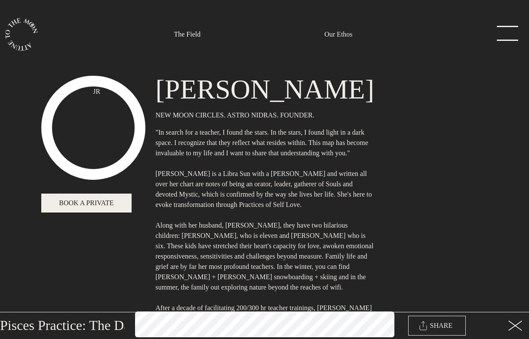
click at [185, 37] on link "The Field" at bounding box center [187, 34] width 27 height 10
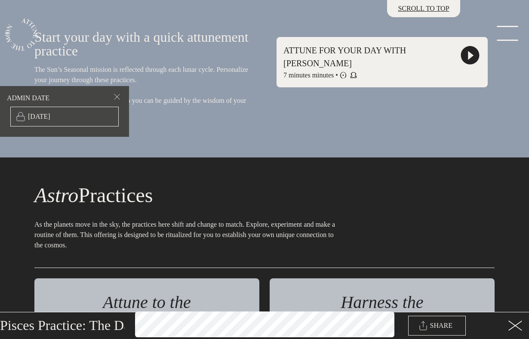
scroll to position [972, 0]
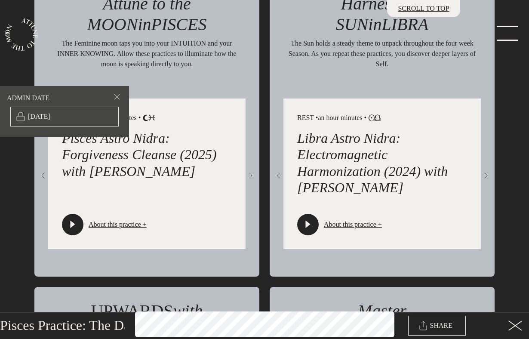
click at [285, 324] on icon at bounding box center [516, 326] width 14 height 10
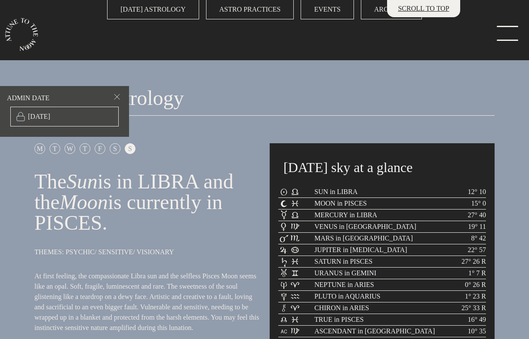
scroll to position [0, 0]
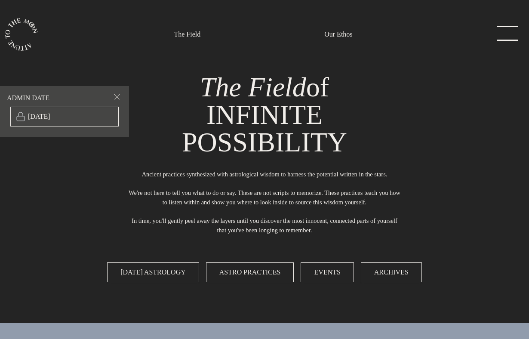
click at [285, 38] on link "menu" at bounding box center [505, 34] width 43 height 17
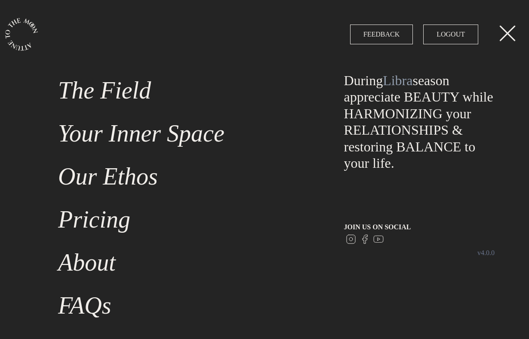
scroll to position [222, 0]
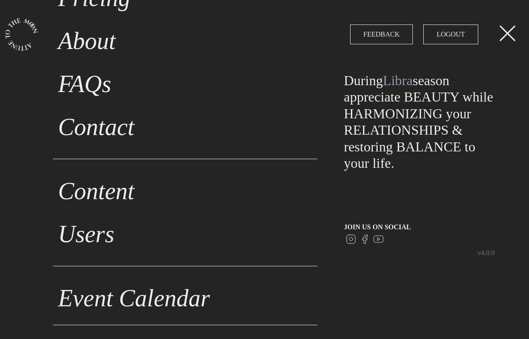
click at [135, 294] on link "Event Calendar" at bounding box center [185, 298] width 265 height 43
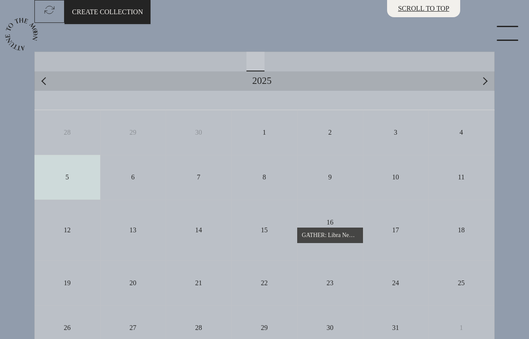
scroll to position [132, 0]
click at [45, 80] on icon "Previous month" at bounding box center [45, 80] width 8 height 8
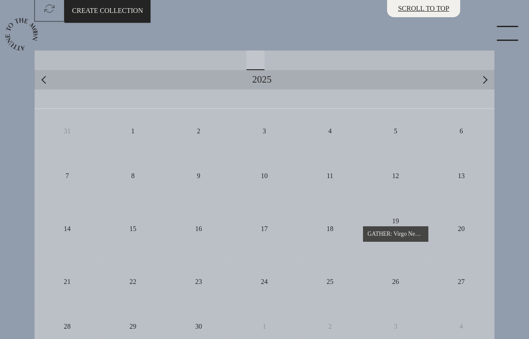
click at [43, 80] on icon "Previous month" at bounding box center [45, 80] width 8 height 8
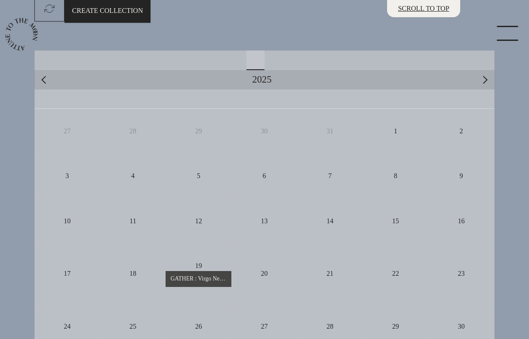
click at [278, 56] on button "view" at bounding box center [274, 60] width 18 height 20
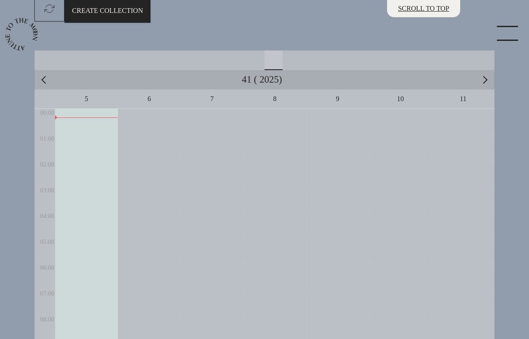
click at [247, 59] on button "view" at bounding box center [256, 60] width 18 height 20
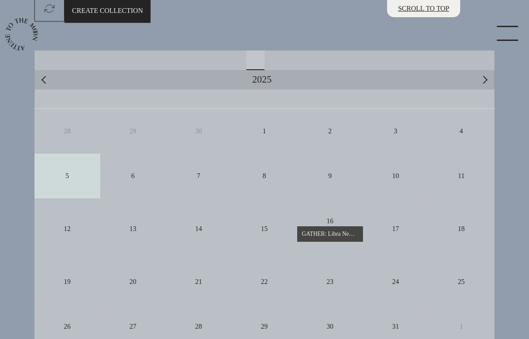
click at [232, 60] on button "view" at bounding box center [238, 60] width 18 height 20
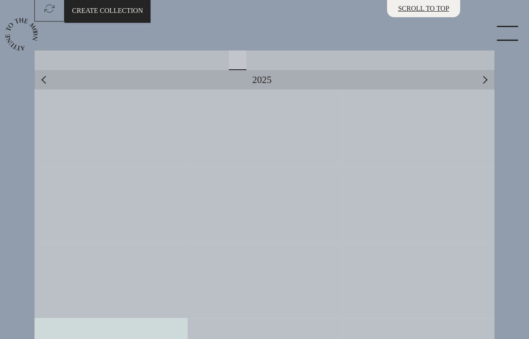
click at [209, 61] on div "Calendar views navigation" at bounding box center [264, 60] width 461 height 20
click at [184, 58] on div "Calendar views navigation" at bounding box center [264, 60] width 461 height 20
click at [256, 58] on button "view" at bounding box center [256, 60] width 18 height 20
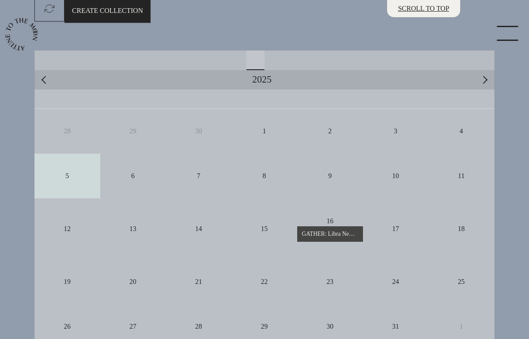
click at [280, 61] on button "view" at bounding box center [274, 60] width 18 height 20
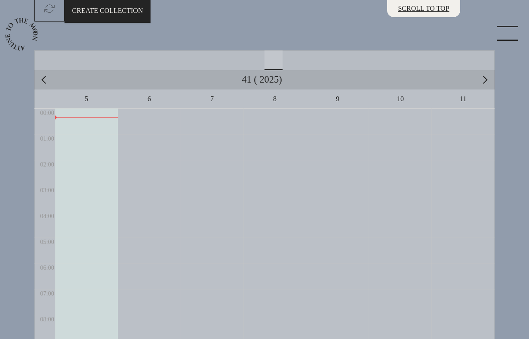
click at [257, 62] on button "view" at bounding box center [256, 60] width 18 height 20
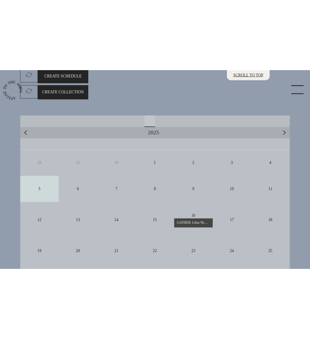
scroll to position [126, 0]
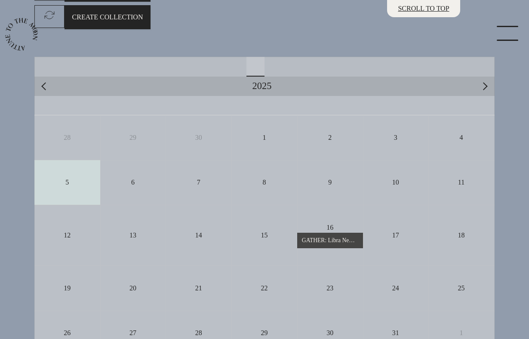
click at [265, 80] on button "2025" at bounding box center [262, 85] width 19 height 11
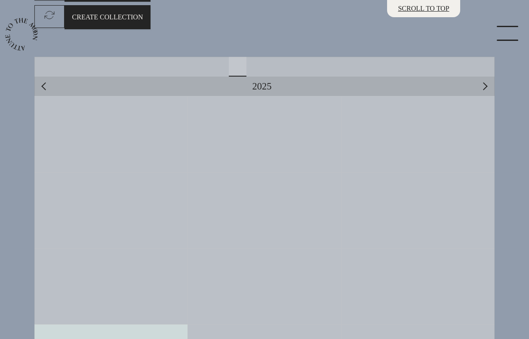
click at [263, 85] on span "2025" at bounding box center [262, 86] width 19 height 12
click at [281, 64] on button "view" at bounding box center [274, 67] width 18 height 20
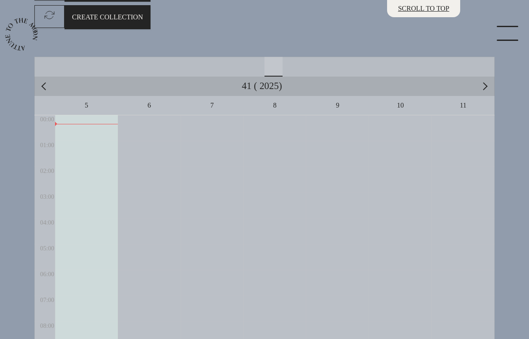
click at [285, 65] on div "Calendar views navigation" at bounding box center [264, 67] width 461 height 20
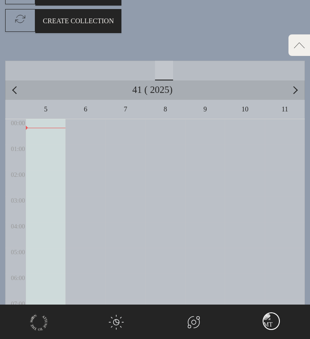
scroll to position [88, 0]
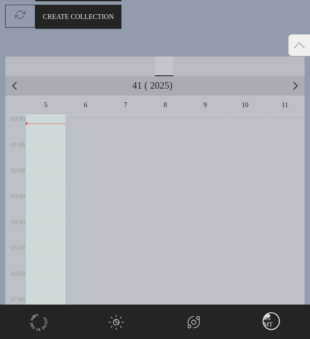
click at [158, 85] on button "41 ( 2025)" at bounding box center [152, 85] width 40 height 11
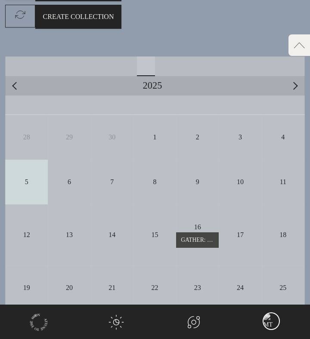
click at [285, 84] on icon "Next month" at bounding box center [294, 86] width 8 height 8
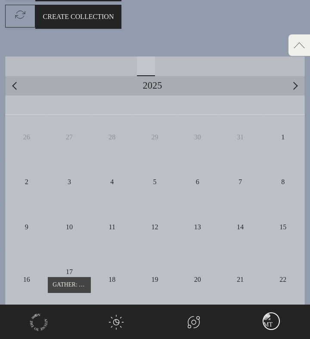
click at [285, 84] on icon "Next month" at bounding box center [294, 86] width 8 height 8
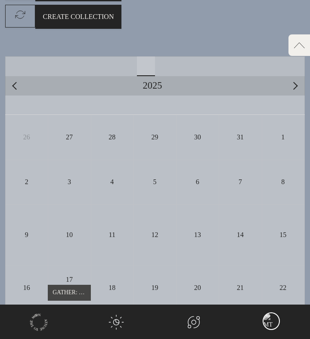
click at [160, 64] on button "view" at bounding box center [164, 66] width 18 height 20
